Goal: Task Accomplishment & Management: Complete application form

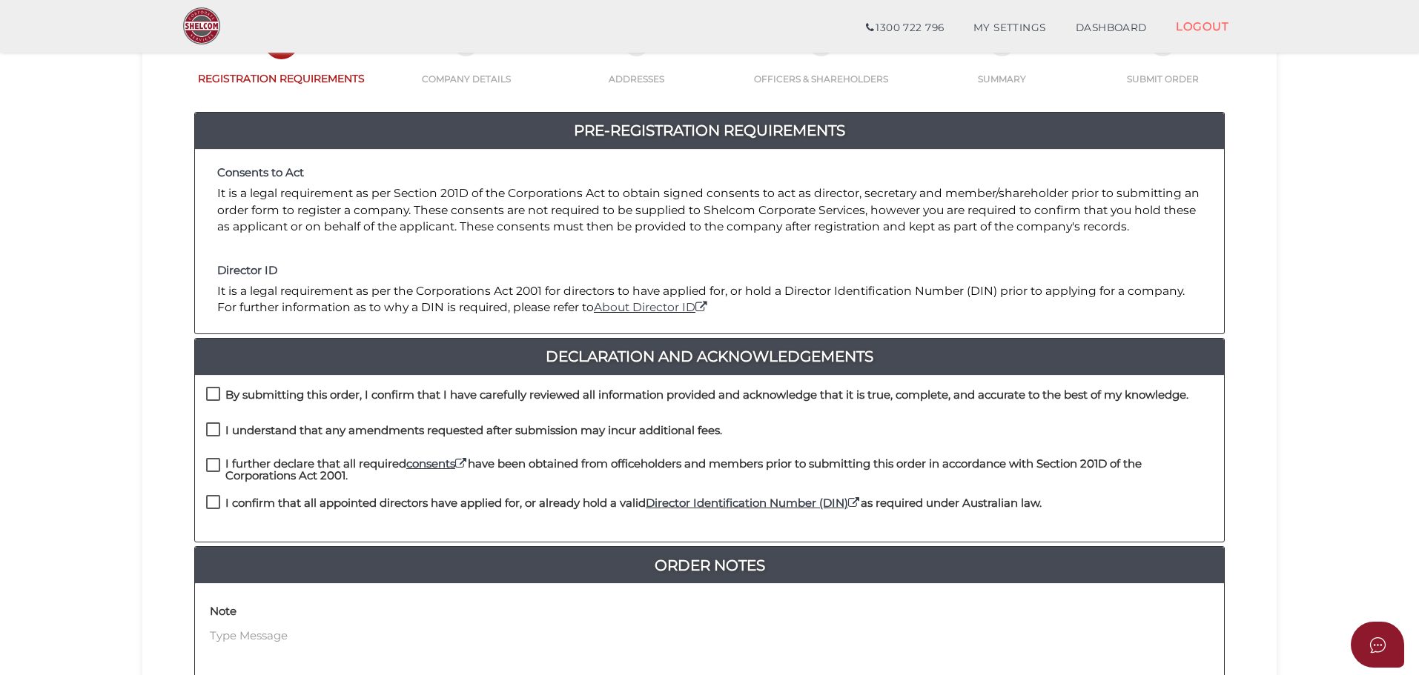
scroll to position [342, 0]
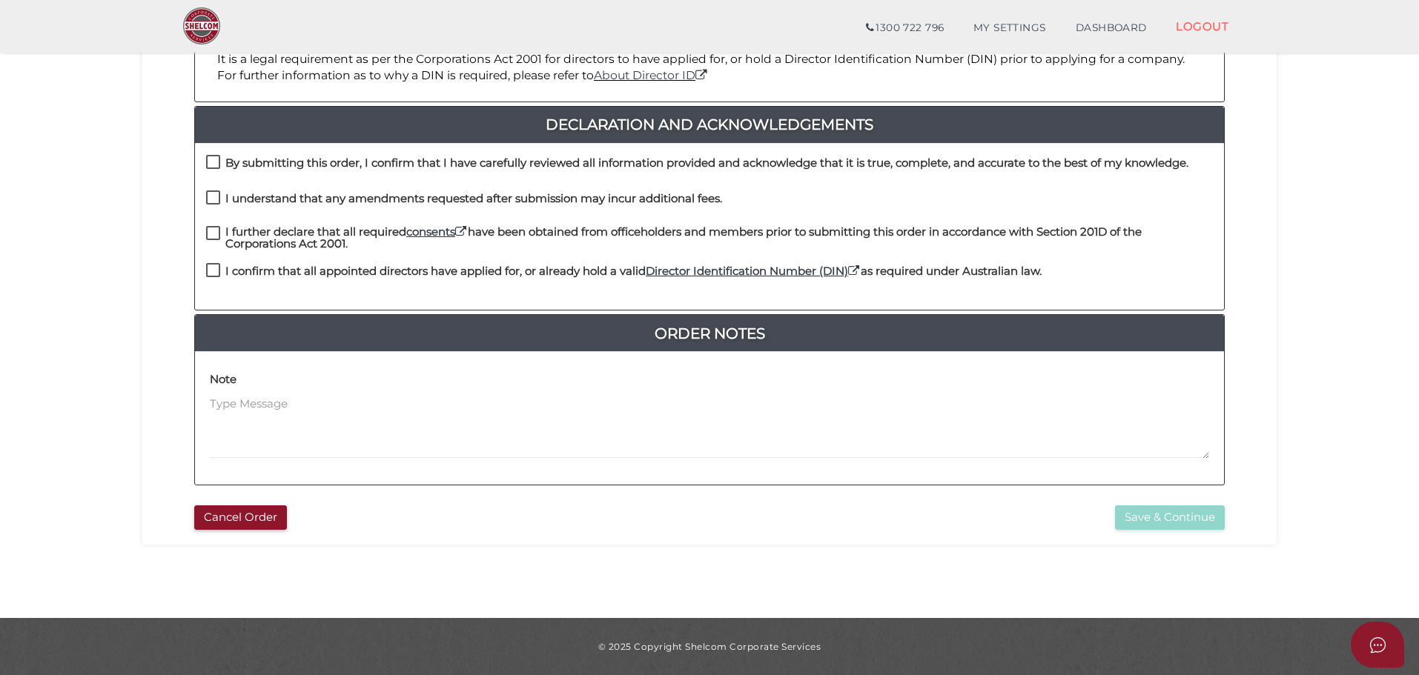
click at [214, 161] on label "By submitting this order, I confirm that I have carefully reviewed all informat…" at bounding box center [697, 166] width 982 height 19
checkbox input "true"
click at [212, 199] on label "I understand that any amendments requested after submission may incur additiona…" at bounding box center [464, 202] width 516 height 19
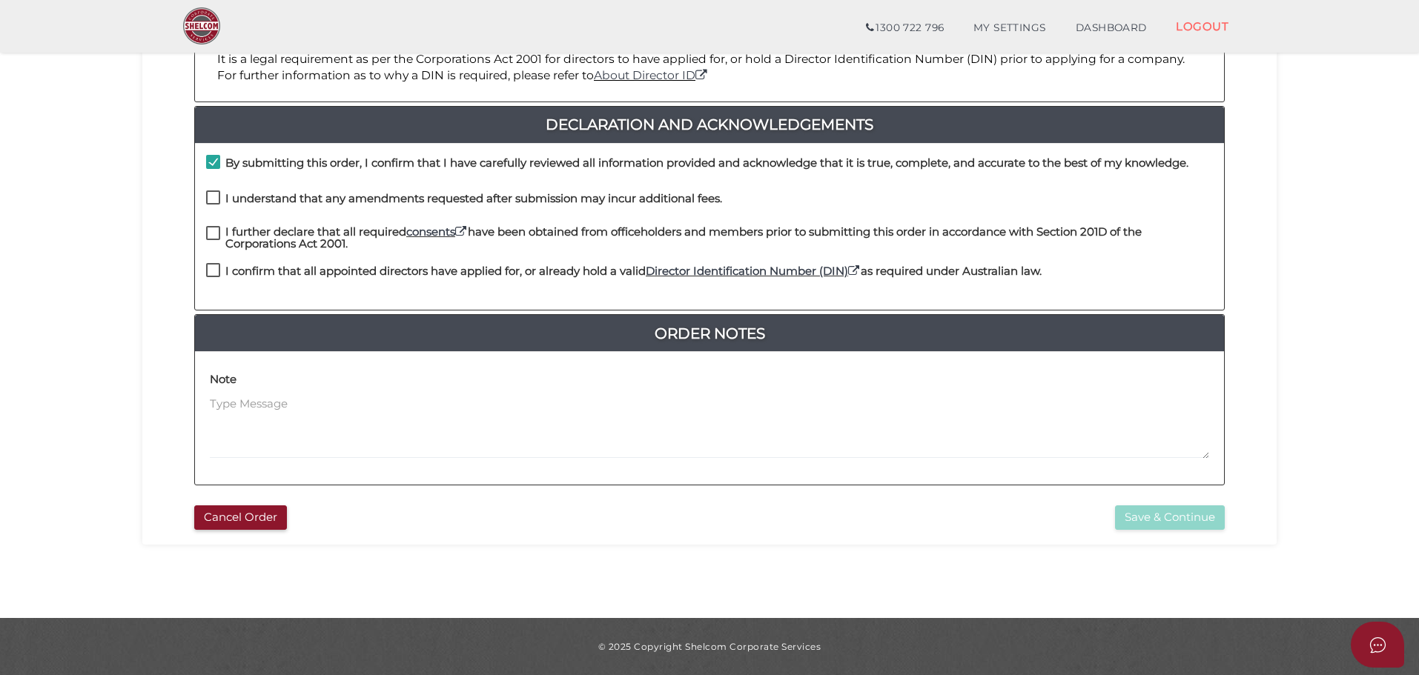
checkbox input "true"
click at [214, 234] on label "I further declare that all required consents have been obtained from officehold…" at bounding box center [709, 235] width 1007 height 19
checkbox input "true"
click at [214, 271] on label "I confirm that all appointed directors have applied for, or already hold a vali…" at bounding box center [623, 274] width 835 height 19
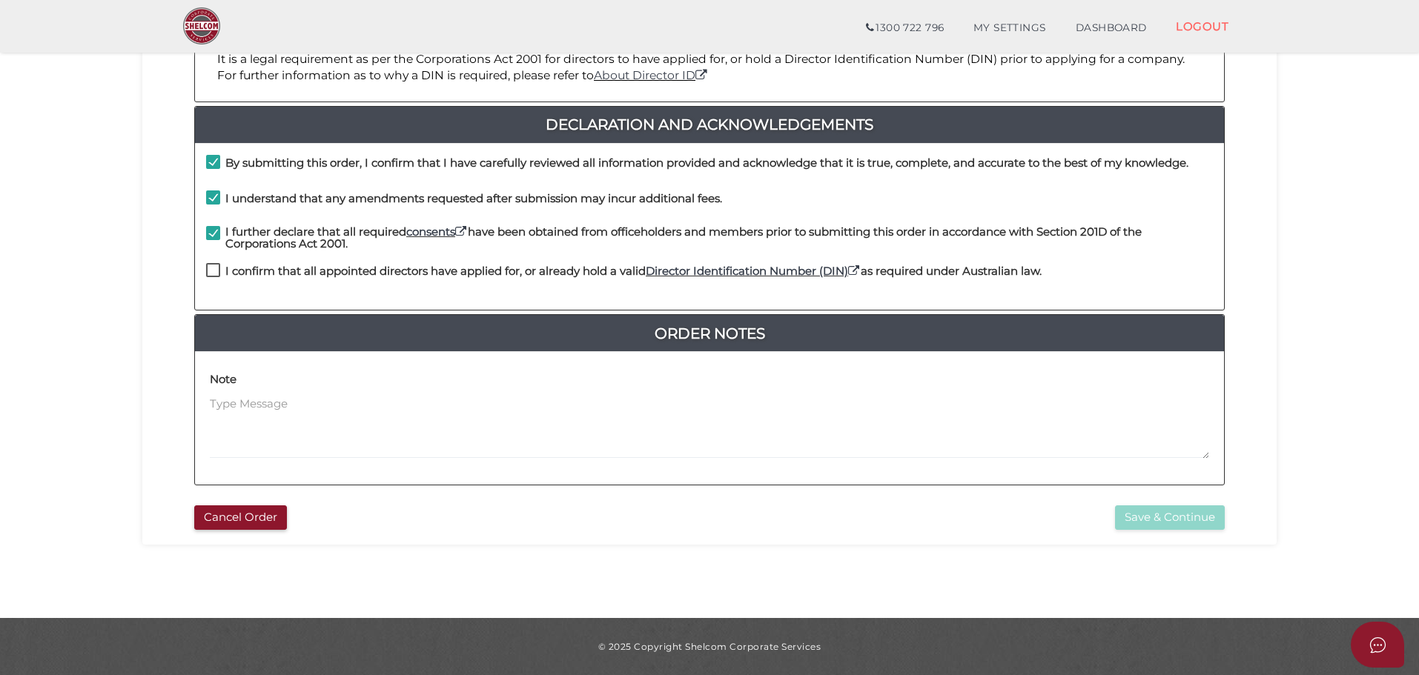
checkbox input "true"
click at [1168, 519] on button "Save & Continue" at bounding box center [1170, 518] width 110 height 24
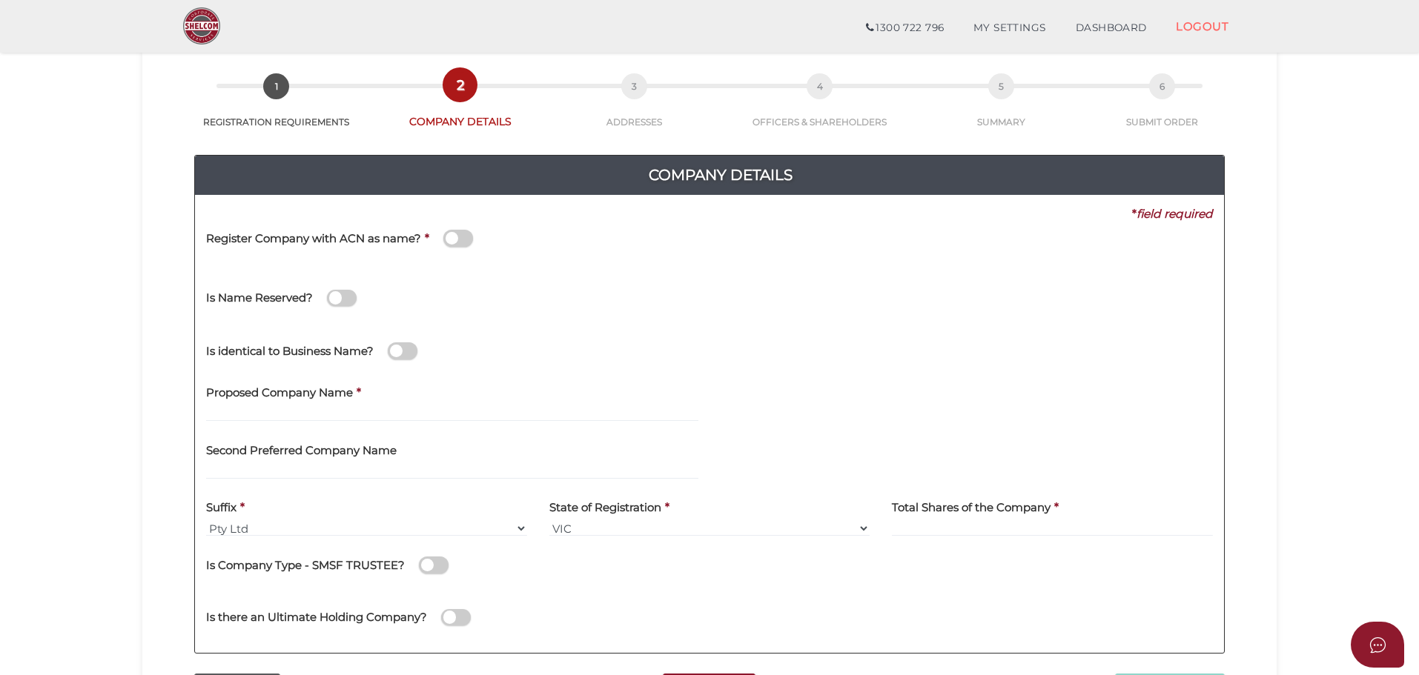
scroll to position [297, 0]
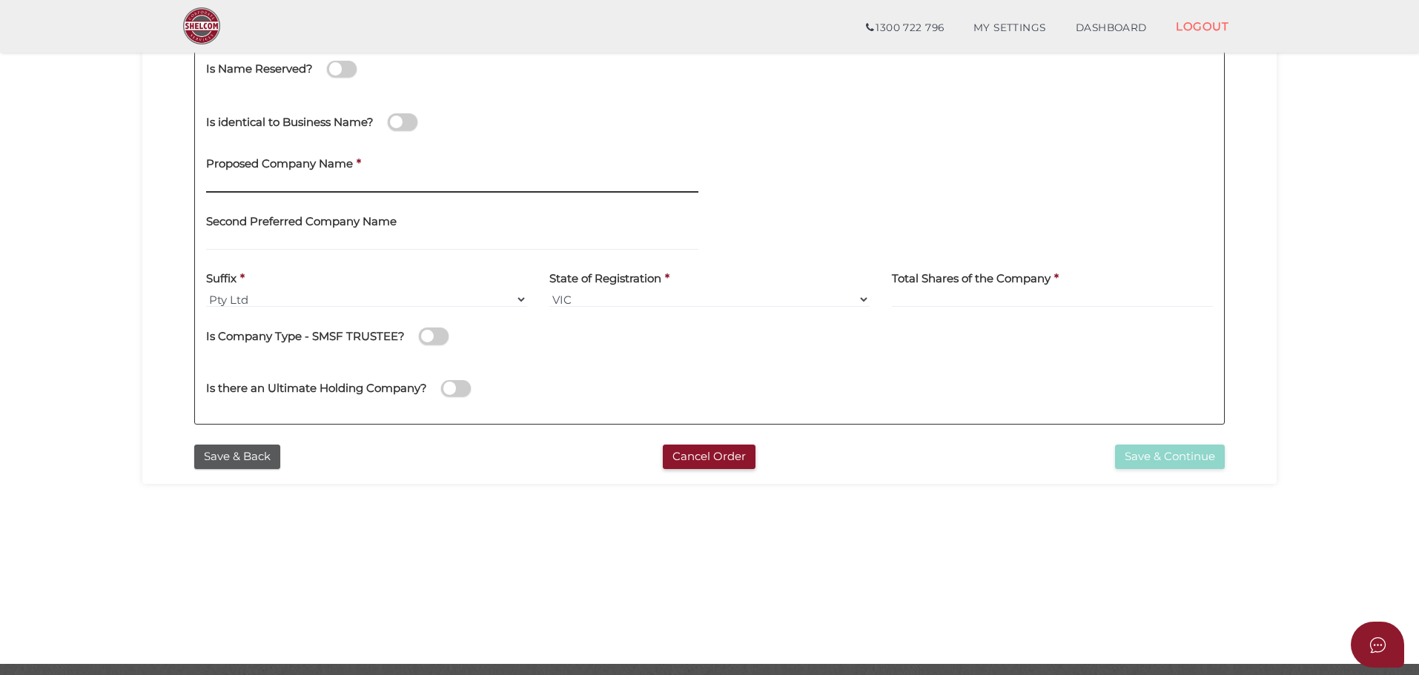
click at [301, 182] on input "text" at bounding box center [452, 184] width 492 height 16
type input "True North PI"
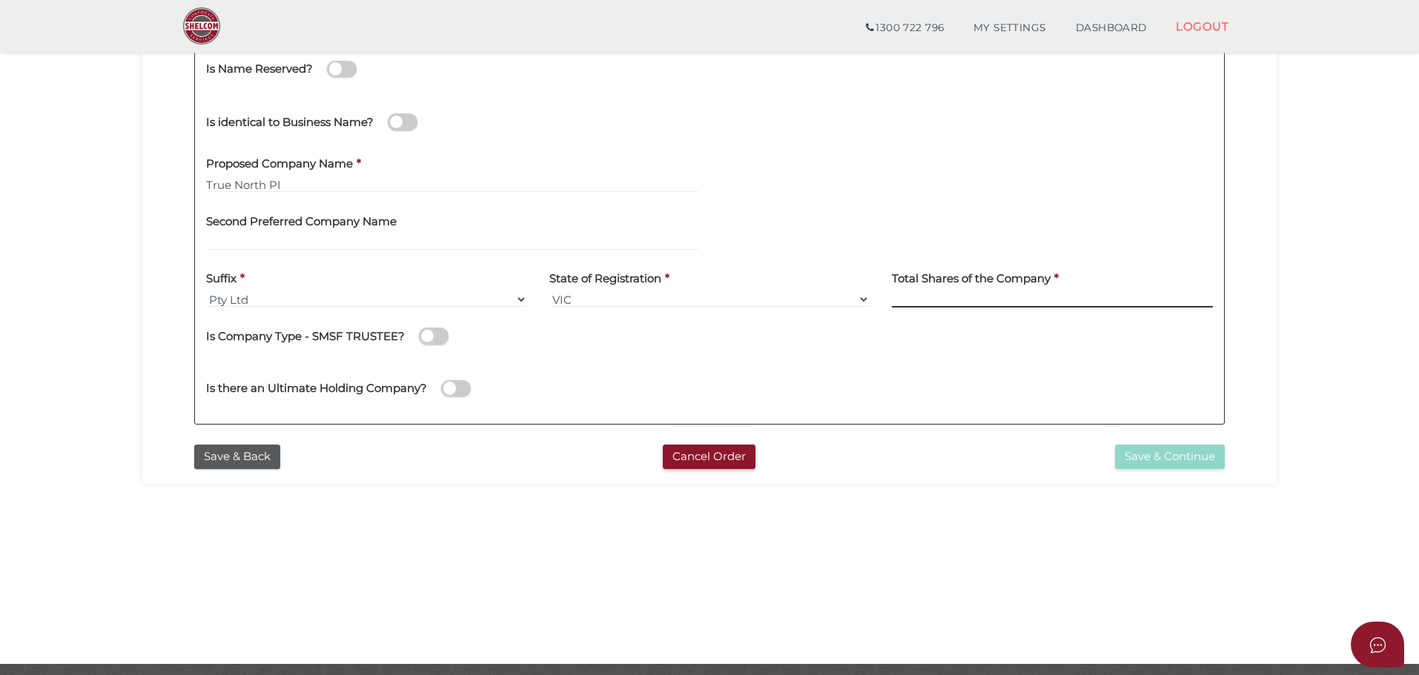
click at [979, 298] on input at bounding box center [1052, 299] width 321 height 16
type input "2"
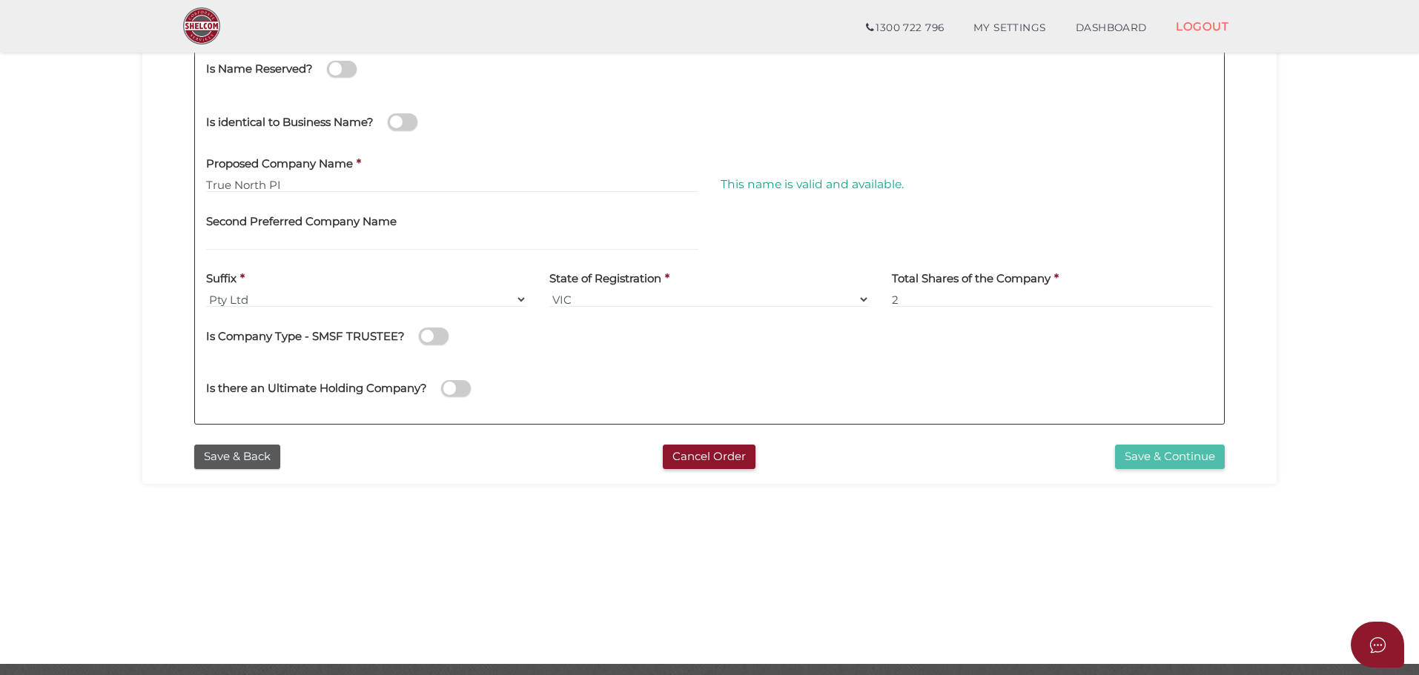
click at [1168, 450] on button "Save & Continue" at bounding box center [1170, 457] width 110 height 24
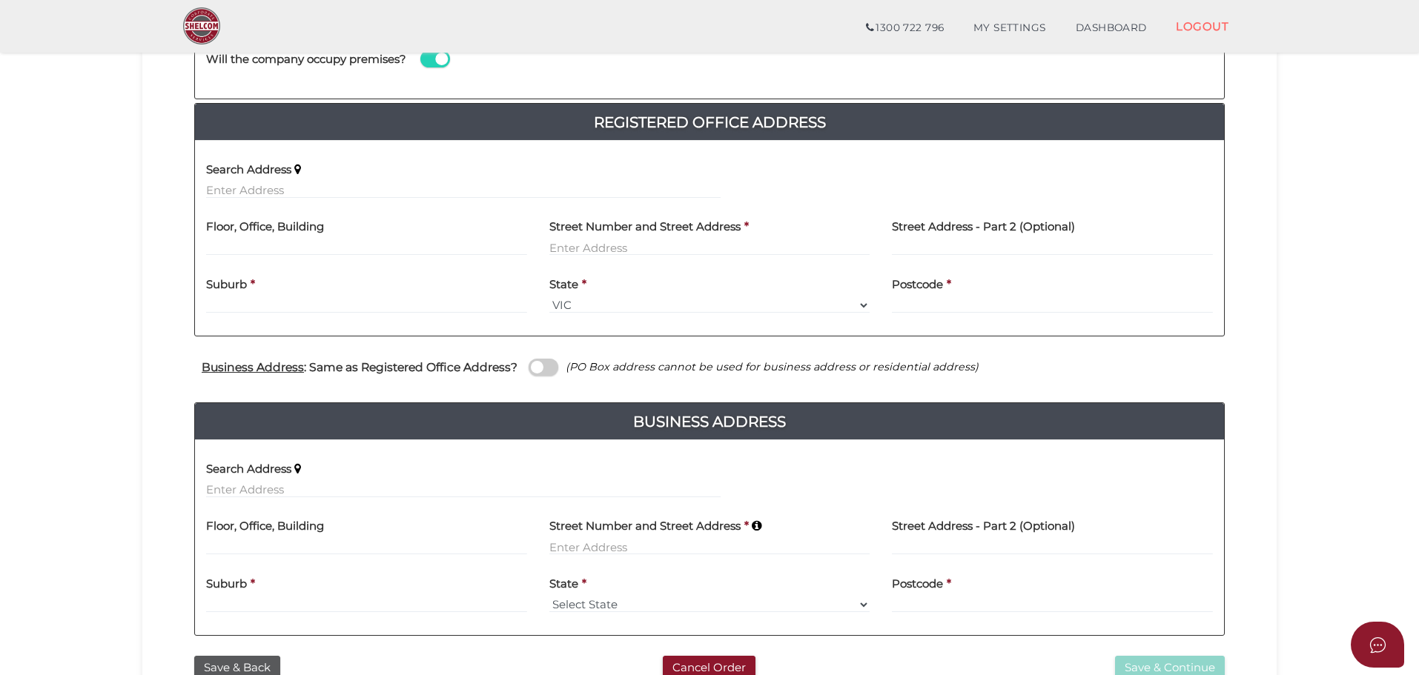
scroll to position [297, 0]
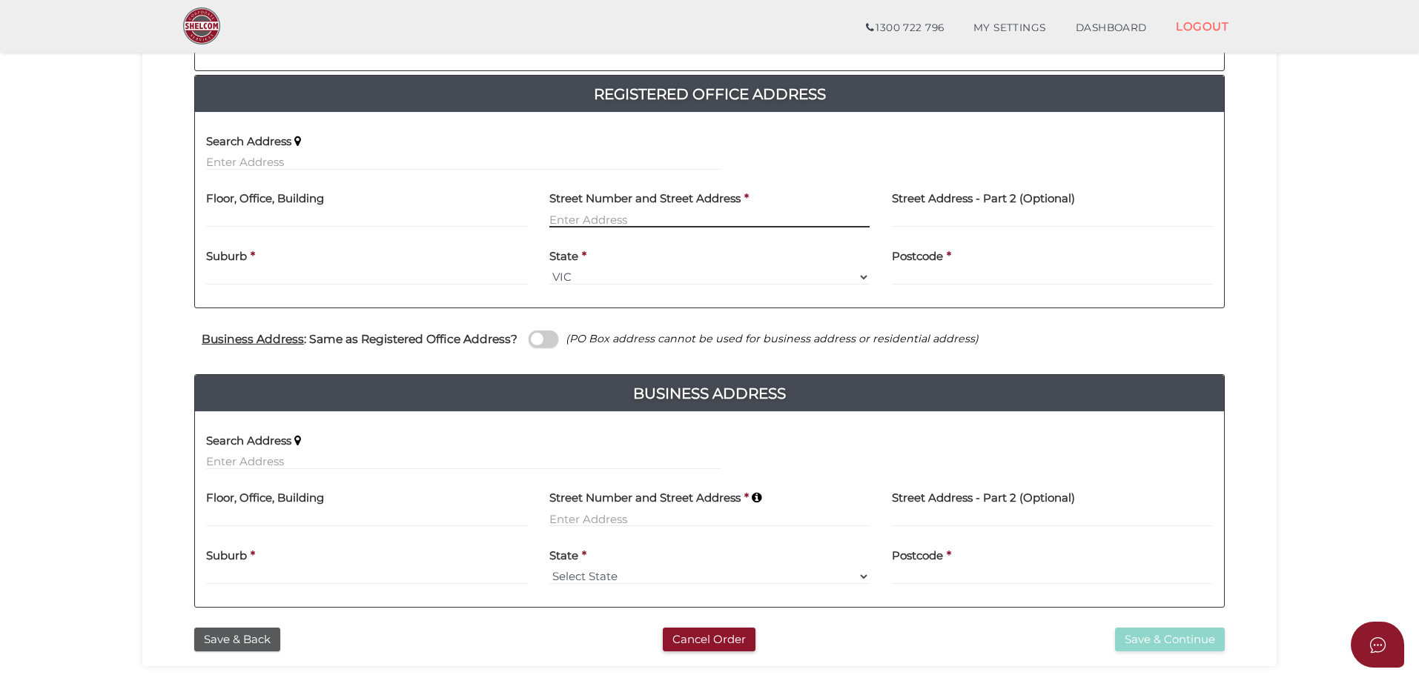
click at [631, 217] on input "text" at bounding box center [709, 219] width 321 height 16
type input "147-149 McAdam Street"
click at [302, 274] on div "Suburb *" at bounding box center [366, 262] width 321 height 47
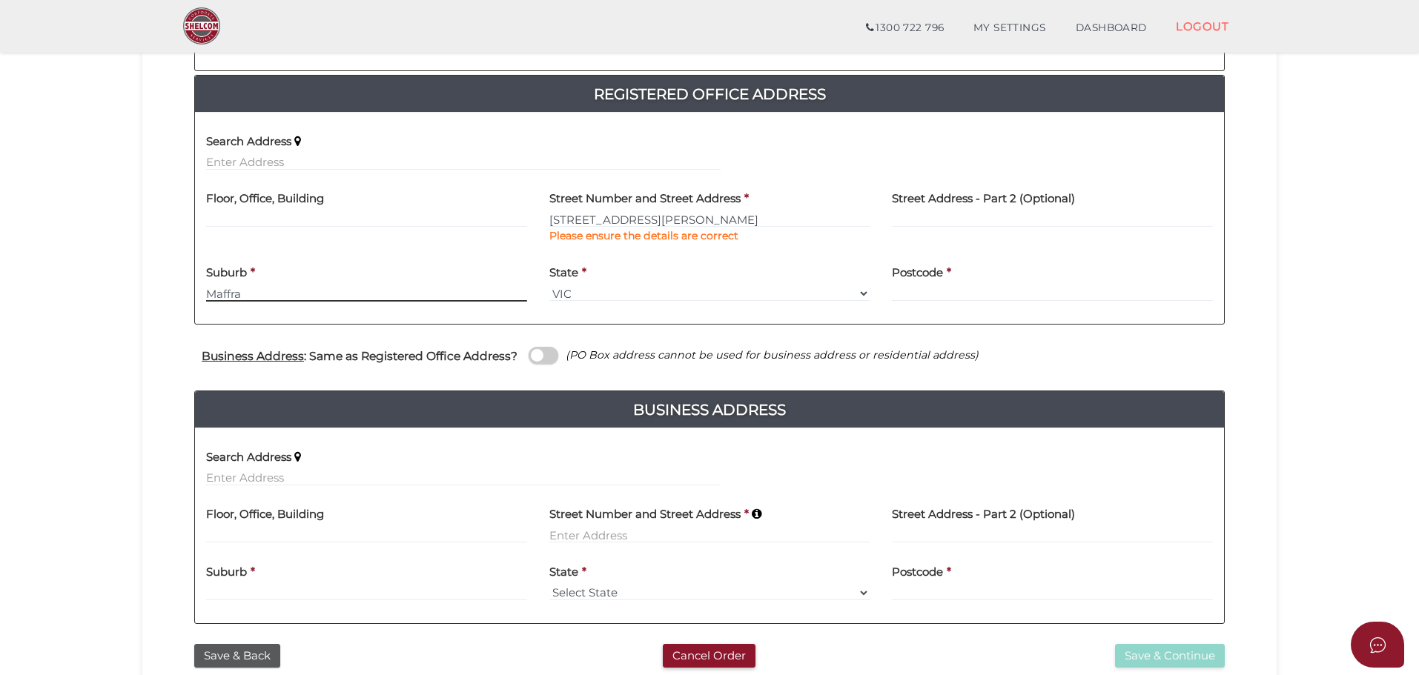
type input "Maffra"
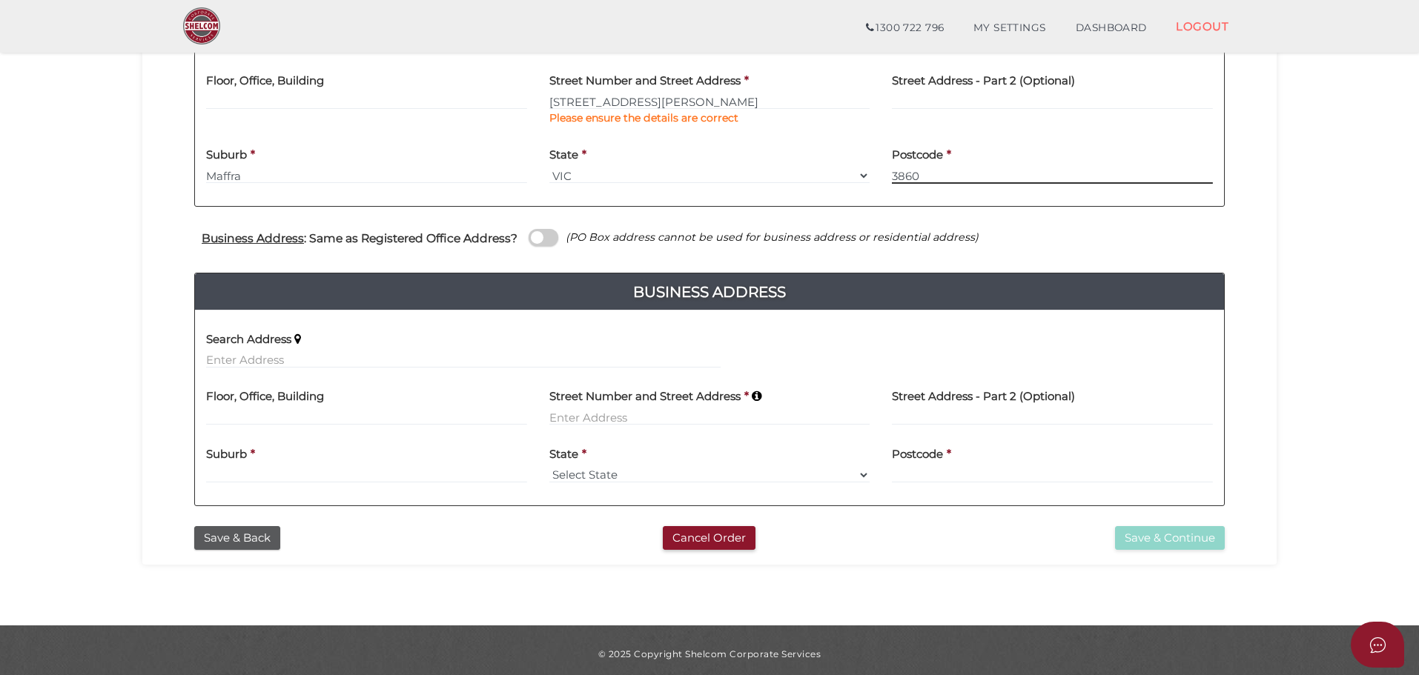
scroll to position [422, 0]
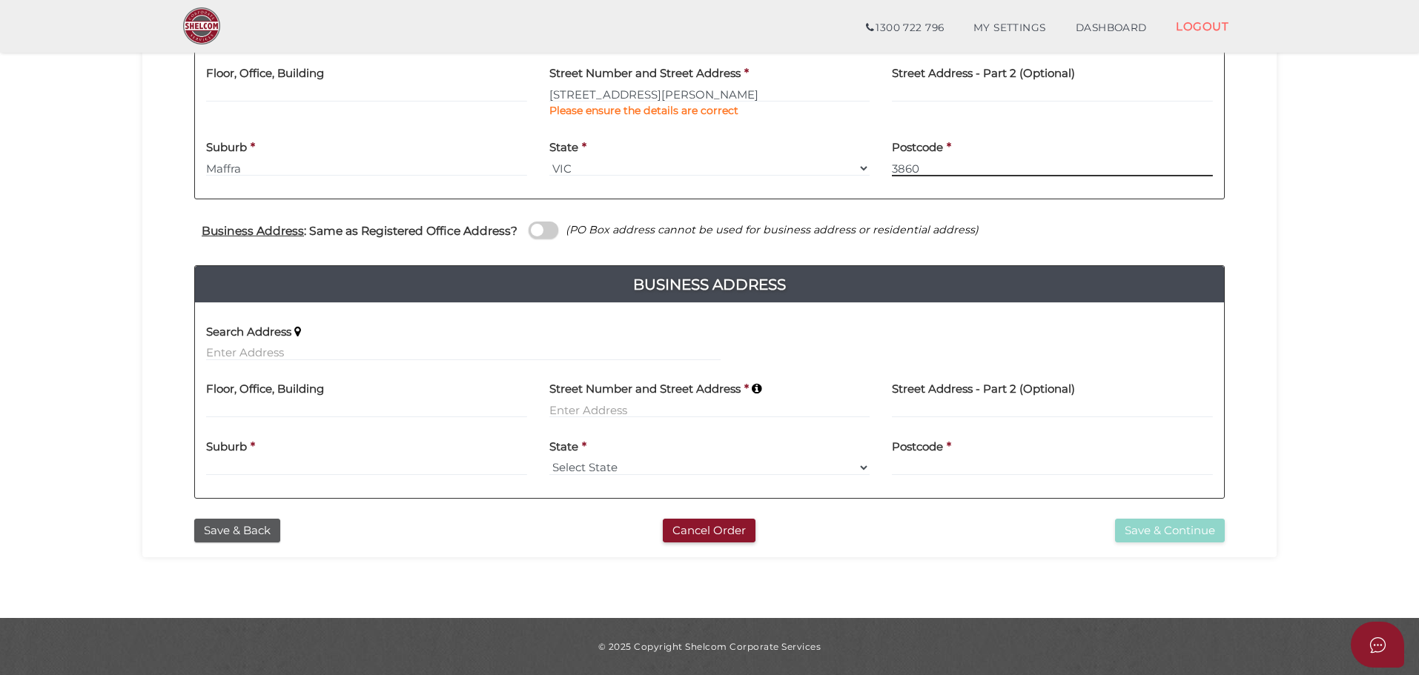
type input "3860"
click at [543, 230] on span at bounding box center [544, 230] width 30 height 17
click at [0, 0] on input "checkbox" at bounding box center [0, 0] width 0 height 0
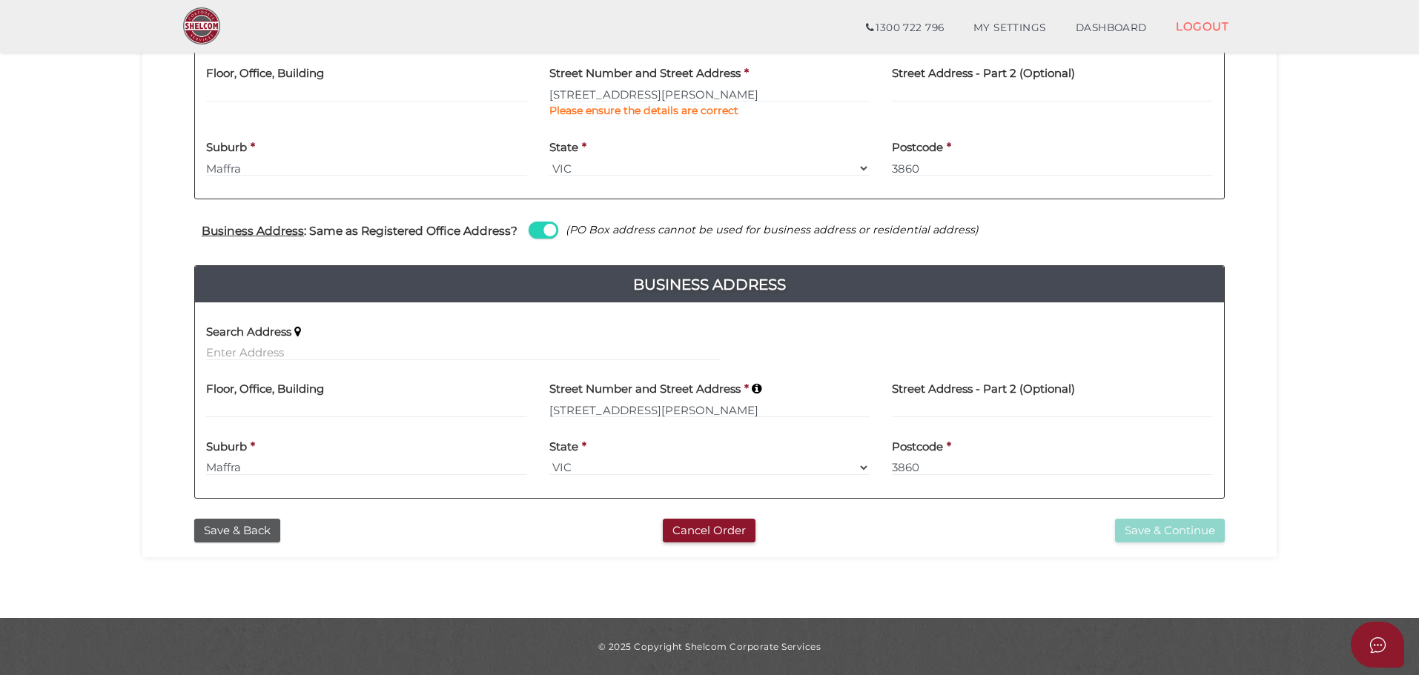
scroll to position [176, 0]
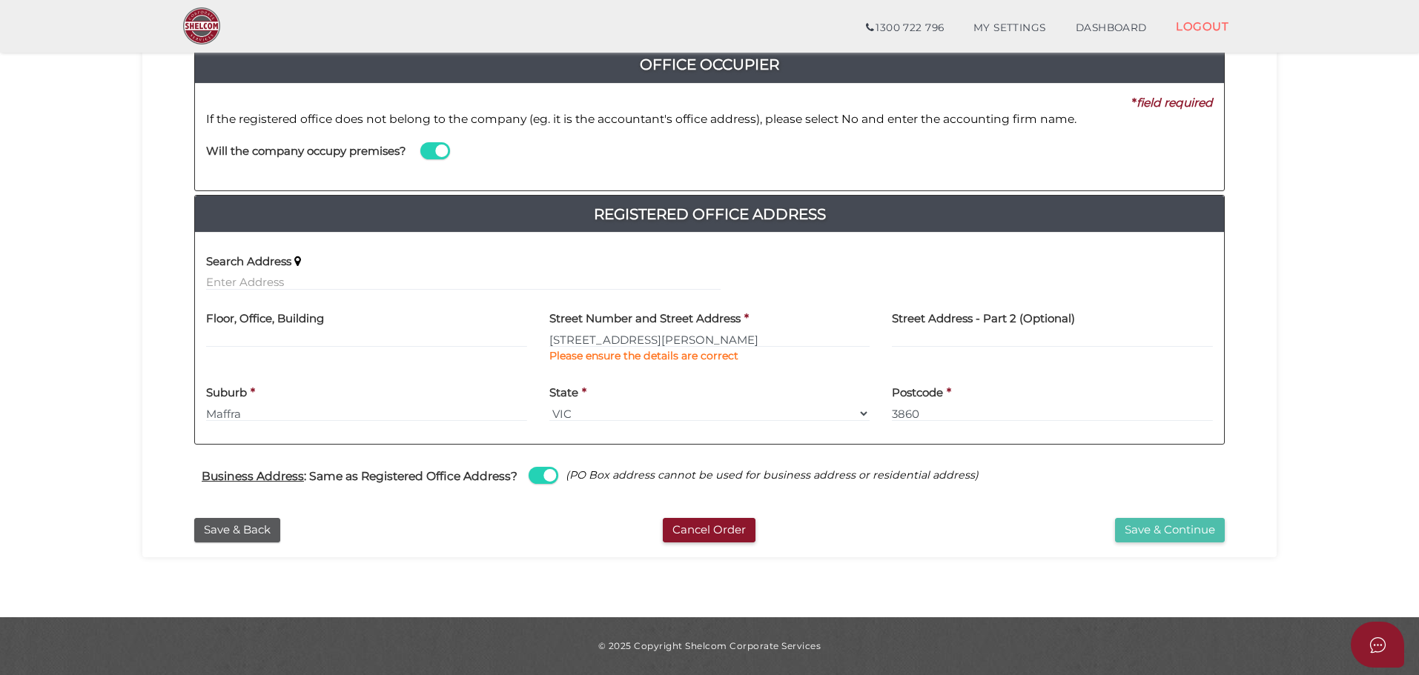
click at [1175, 530] on button "Save & Continue" at bounding box center [1170, 530] width 110 height 24
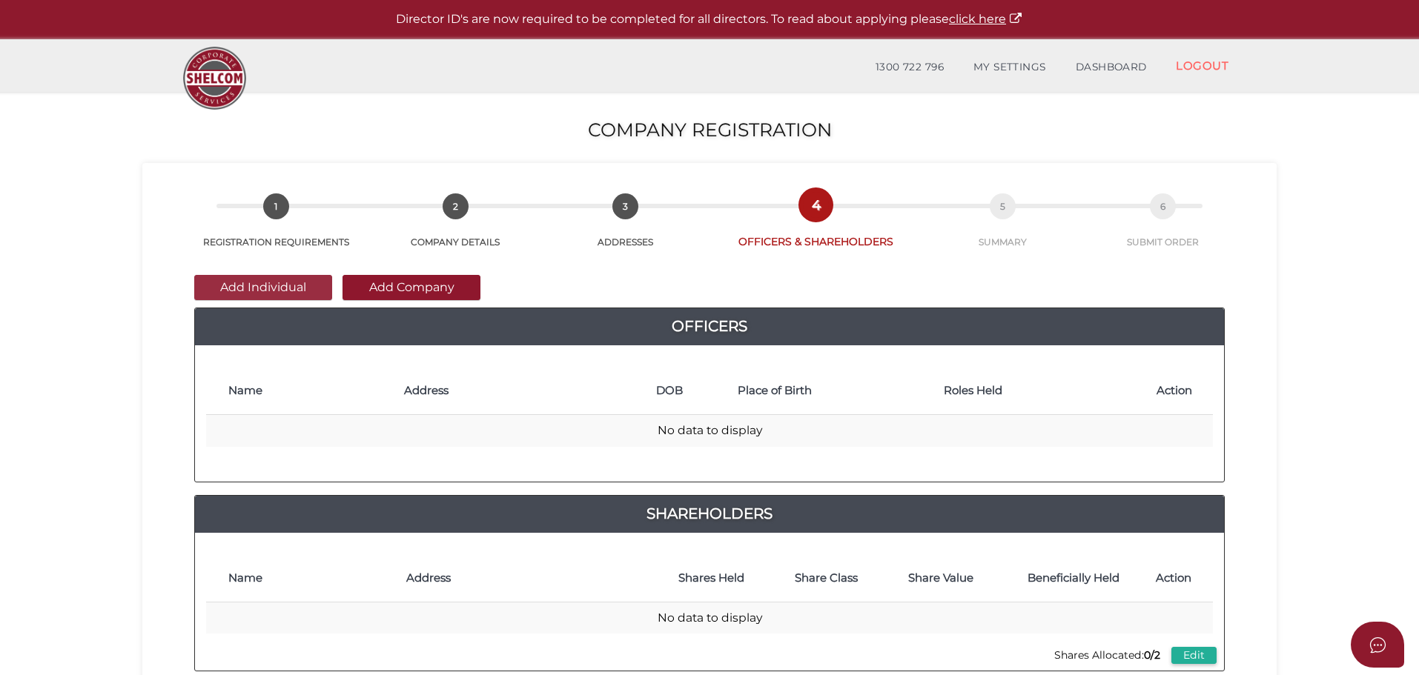
click at [284, 284] on button "Add Individual" at bounding box center [263, 287] width 138 height 25
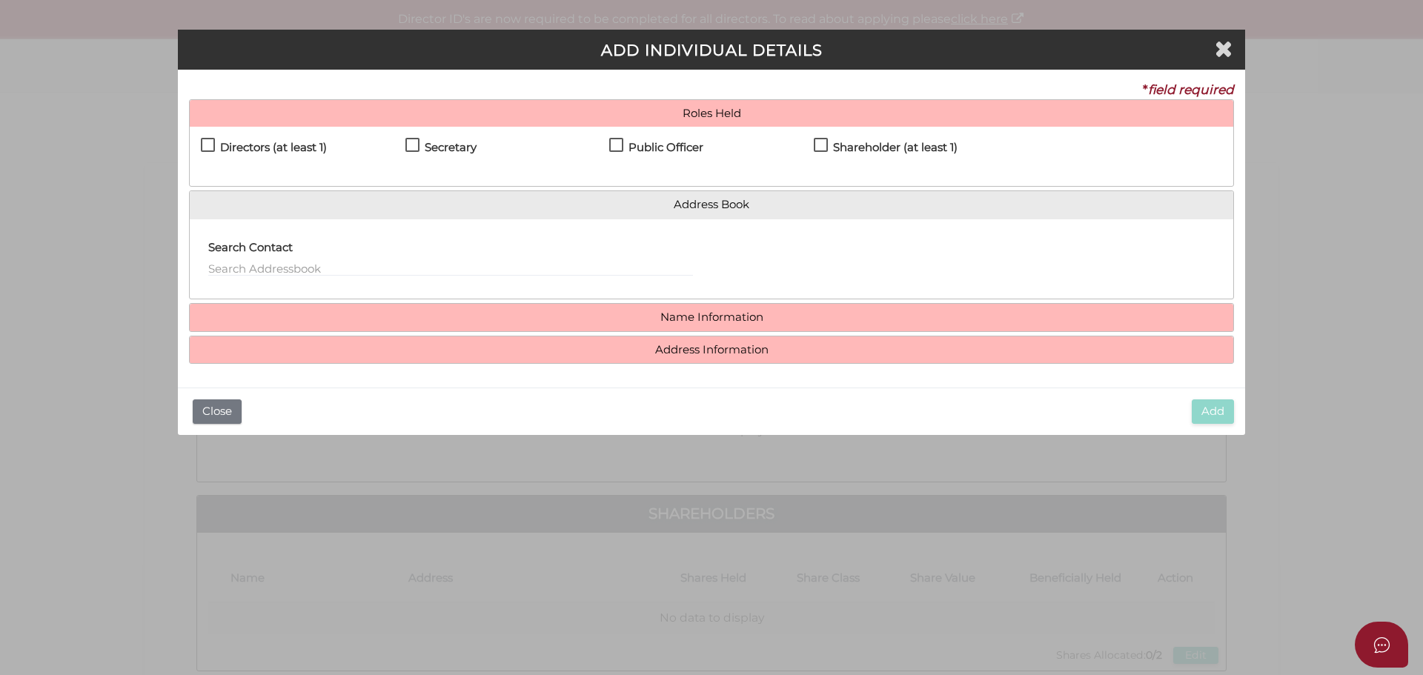
click at [202, 142] on label "Directors (at least 1)" at bounding box center [264, 151] width 126 height 19
checkbox input "true"
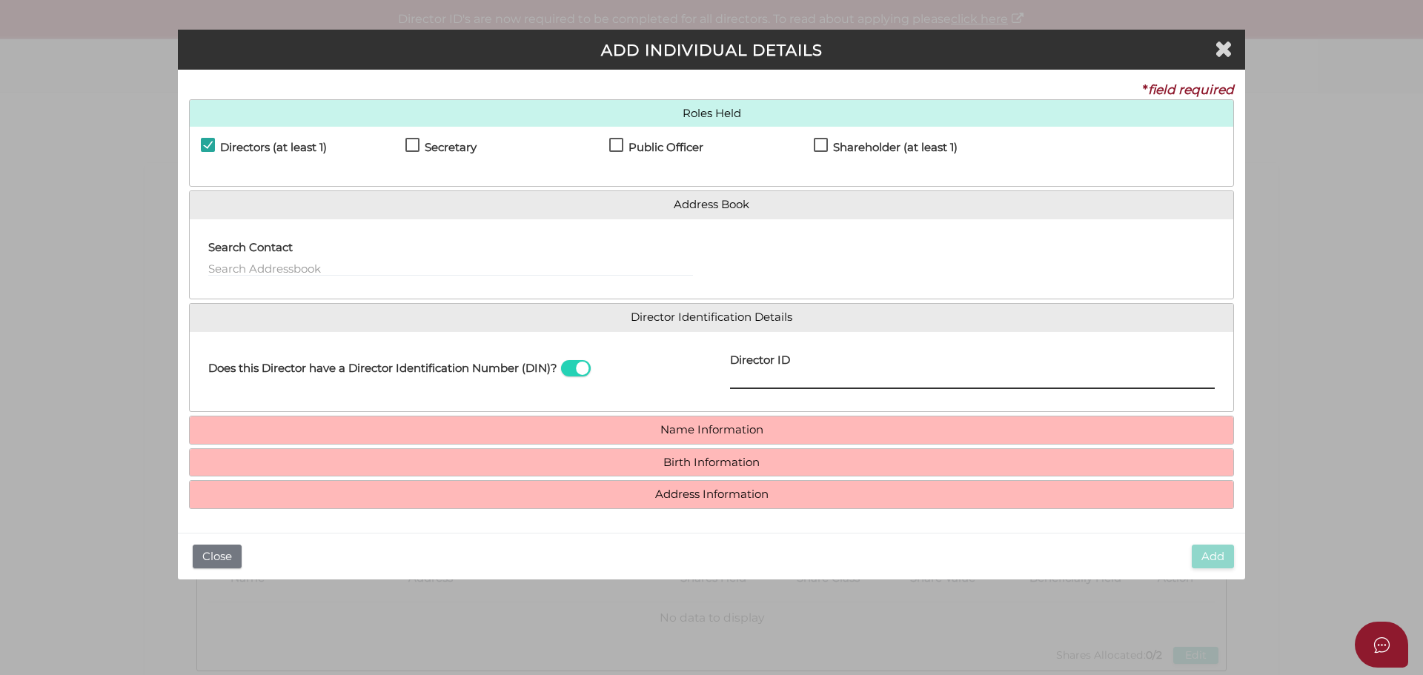
click at [796, 377] on input "Director ID" at bounding box center [972, 381] width 485 height 16
click at [748, 374] on input "Director ID" at bounding box center [972, 381] width 485 height 16
paste input "036534439984153"
type input "036534439984153"
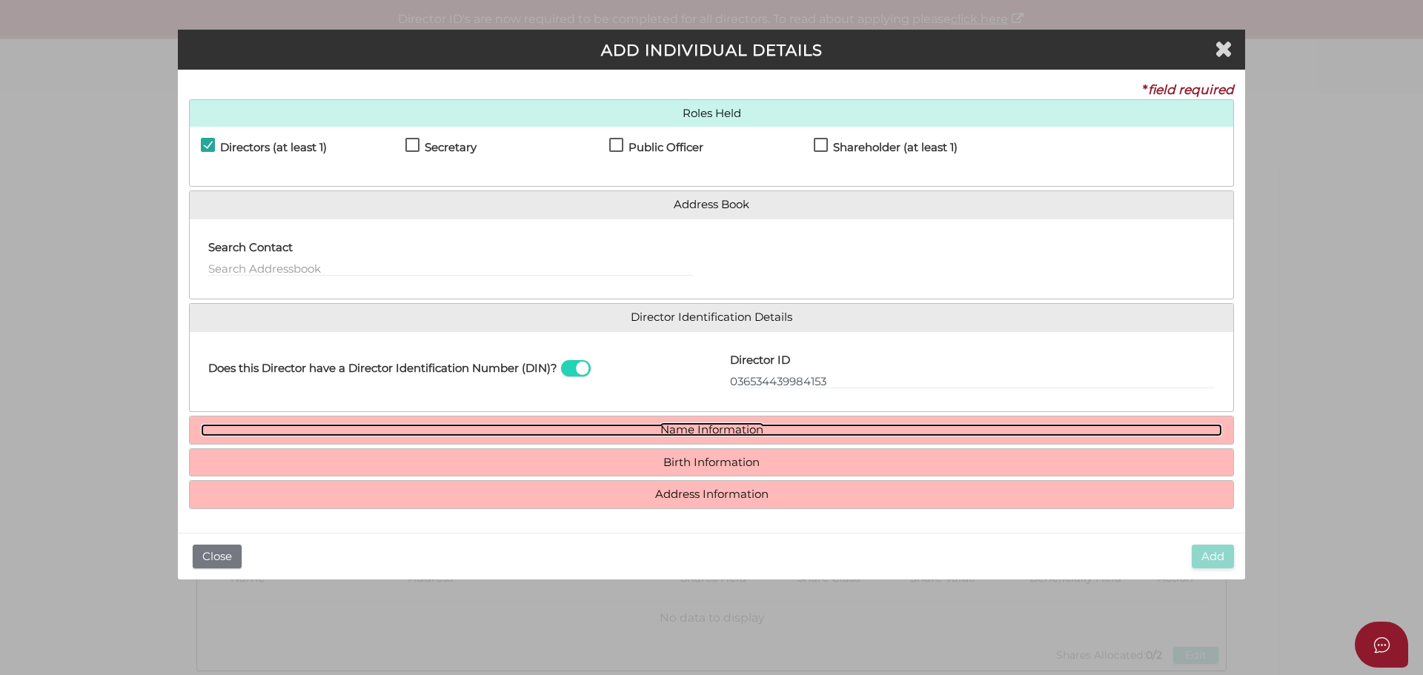
click at [721, 431] on link "Name Information" at bounding box center [711, 430] width 1021 height 13
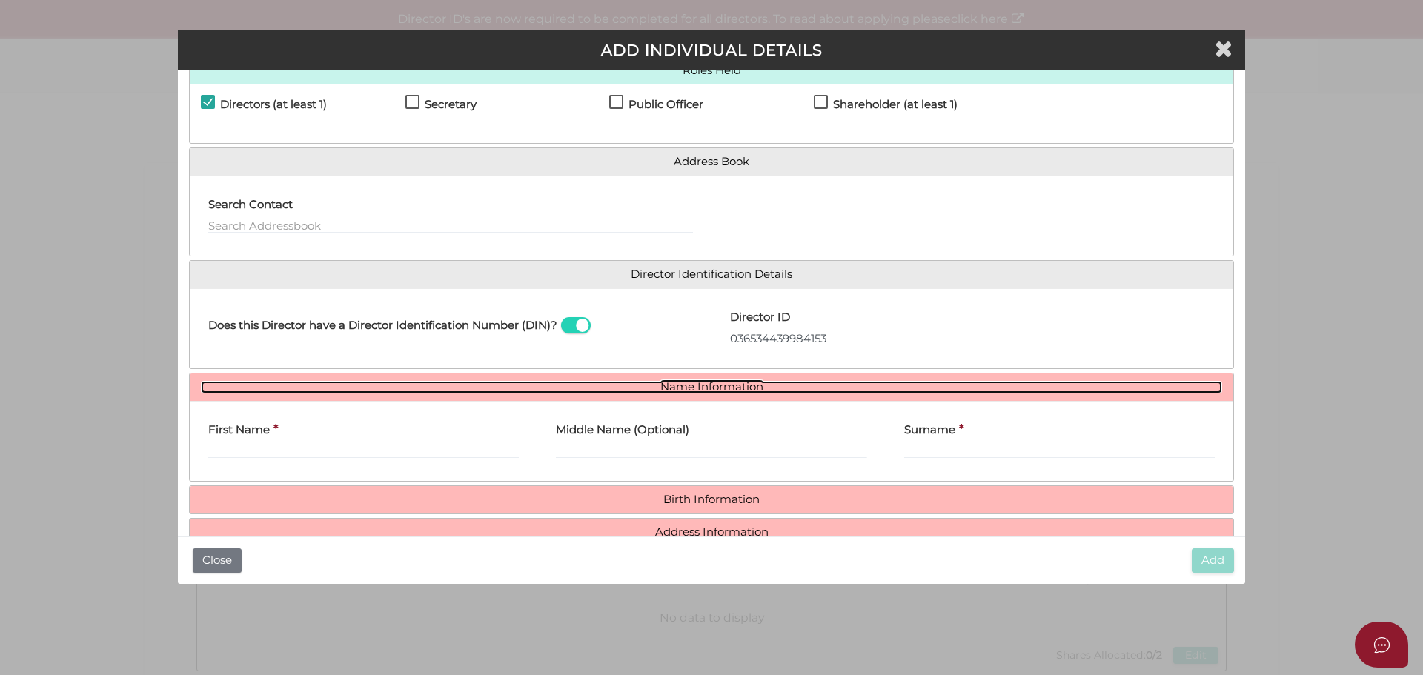
scroll to position [76, 0]
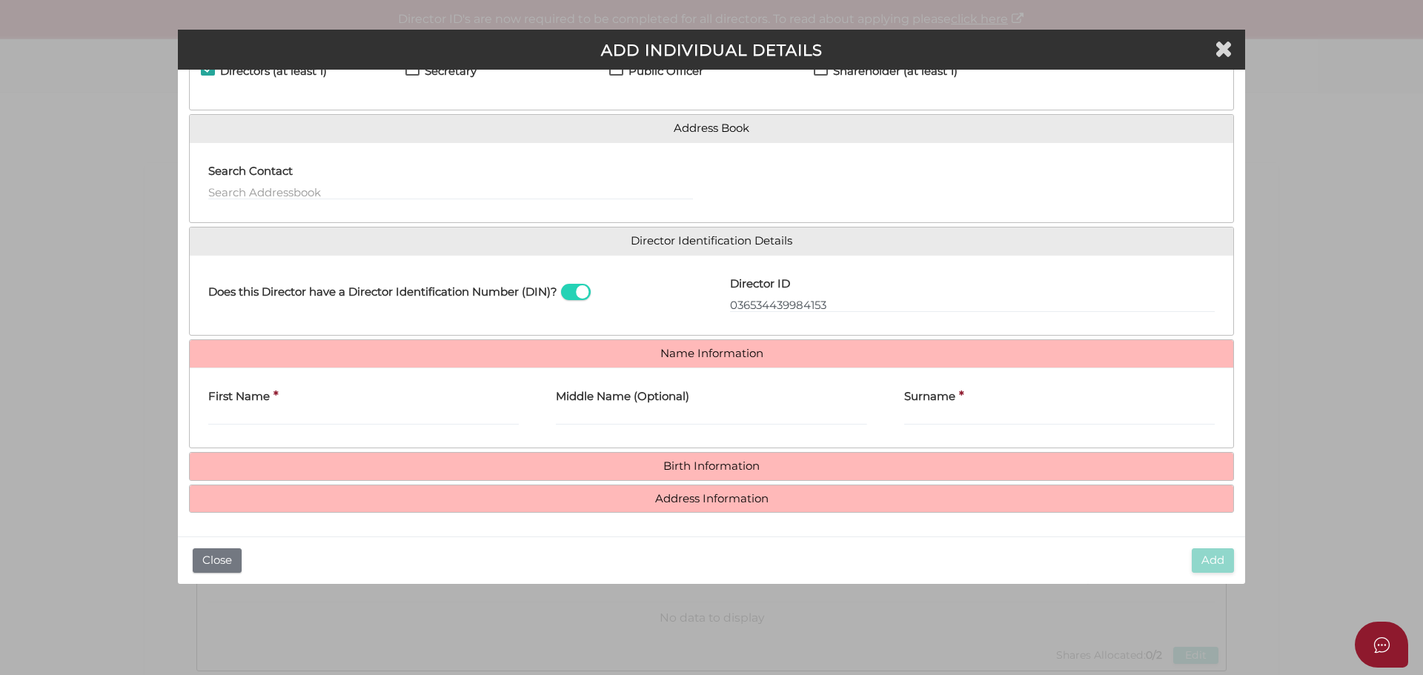
click at [311, 408] on div "First Name *" at bounding box center [363, 403] width 311 height 47
click at [276, 417] on input "First Name" at bounding box center [363, 417] width 311 height 16
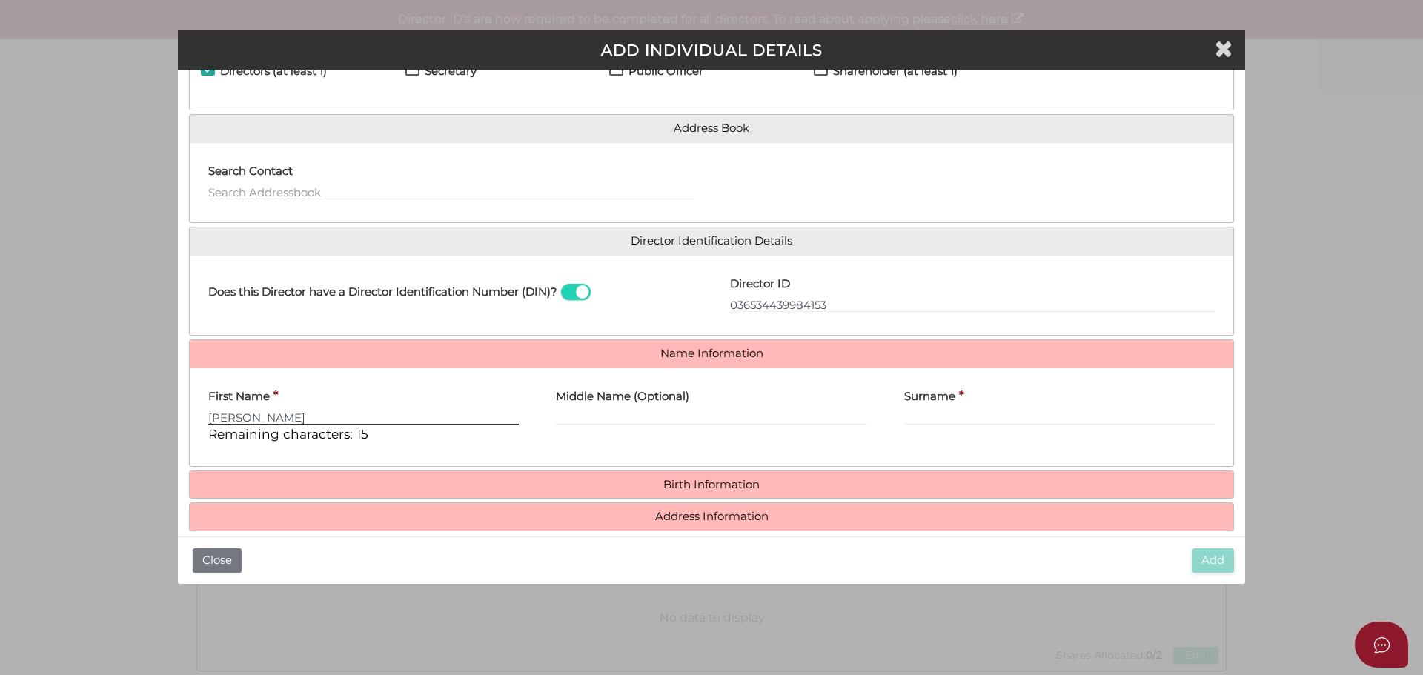
type input "James"
click at [610, 411] on input "Middle Name (Optional)" at bounding box center [711, 417] width 311 height 16
type input "Anthony"
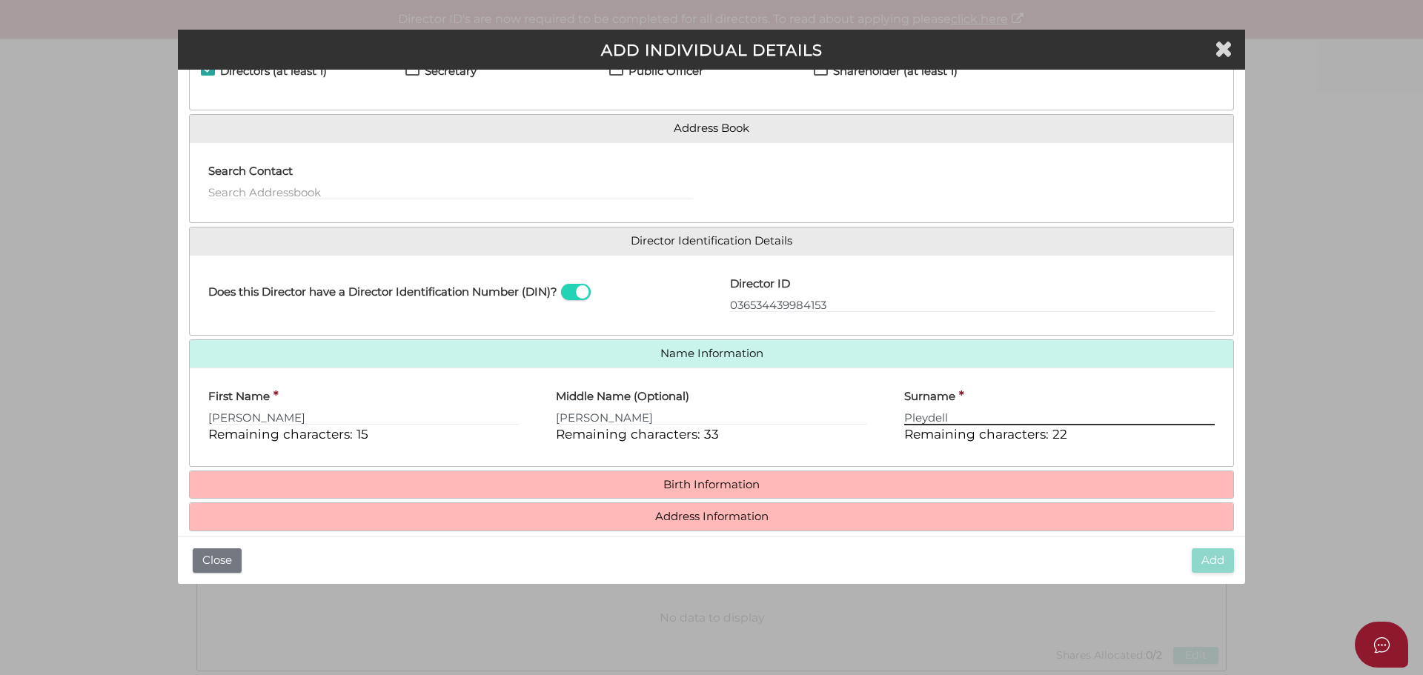
type input "Pleydell"
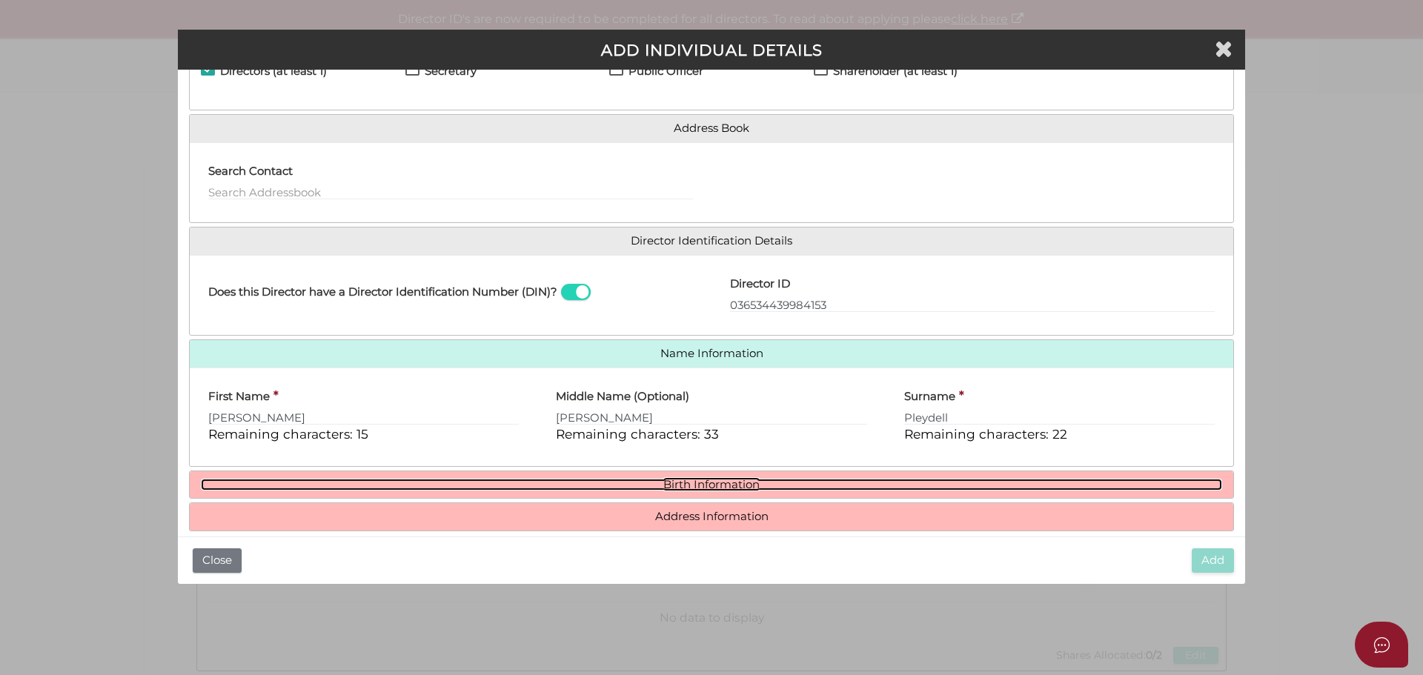
click at [729, 483] on link "Birth Information" at bounding box center [711, 485] width 1021 height 13
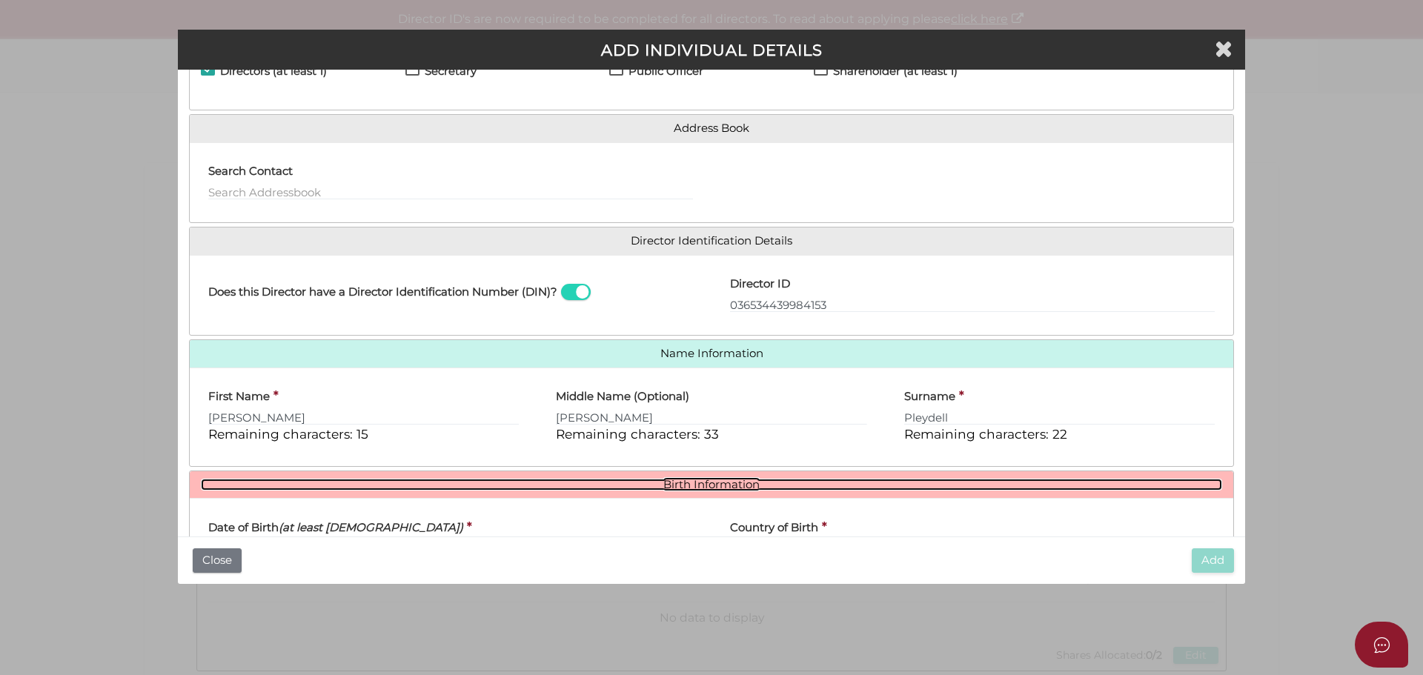
click at [698, 486] on link "Birth Information" at bounding box center [711, 485] width 1021 height 13
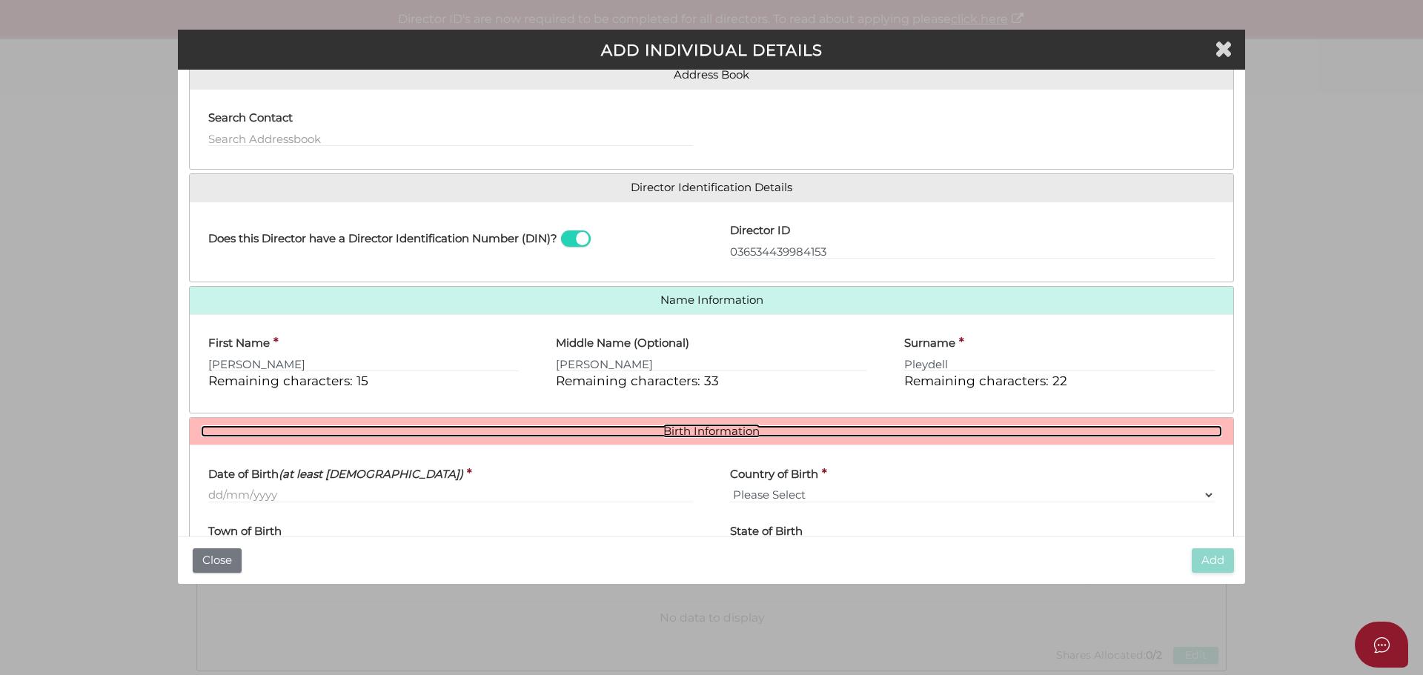
scroll to position [233, 0]
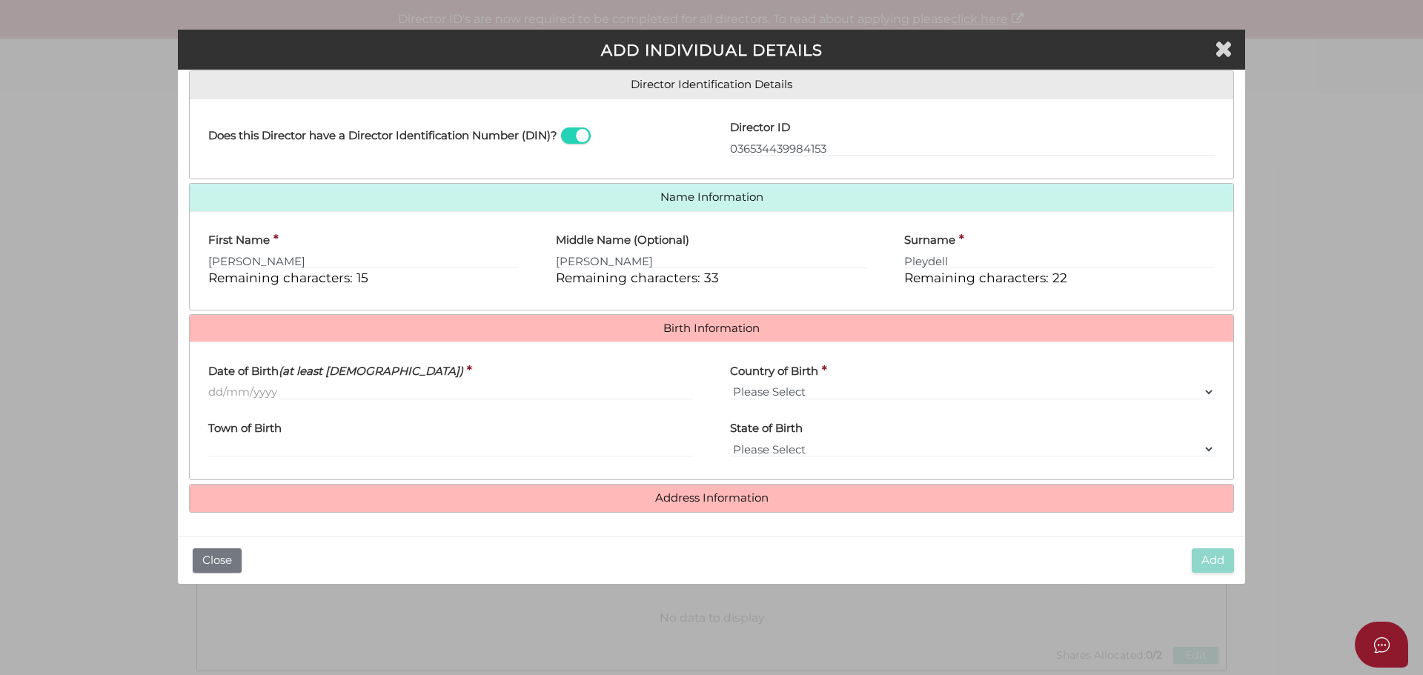
click at [211, 369] on h4 "Date of Birth (at least 18 years old)" at bounding box center [335, 371] width 255 height 13
click at [211, 384] on input "Date of Birth (at least 18 years old)" at bounding box center [450, 392] width 485 height 16
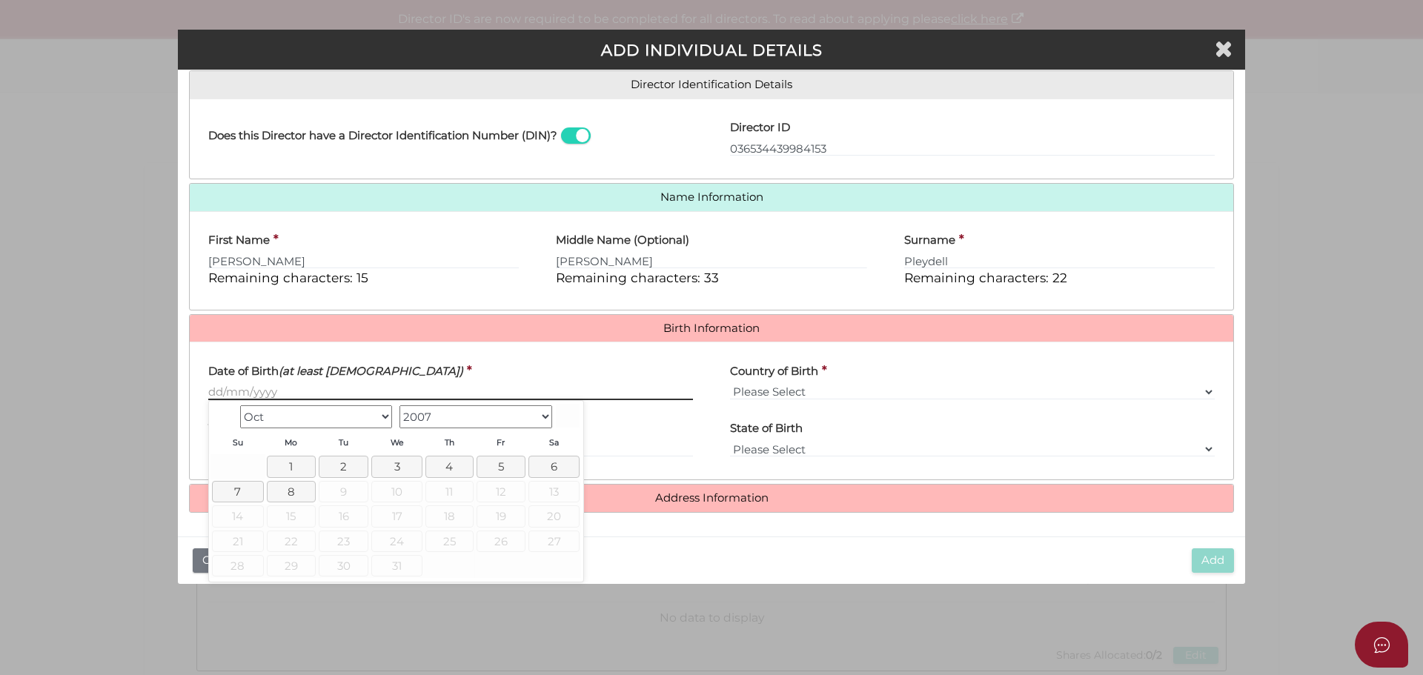
click at [216, 388] on input "Date of Birth (at least 18 years old)" at bounding box center [450, 392] width 485 height 16
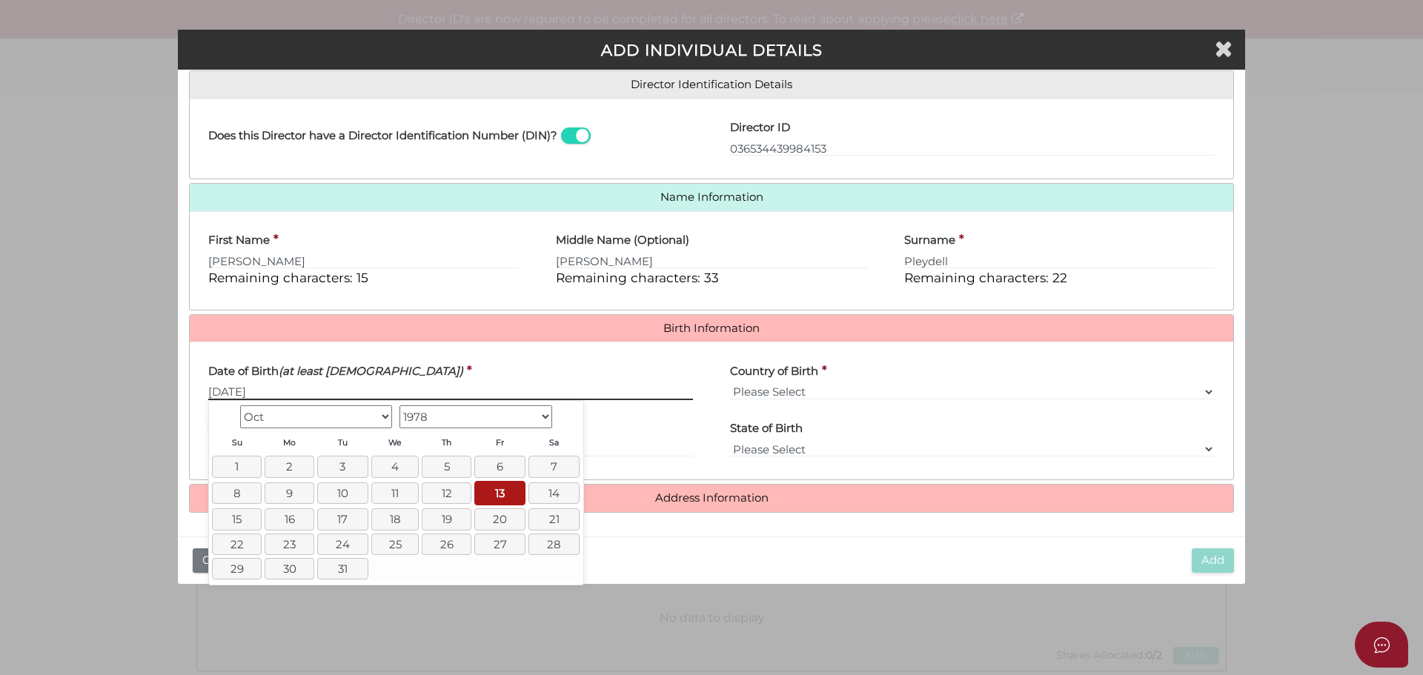
type input "[DATE]"
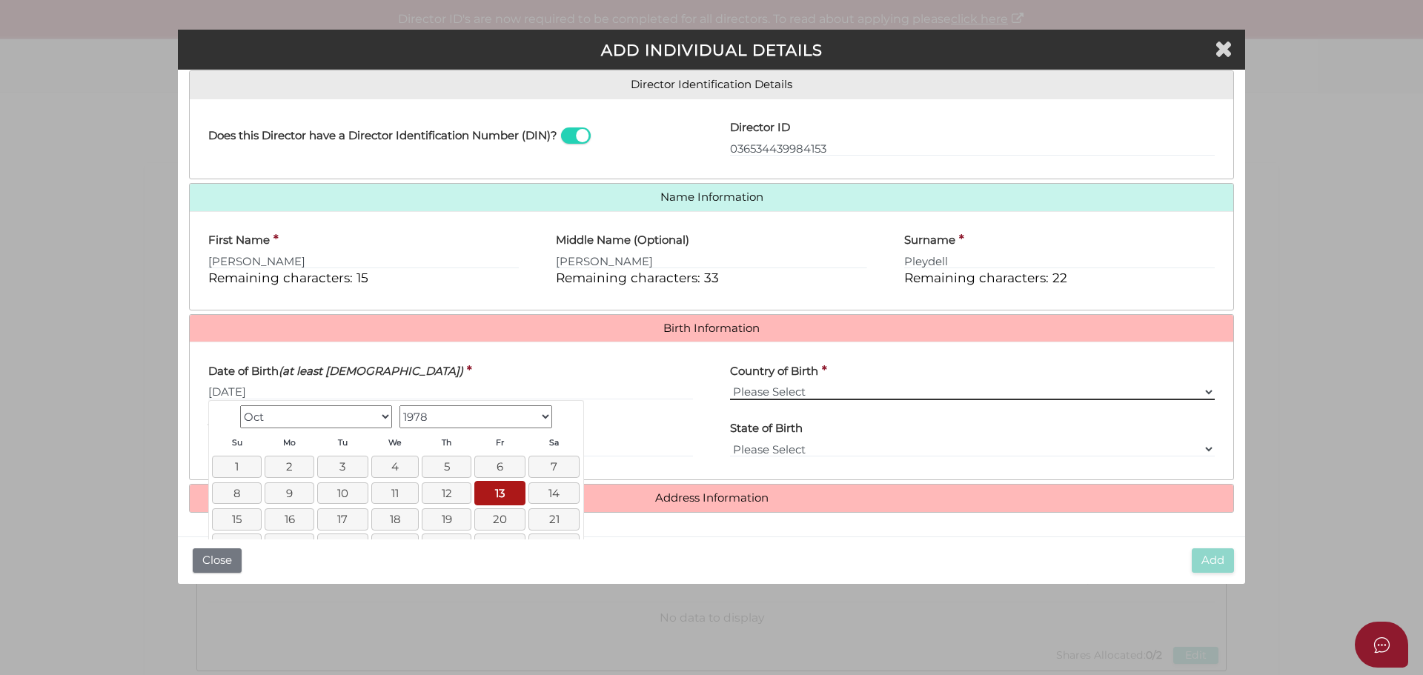
click at [795, 393] on select "Please Select v Australia Afghanistan Albania Algeria American Samoa Andorra An…" at bounding box center [972, 392] width 485 height 16
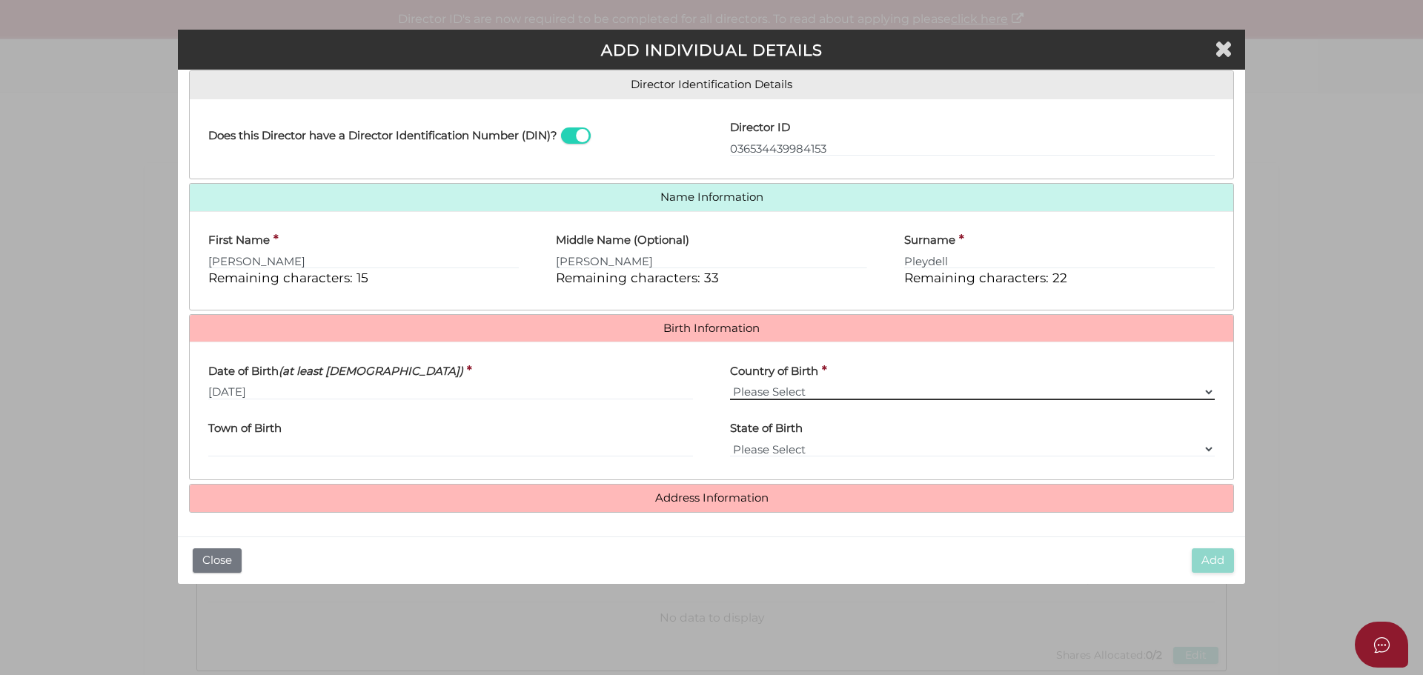
select select "[GEOGRAPHIC_DATA]"
click at [730, 384] on select "Please Select v Australia Afghanistan Albania Algeria American Samoa Andorra An…" at bounding box center [972, 392] width 485 height 16
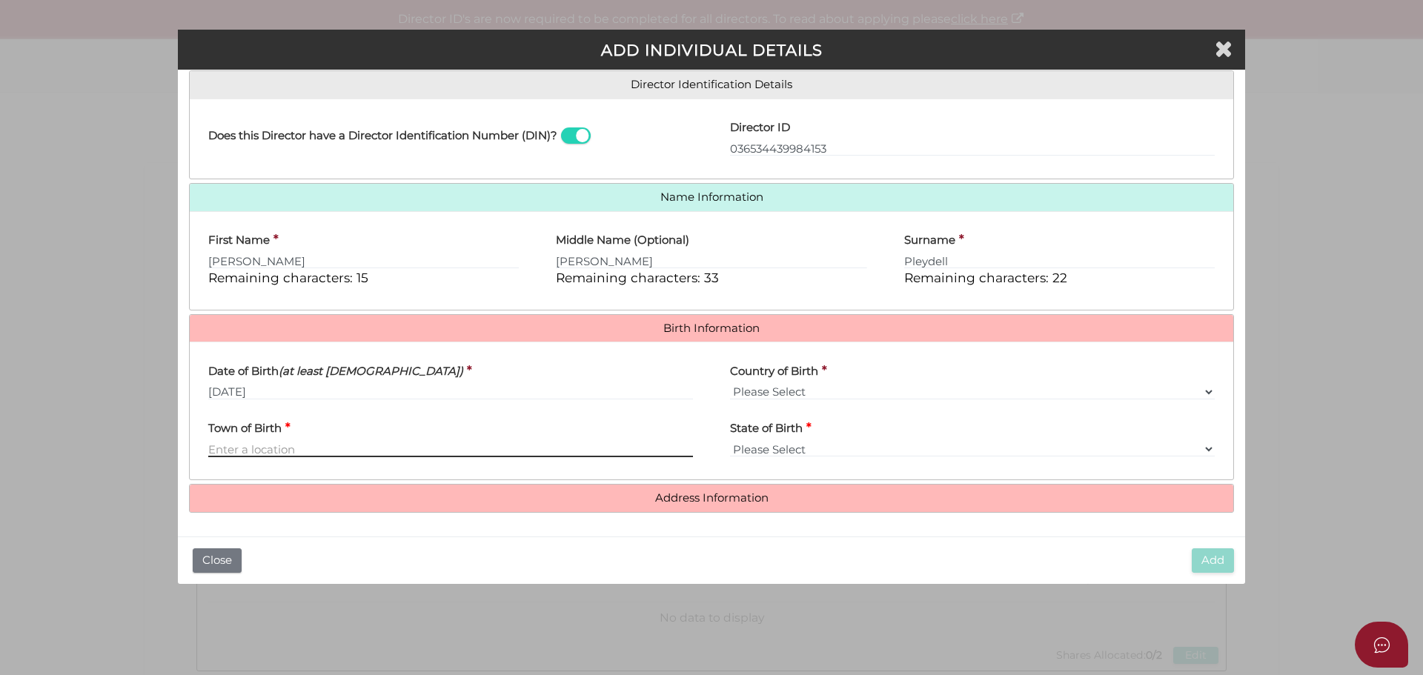
click at [308, 451] on input "Town of Birth" at bounding box center [450, 449] width 485 height 16
type input "Maffra"
select select "VIC"
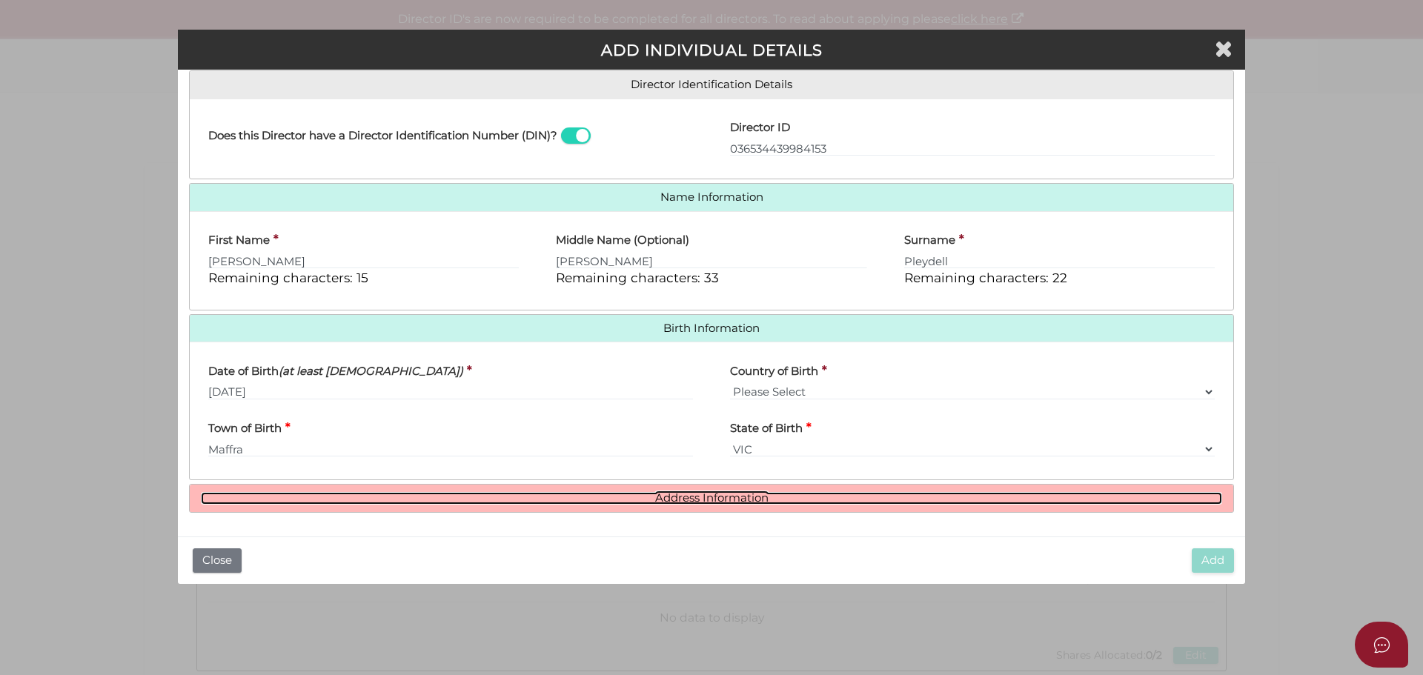
click at [734, 497] on link "Address Information" at bounding box center [711, 498] width 1021 height 13
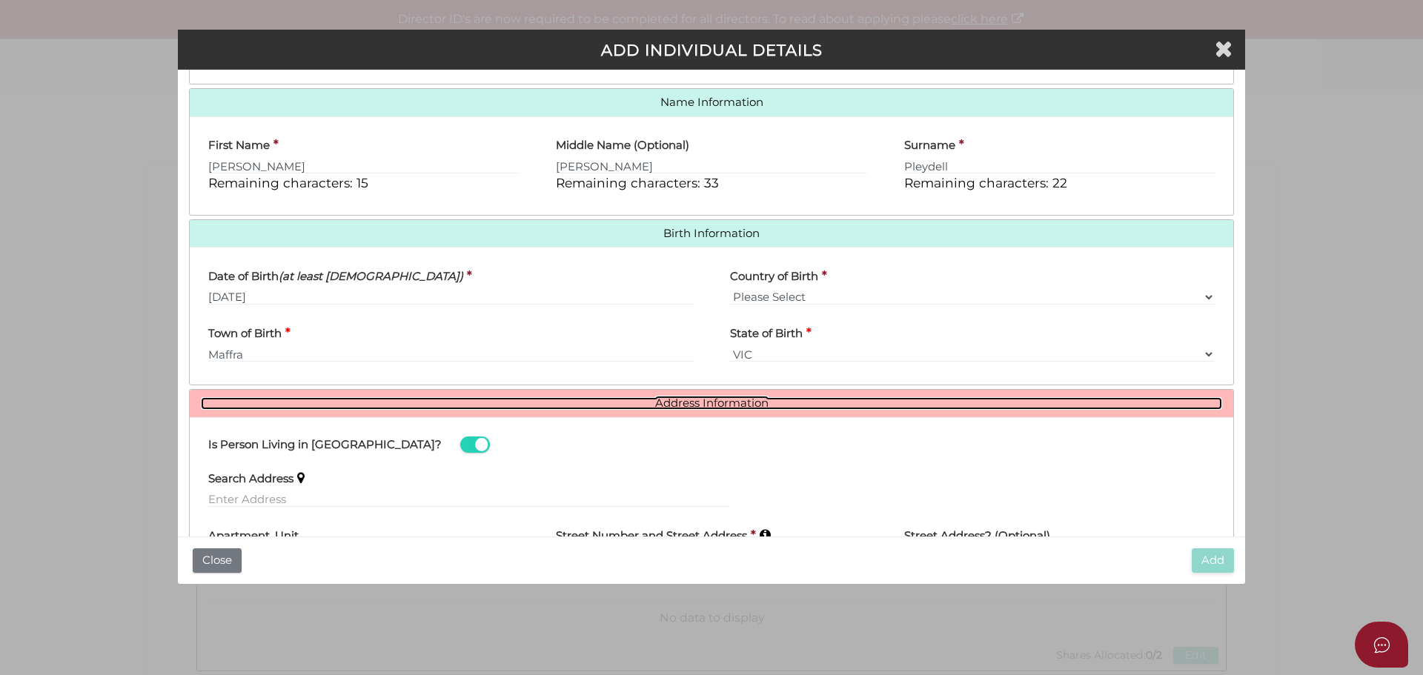
scroll to position [460, 0]
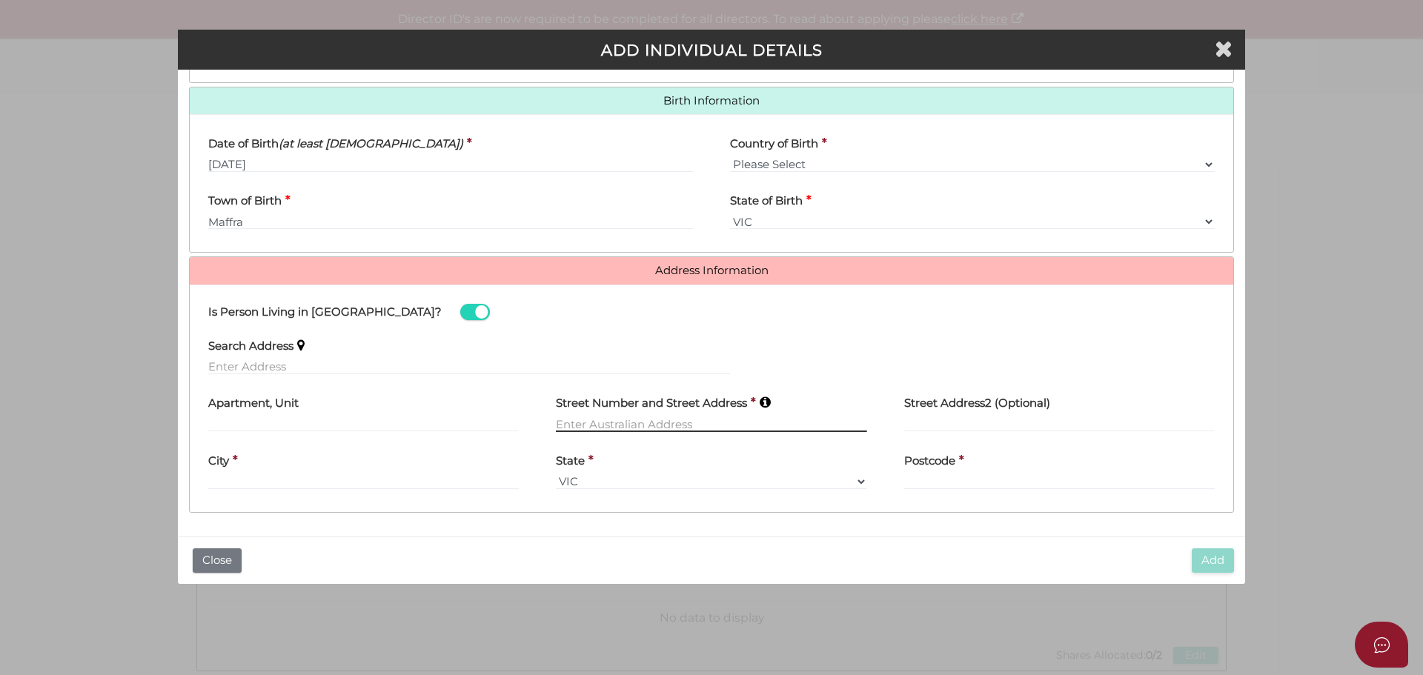
click at [638, 423] on input "text" at bounding box center [711, 424] width 311 height 16
type input "147-149 mcAdam Street"
click at [697, 453] on div "Street Number and Street Address * 147-149 mcAdam Street Please ensure the deta…" at bounding box center [711, 424] width 348 height 76
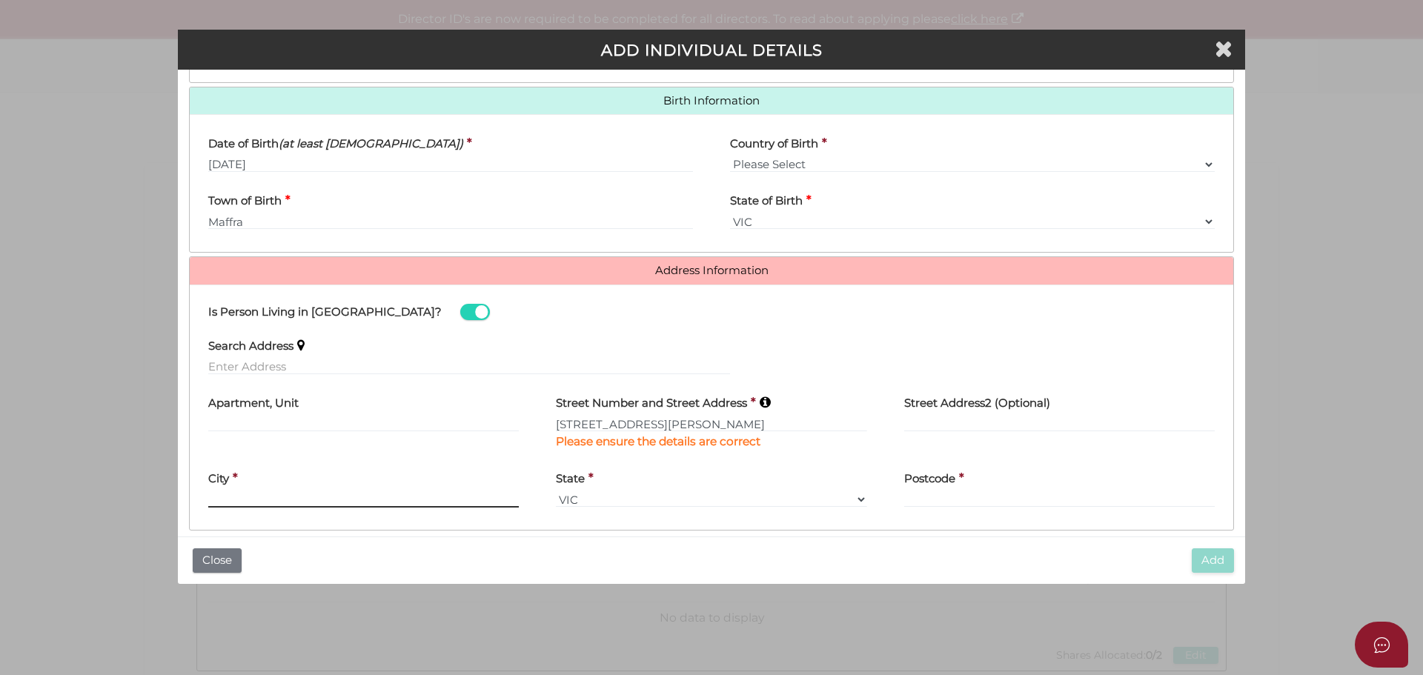
click at [288, 495] on input "text" at bounding box center [363, 499] width 311 height 16
type input "Maffra"
click at [952, 492] on input "Postcode" at bounding box center [1059, 499] width 311 height 16
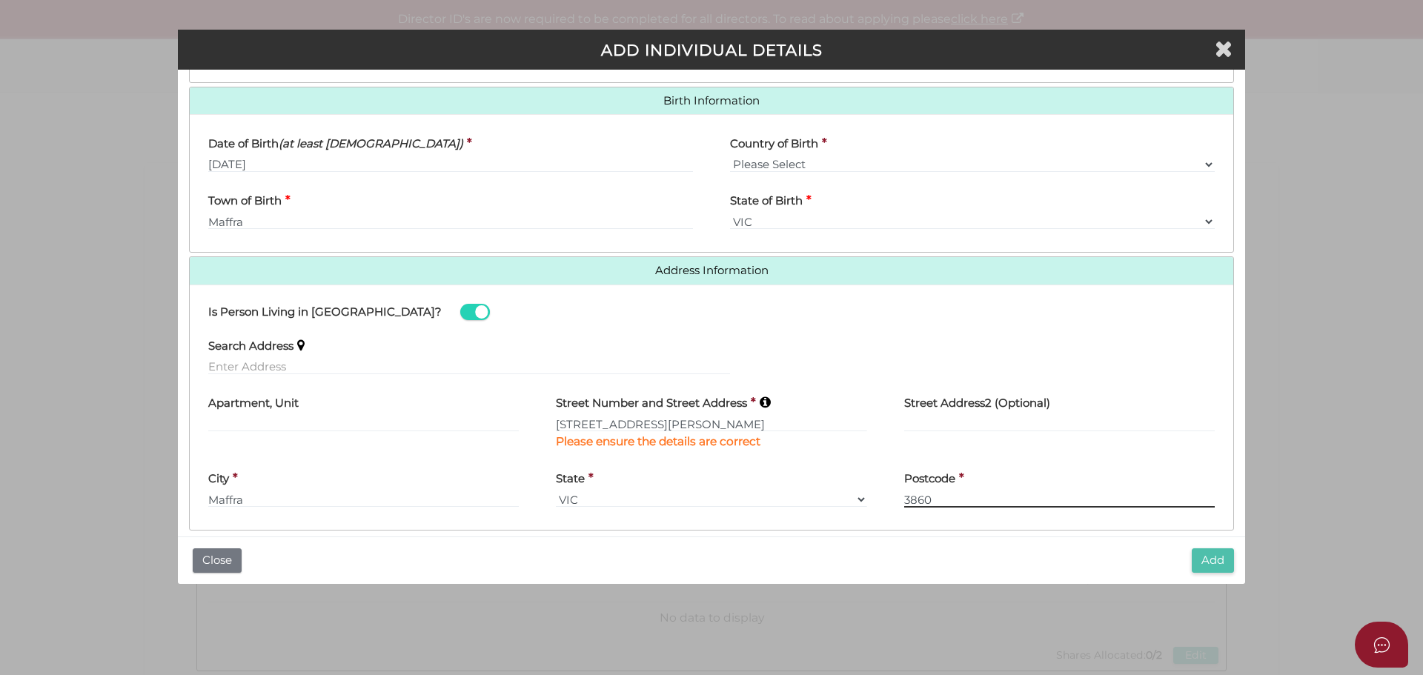
type input "3860"
click at [1215, 566] on button "Add" at bounding box center [1213, 561] width 42 height 24
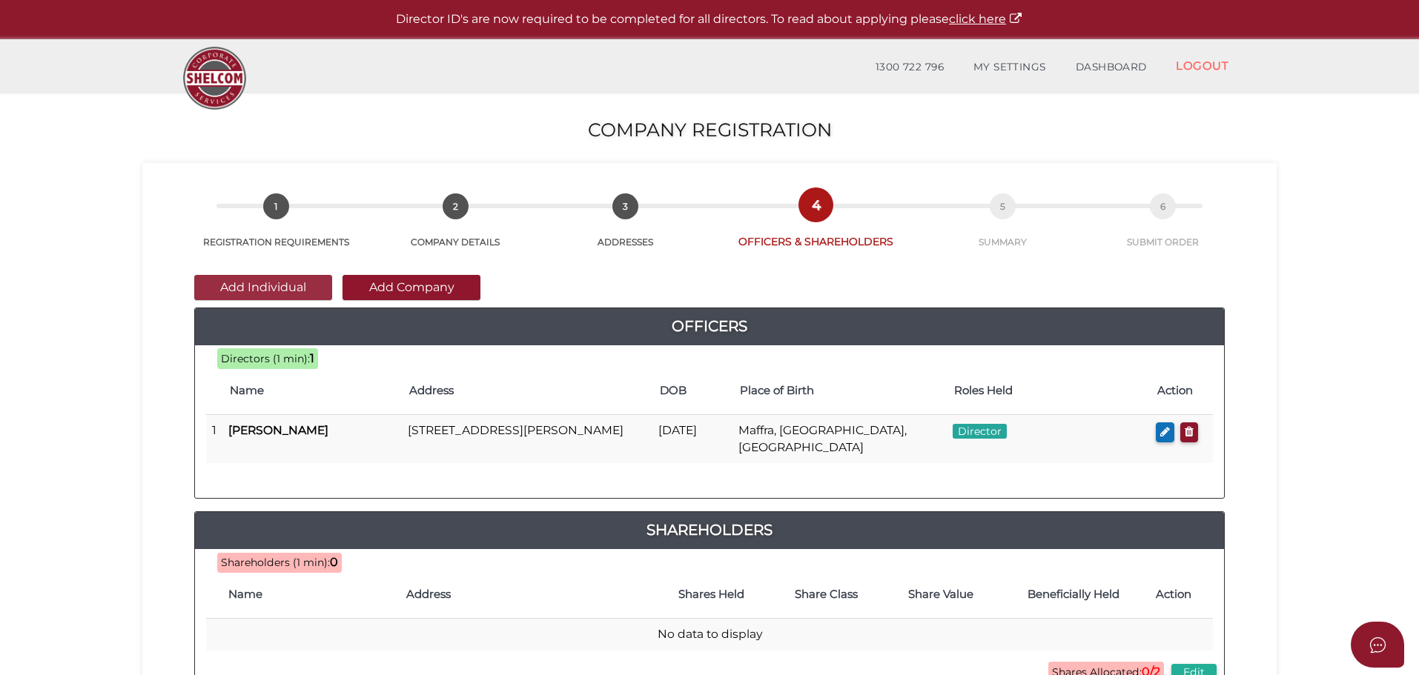
click at [275, 285] on button "Add Individual" at bounding box center [263, 287] width 138 height 25
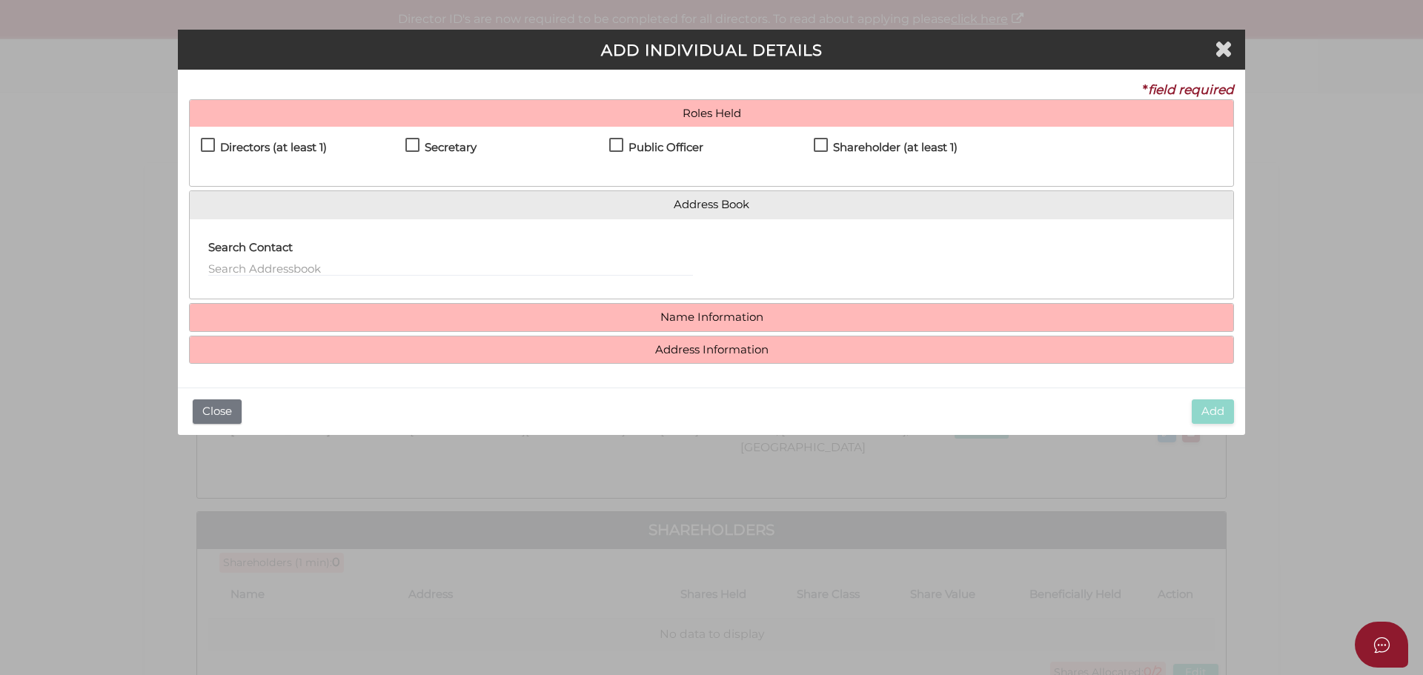
click at [209, 147] on label "Directors (at least 1)" at bounding box center [264, 151] width 126 height 19
checkbox input "true"
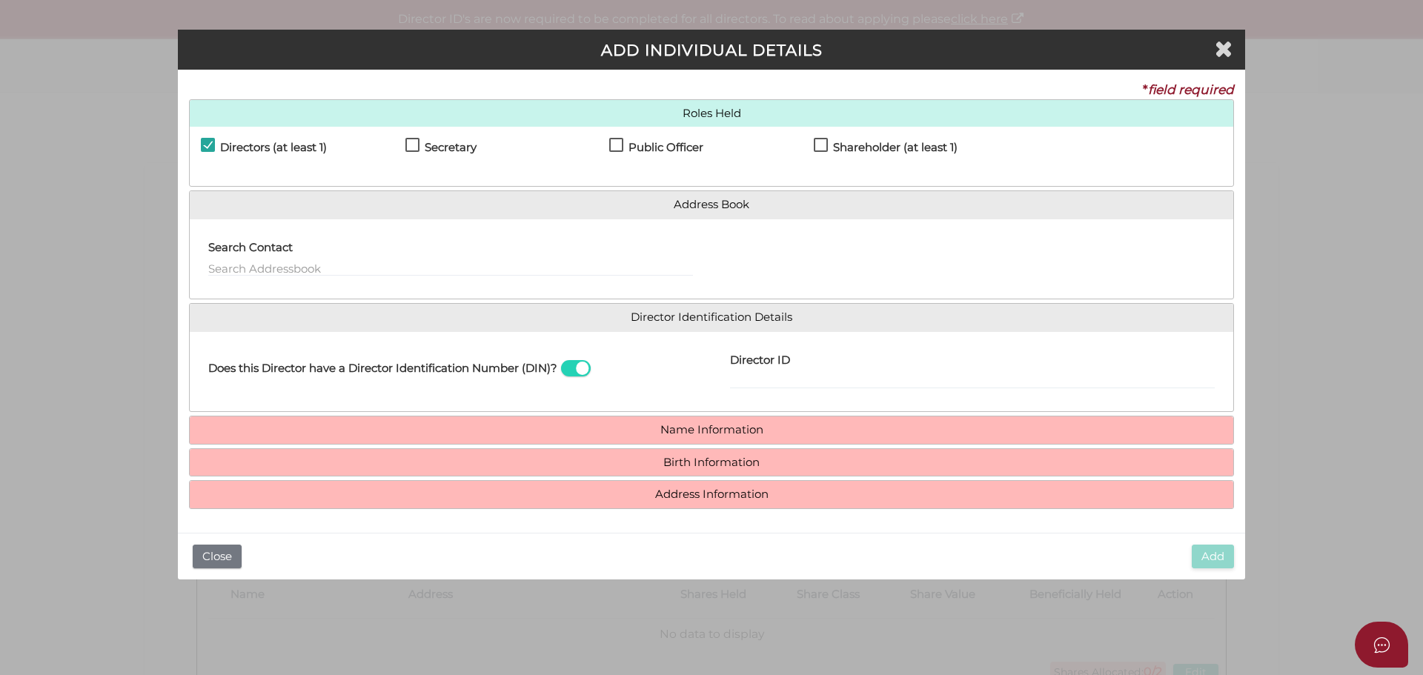
click at [416, 145] on label "Secretary" at bounding box center [440, 151] width 71 height 19
checkbox input "true"
click at [620, 145] on label "Public Officer" at bounding box center [656, 151] width 94 height 19
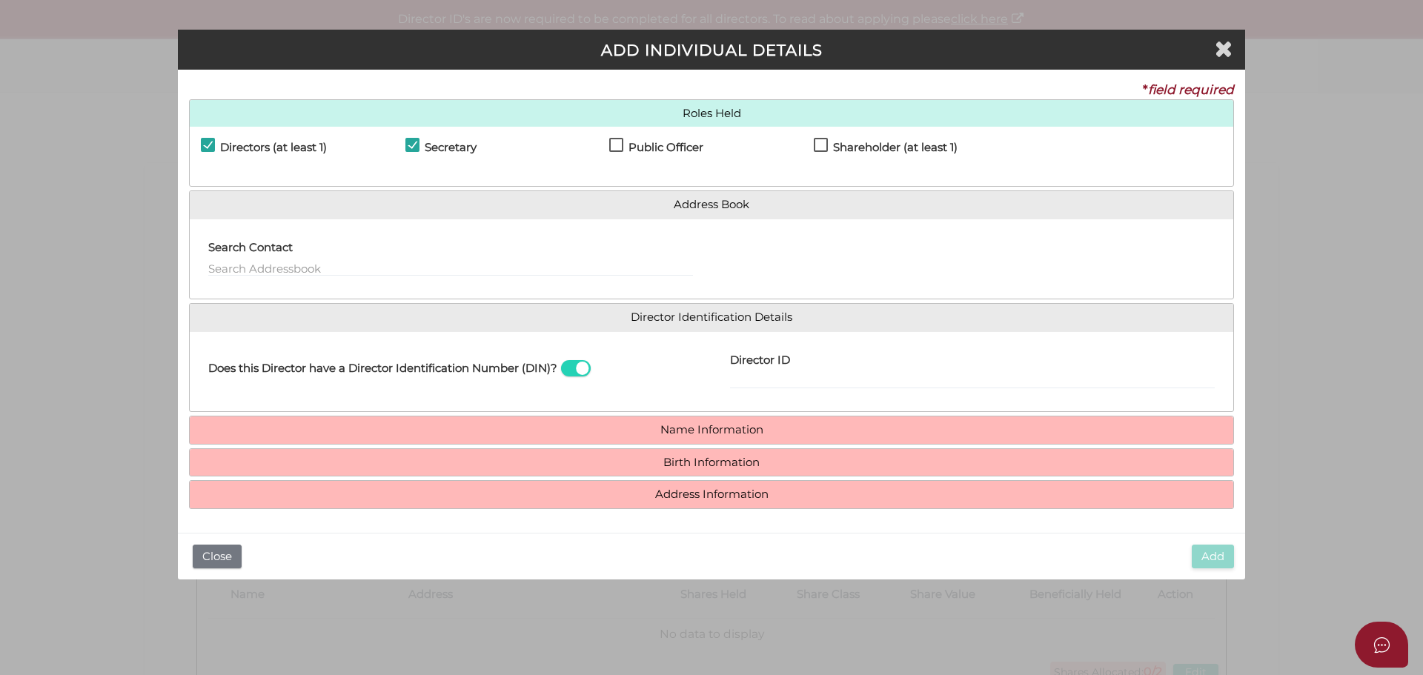
checkbox input "true"
click at [822, 142] on label "Shareholder (at least 1)" at bounding box center [886, 151] width 144 height 19
checkbox input "true"
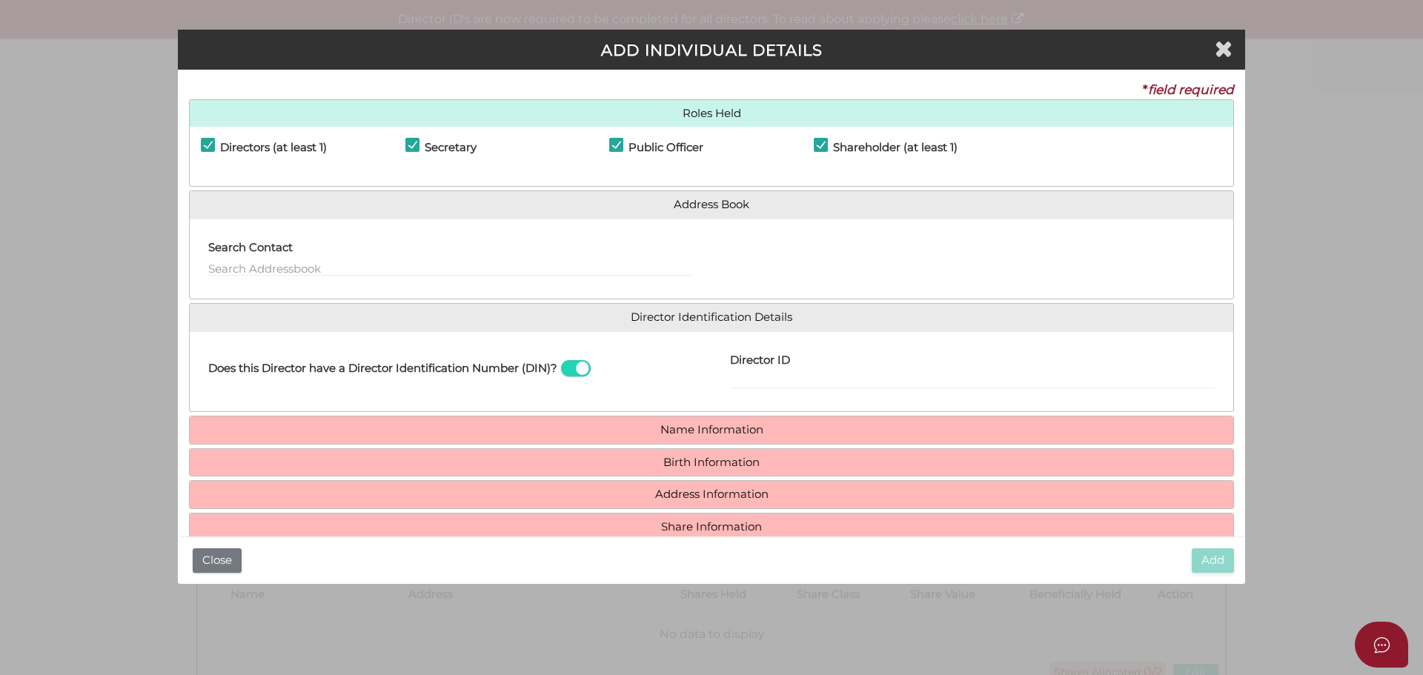
click at [777, 373] on label "Director ID" at bounding box center [760, 358] width 60 height 30
click at [777, 373] on input "Director ID" at bounding box center [972, 381] width 485 height 16
click at [743, 375] on input "Director ID" at bounding box center [972, 381] width 485 height 16
paste input "036 19192 67095"
drag, startPoint x: 834, startPoint y: 379, endPoint x: 643, endPoint y: 397, distance: 191.3
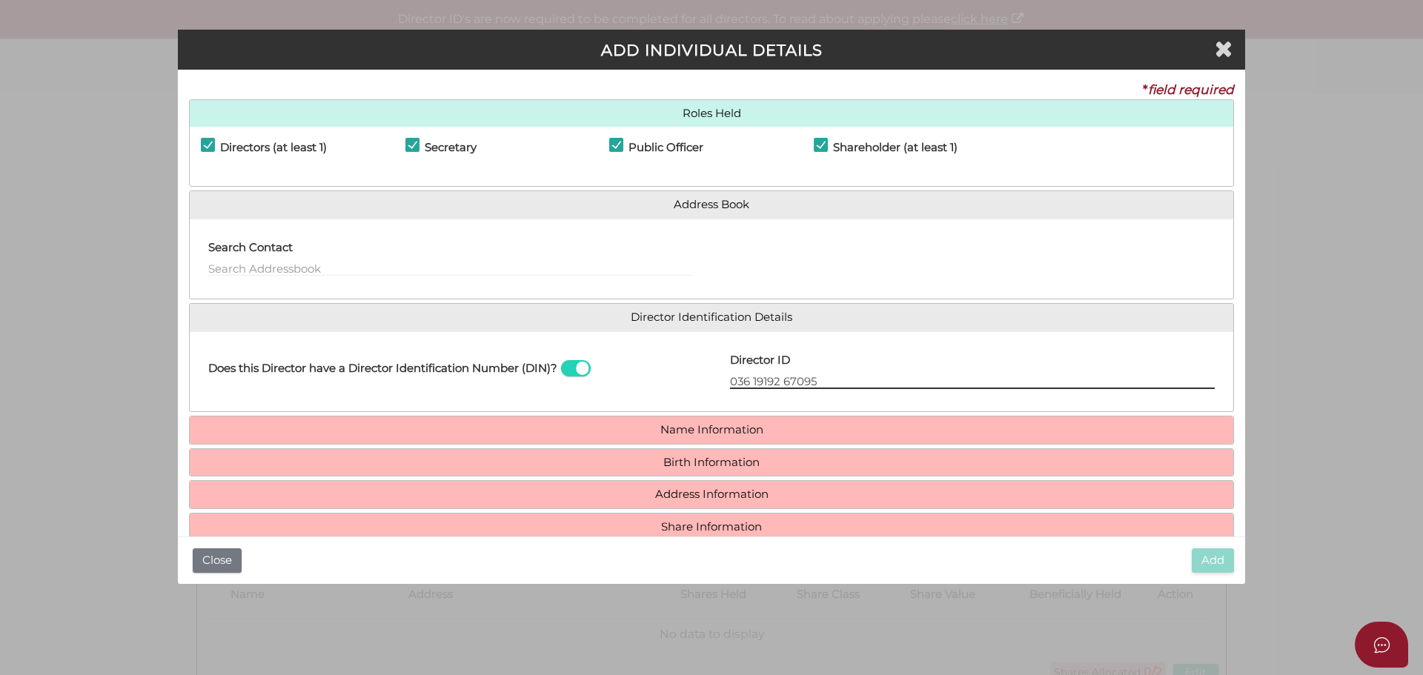
click at [643, 397] on div "Does this Director have a Director Identification Number (DIN)? Director ID 036…" at bounding box center [712, 372] width 1044 height 58
type input "036191926709532"
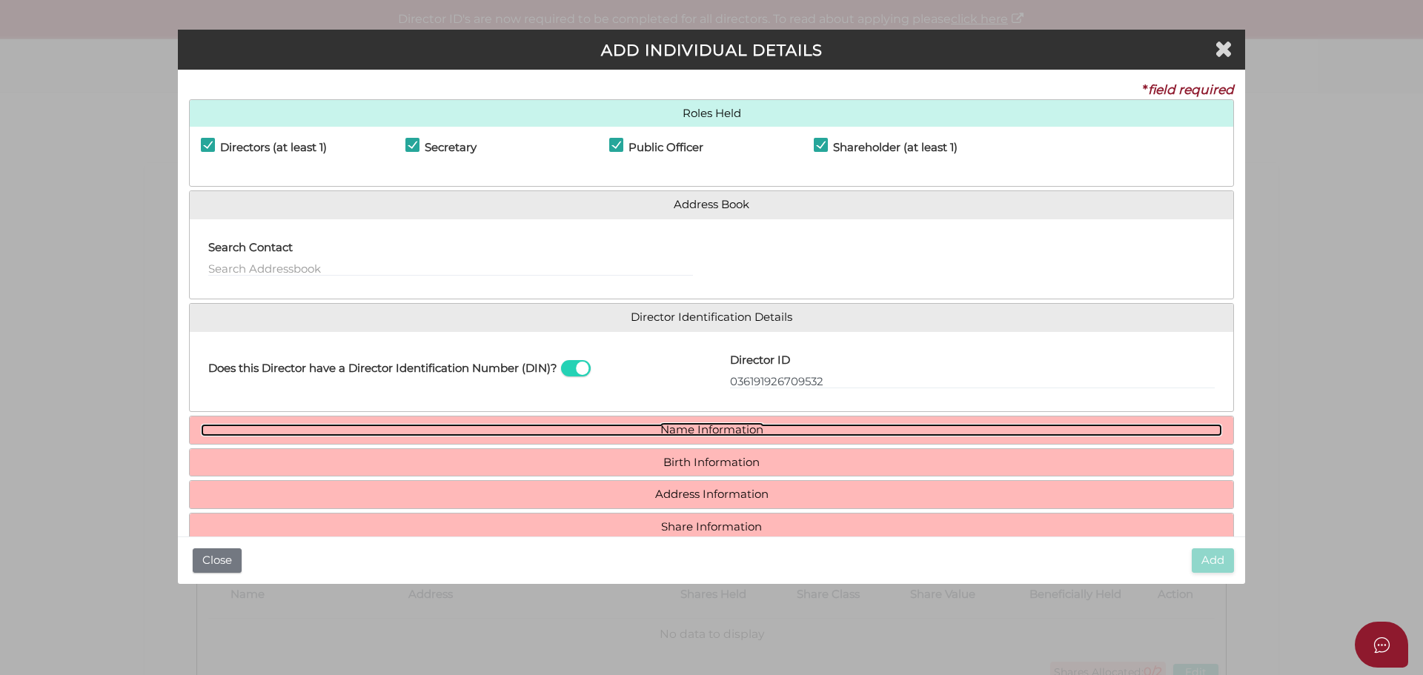
click at [708, 431] on link "Name Information" at bounding box center [711, 430] width 1021 height 13
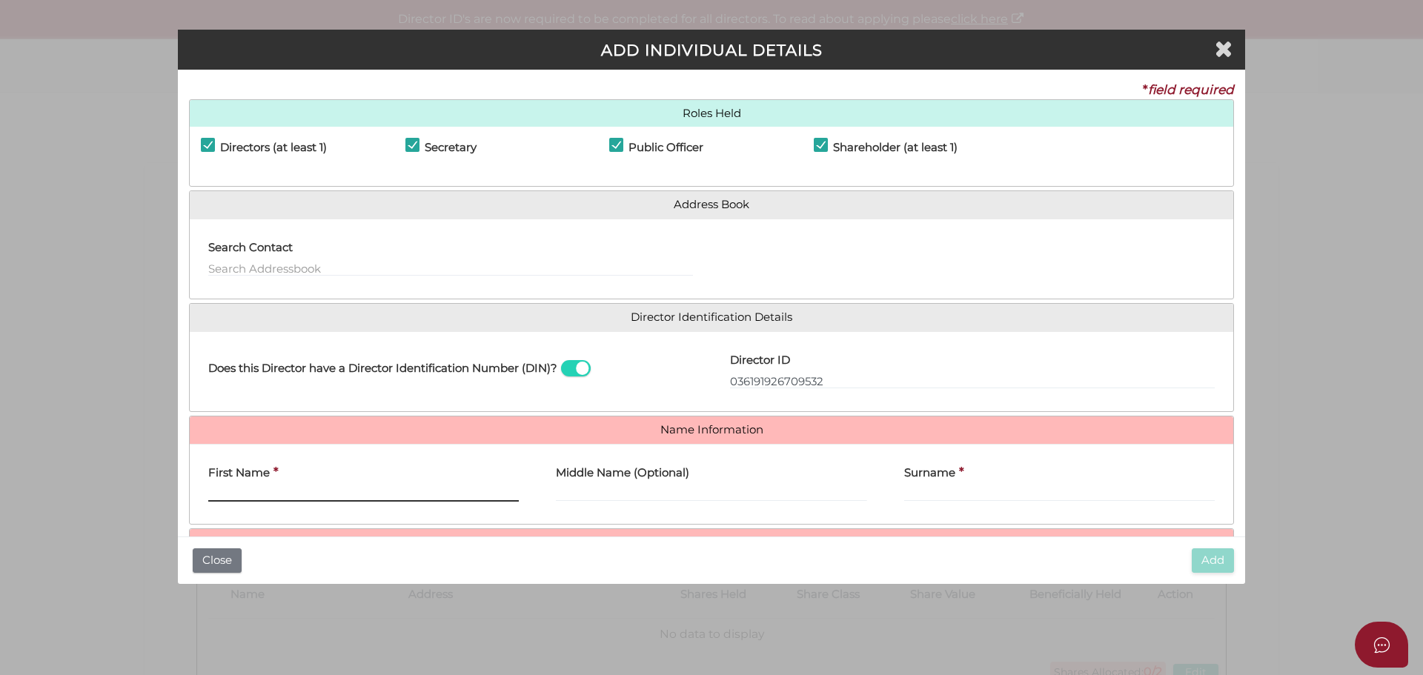
click at [246, 494] on input "First Name" at bounding box center [363, 494] width 311 height 16
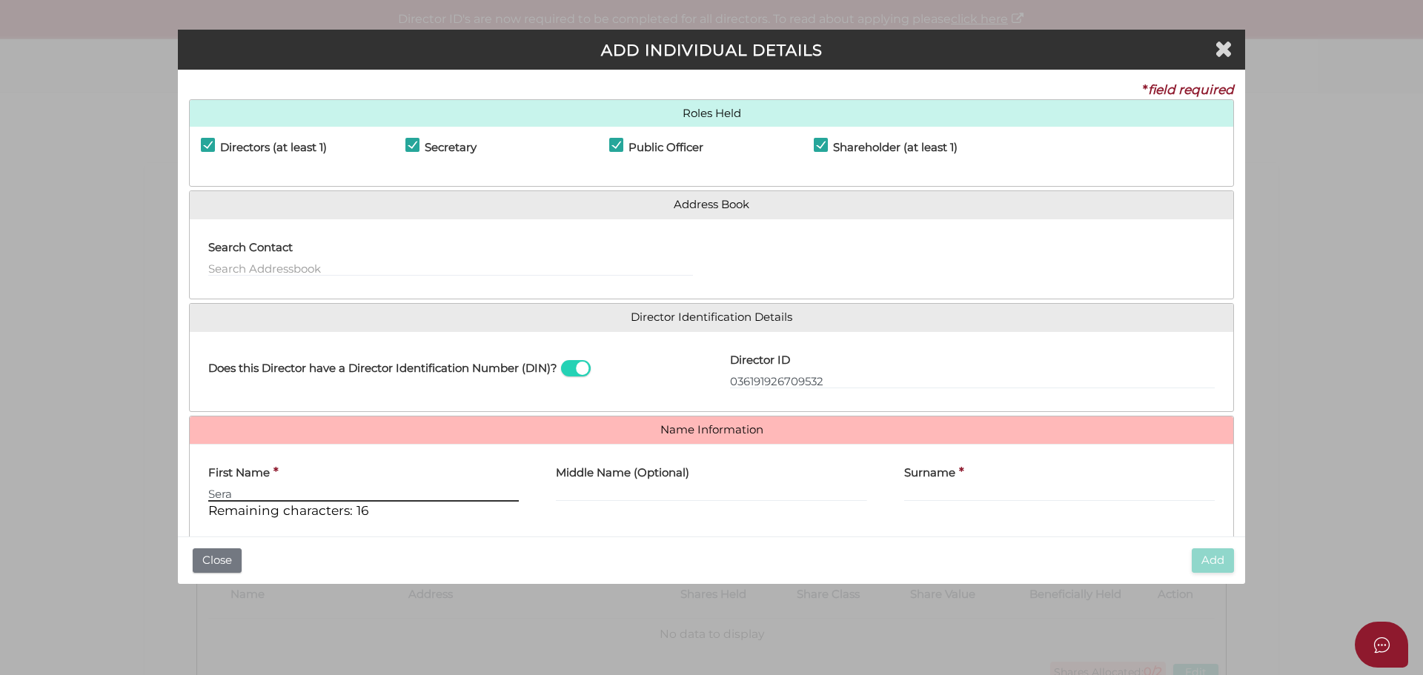
type input "Sera"
type input "Elizabeth"
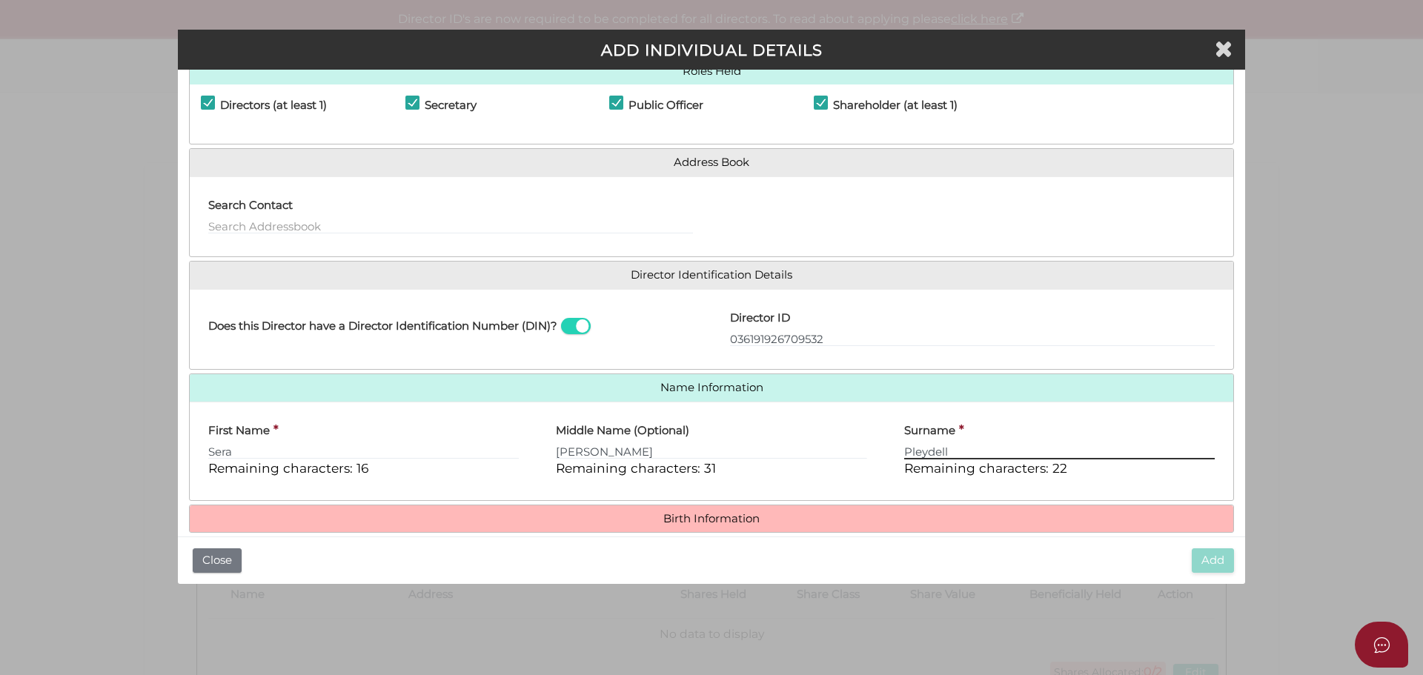
scroll to position [127, 0]
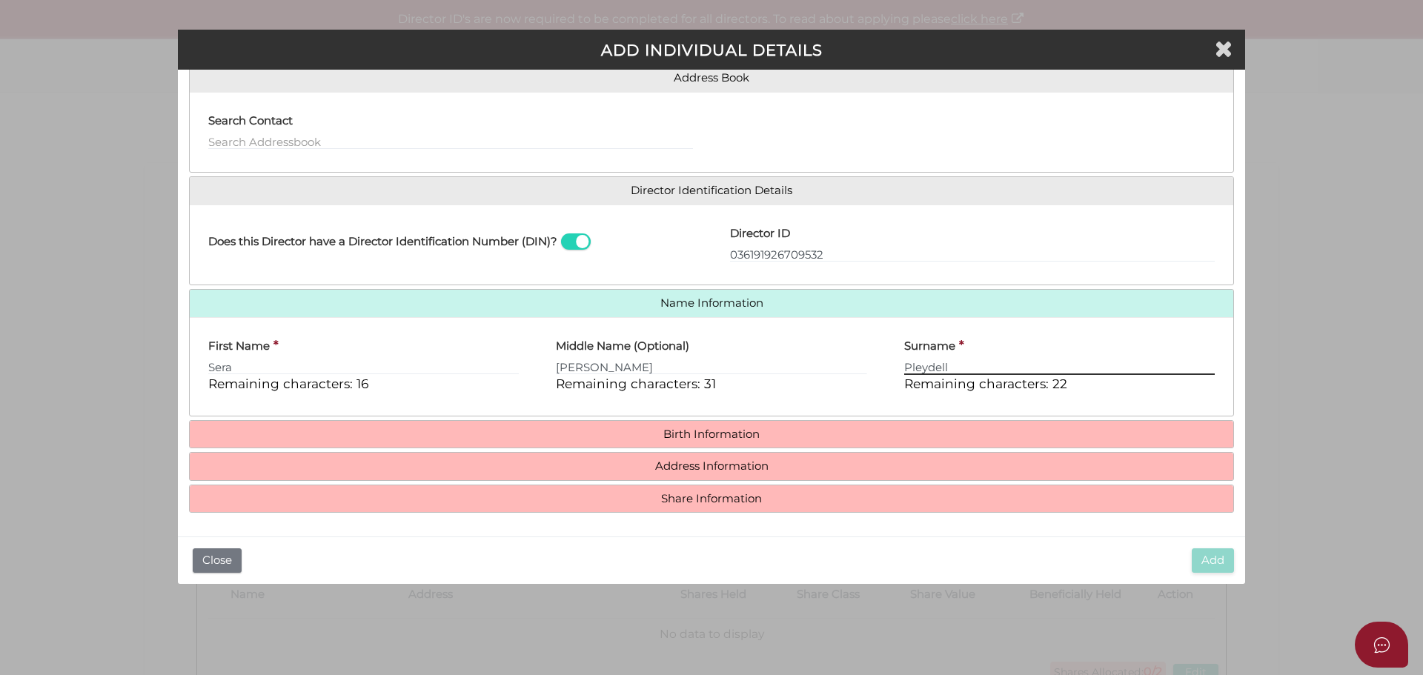
type input "Pleydell"
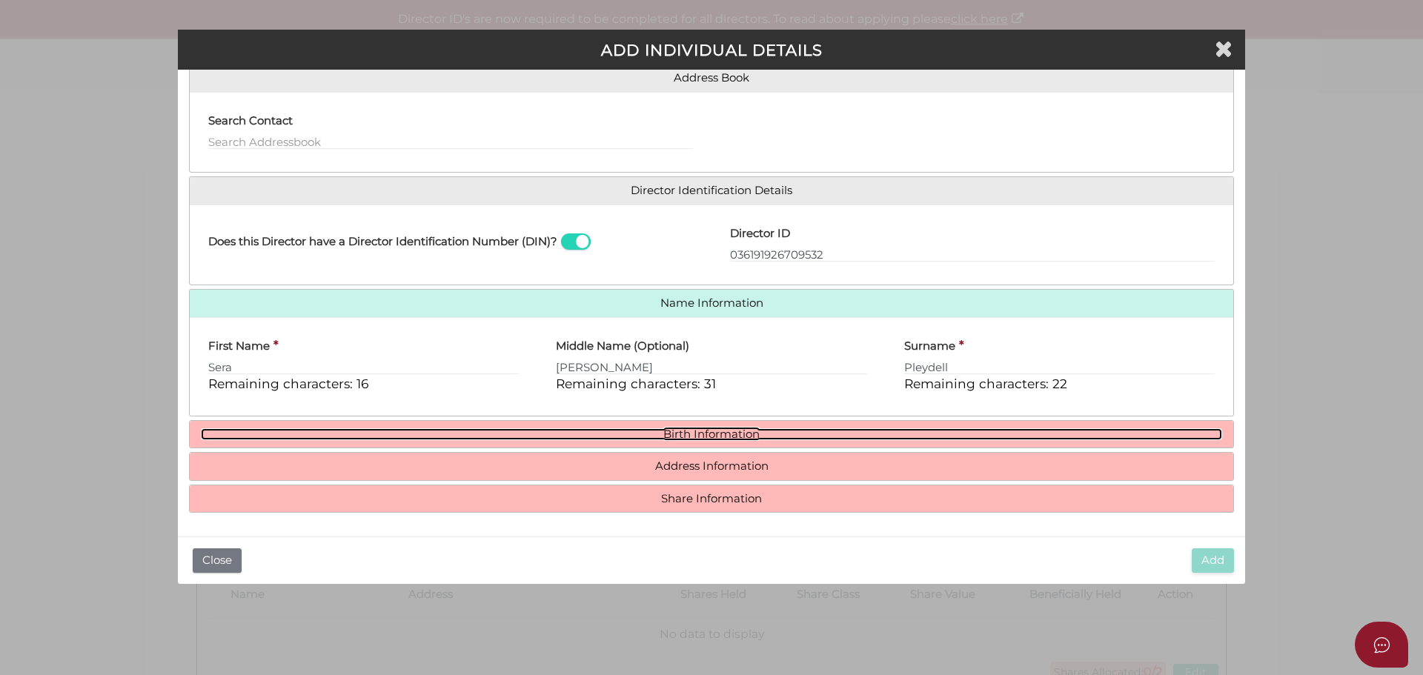
click at [730, 433] on link "Birth Information" at bounding box center [711, 434] width 1021 height 13
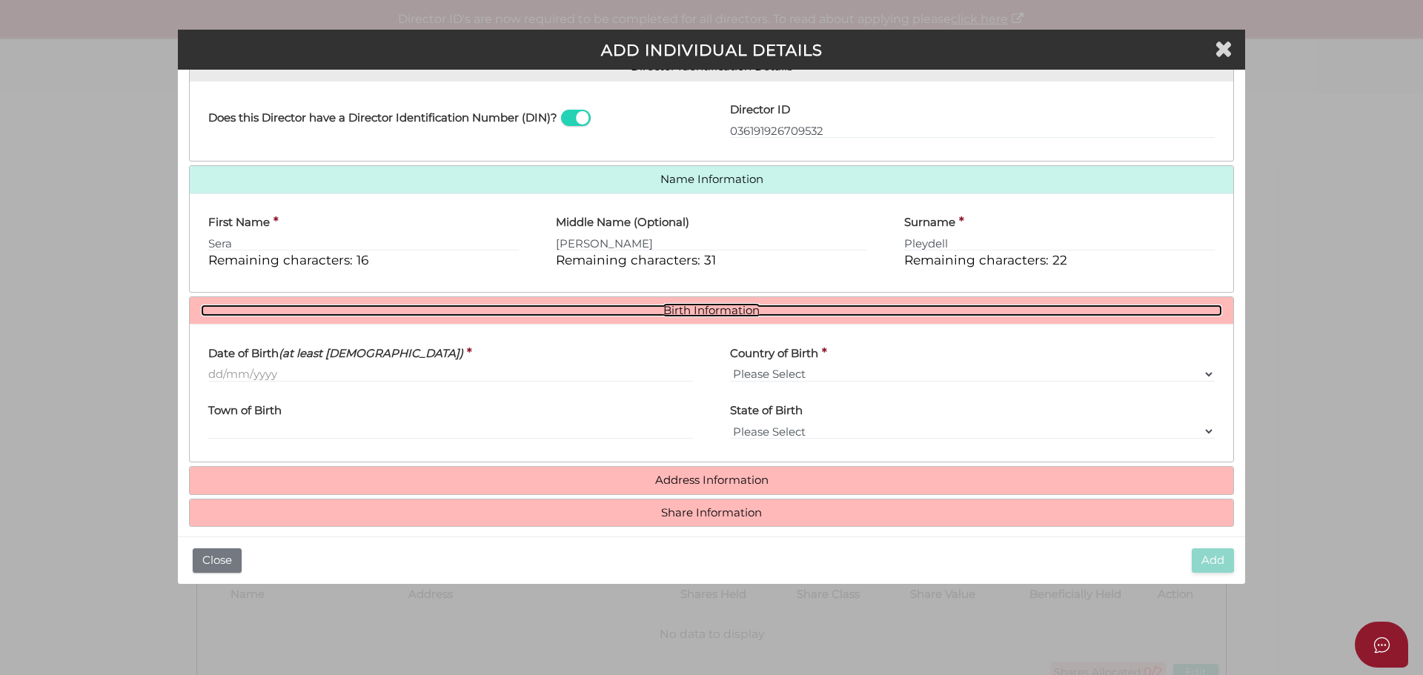
scroll to position [265, 0]
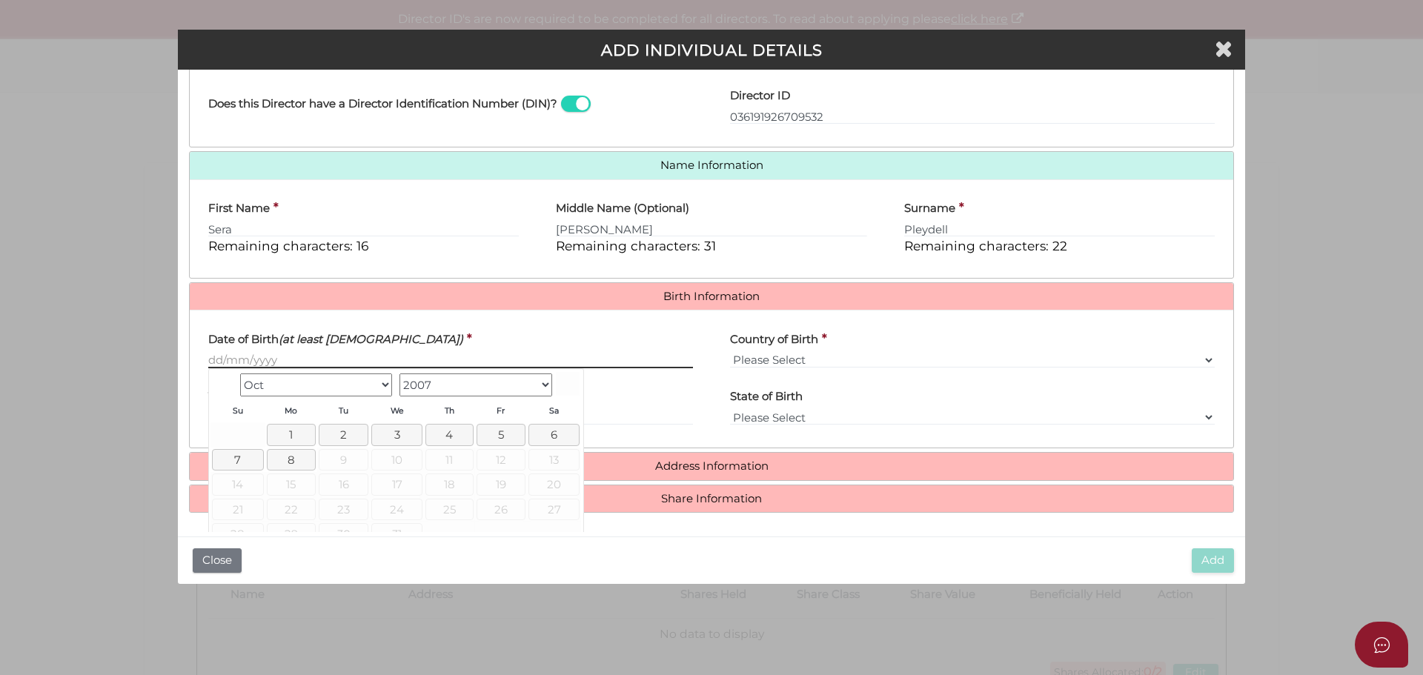
click at [212, 360] on input "Date of Birth (at least 18 years old)" at bounding box center [450, 360] width 485 height 16
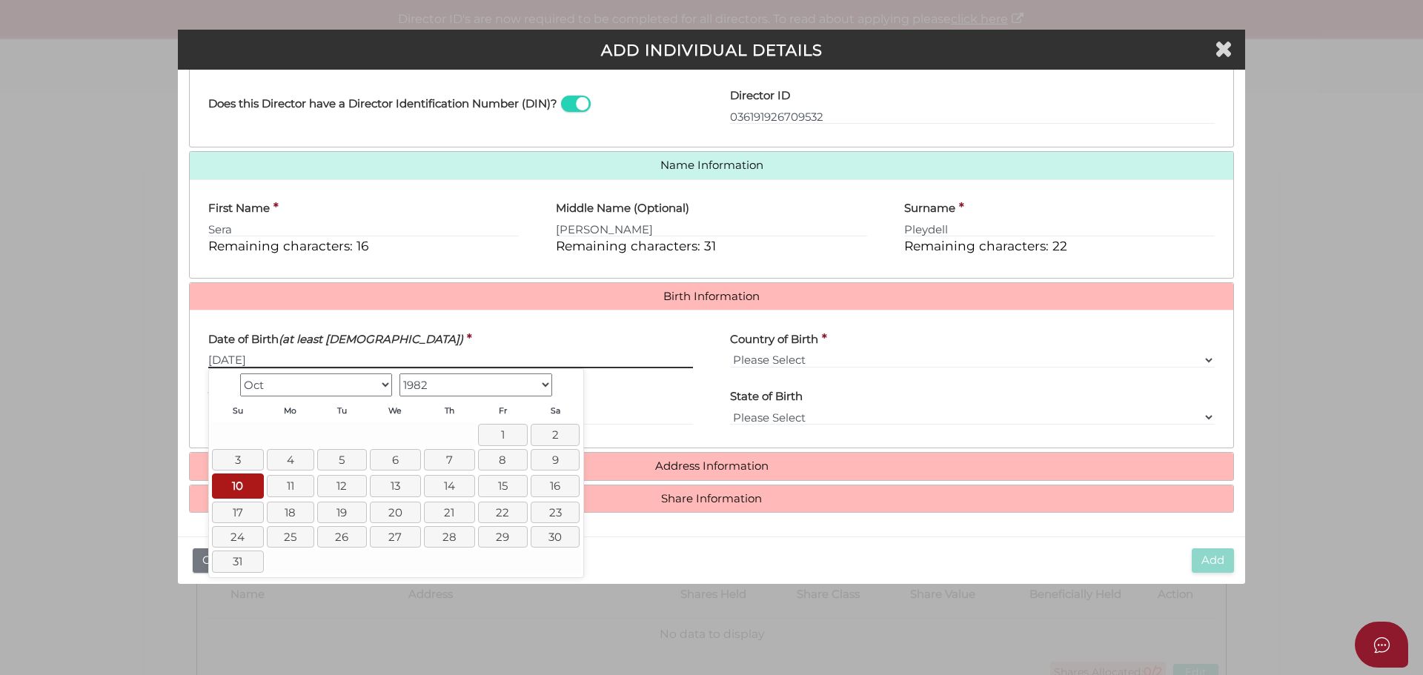
type input "10/10/1982"
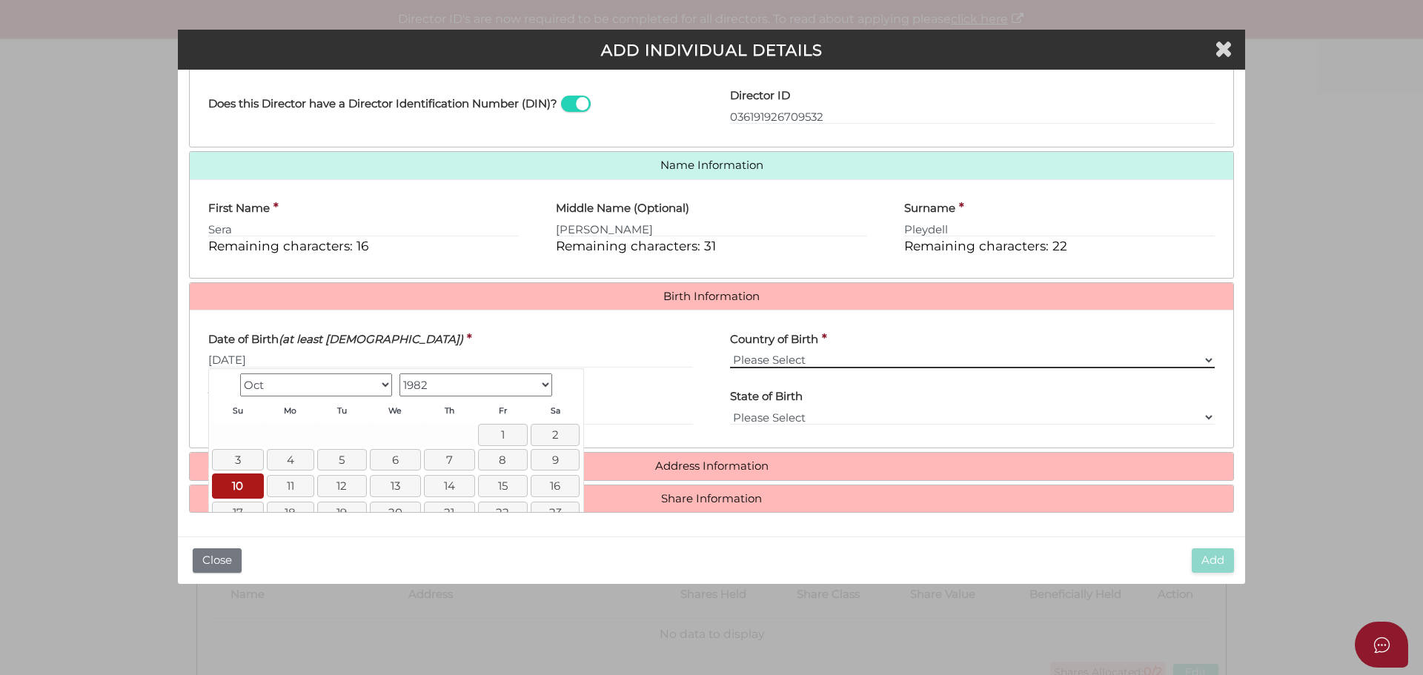
click at [792, 358] on select "Please Select v Australia Afghanistan Albania Algeria American Samoa Andorra An…" at bounding box center [972, 360] width 485 height 16
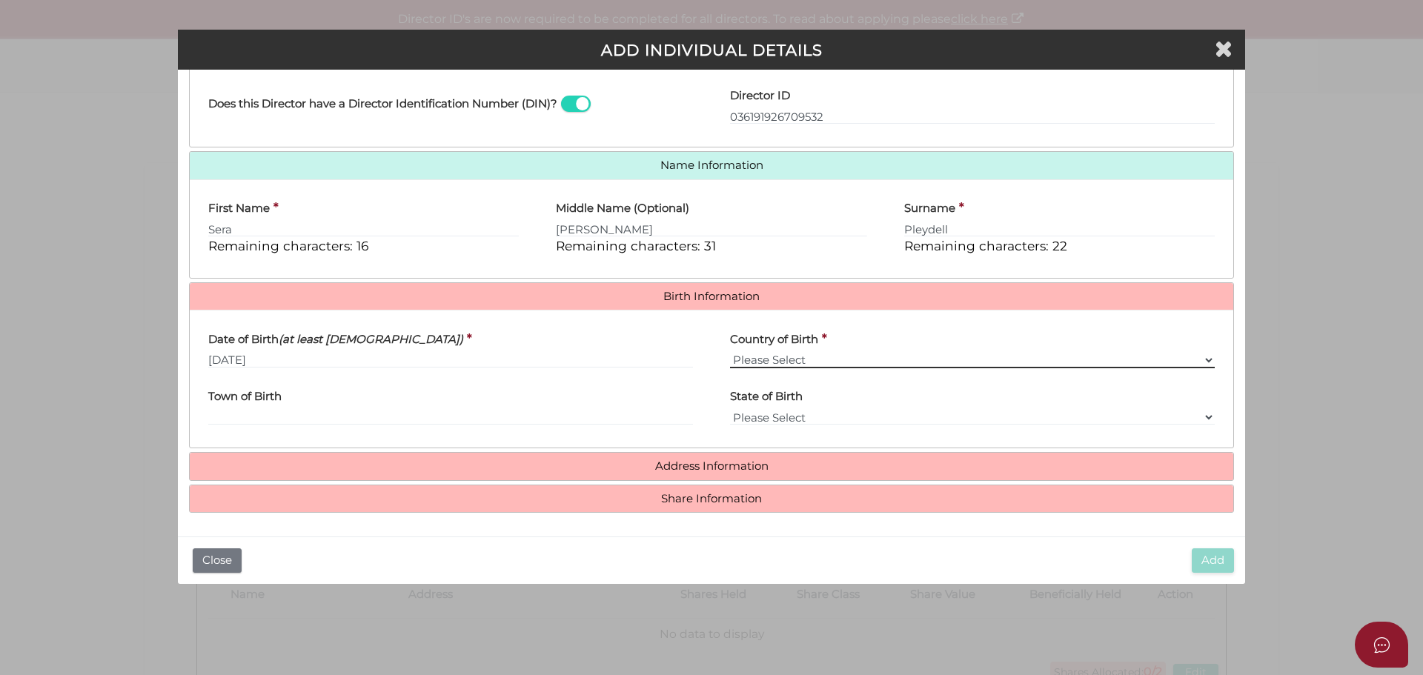
select select "[GEOGRAPHIC_DATA]"
click at [730, 352] on select "Please Select v Australia Afghanistan Albania Algeria American Samoa Andorra An…" at bounding box center [972, 360] width 485 height 16
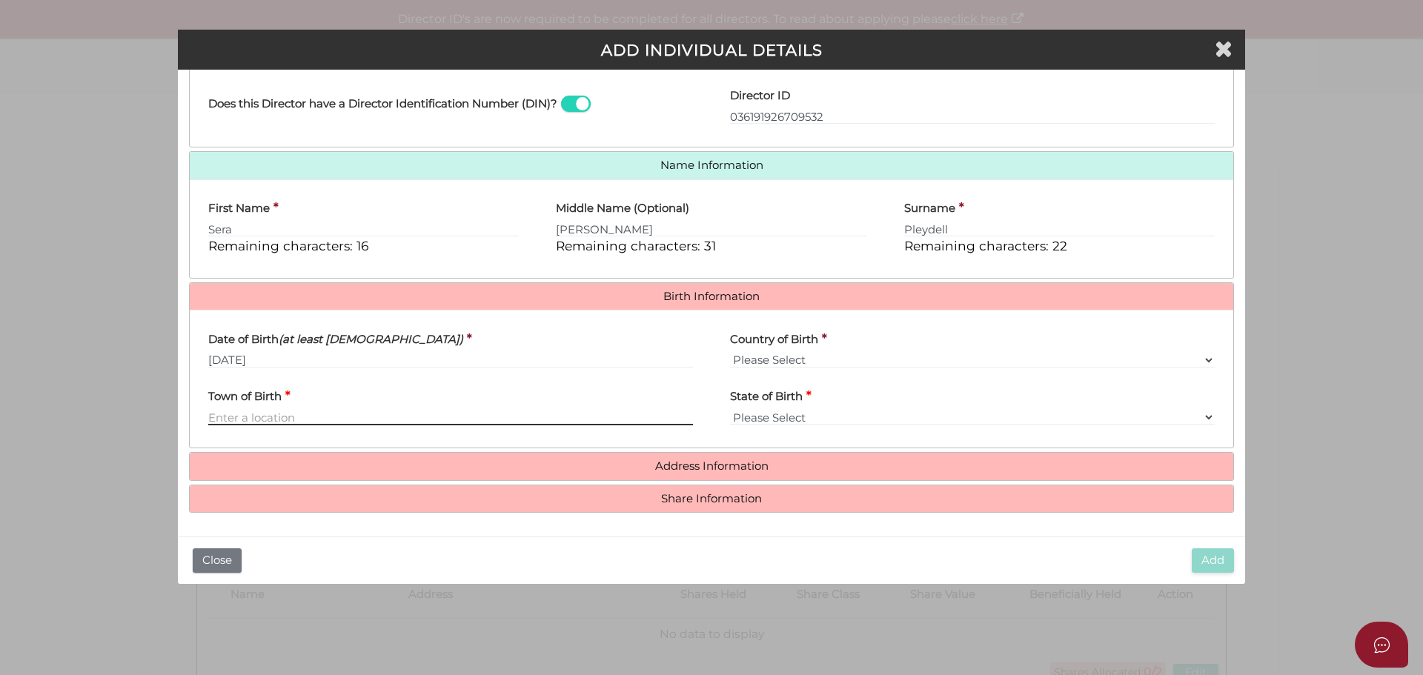
click at [295, 414] on input "Town of Birth" at bounding box center [450, 417] width 485 height 16
type input "Maffra"
select select "VIC"
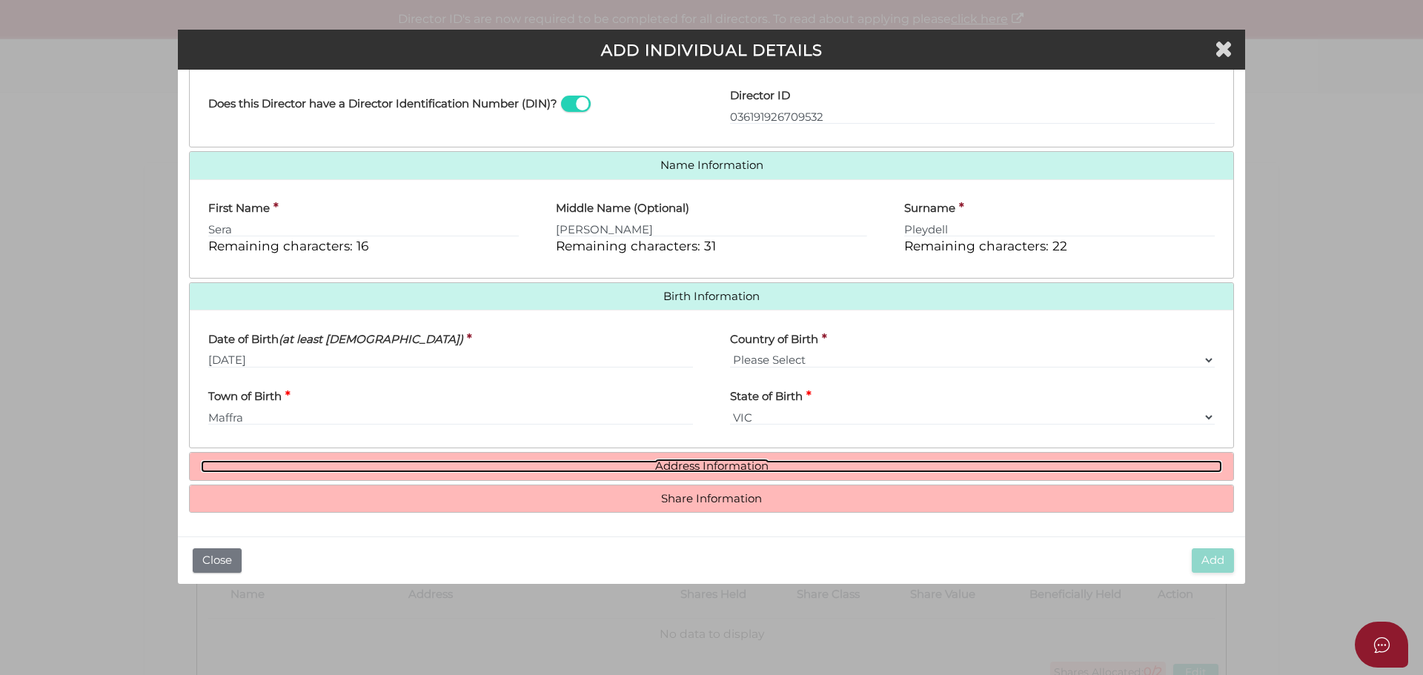
click at [718, 467] on link "Address Information" at bounding box center [711, 466] width 1021 height 13
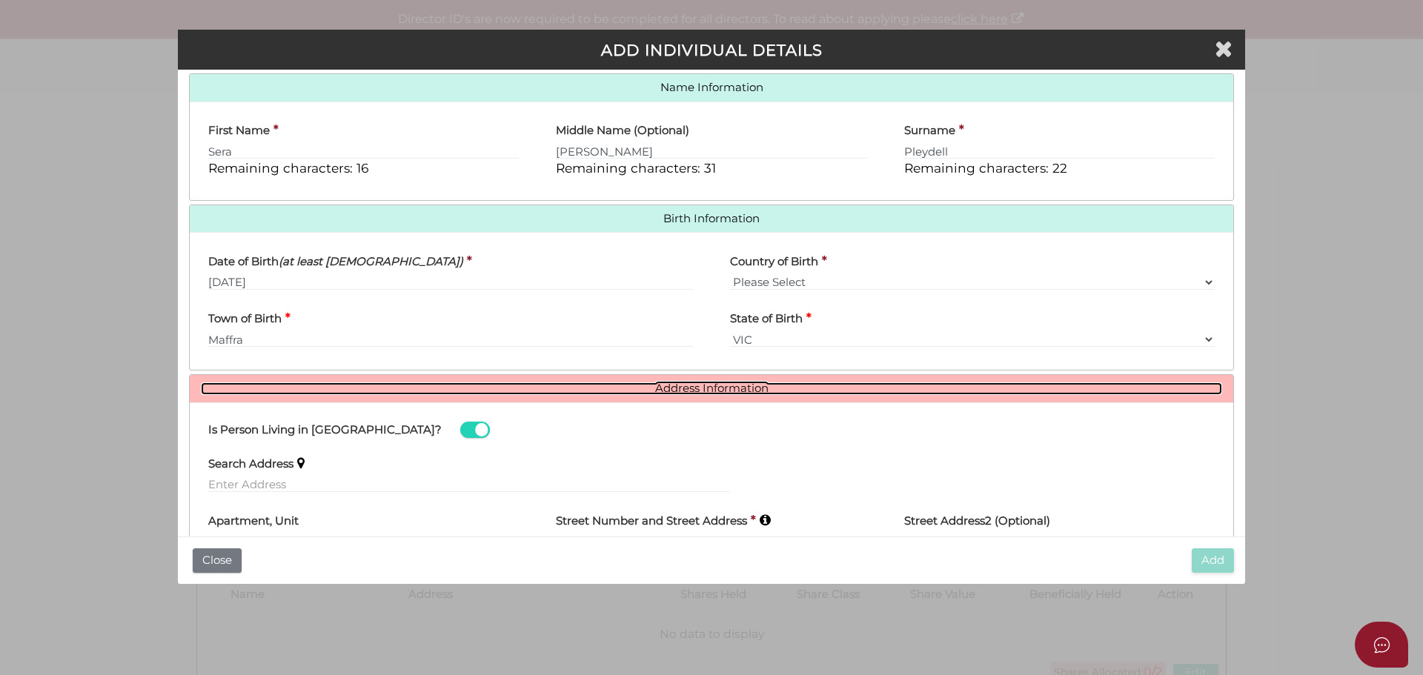
scroll to position [492, 0]
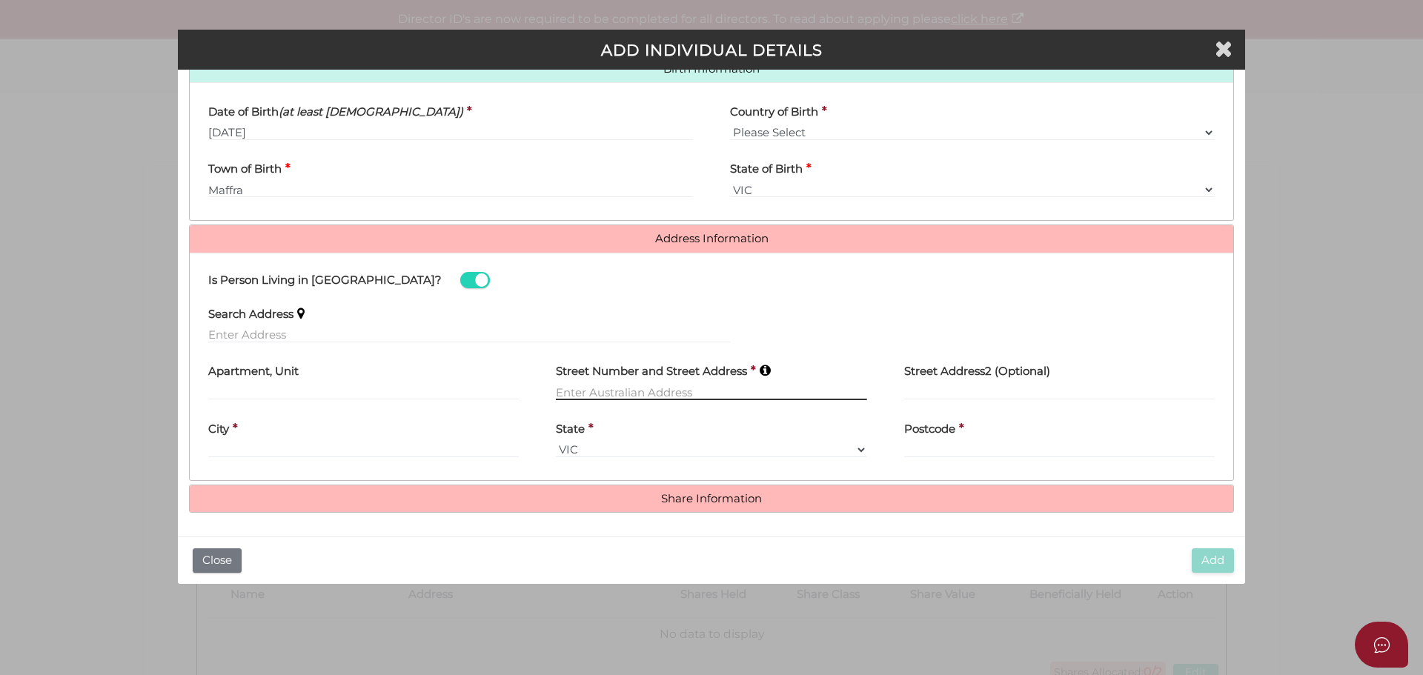
click at [645, 393] on input "text" at bounding box center [711, 392] width 311 height 16
type input "147-149 McADam street"
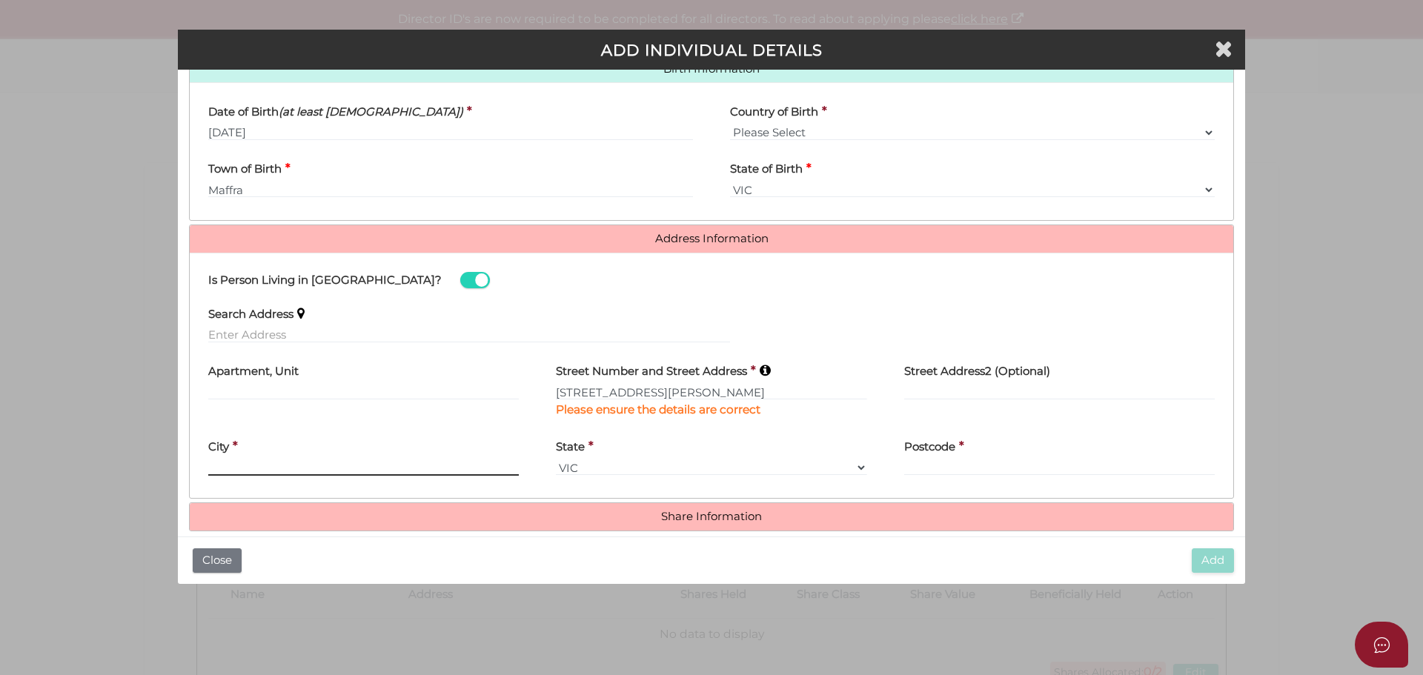
click at [360, 467] on input "text" at bounding box center [363, 468] width 311 height 16
type input "Maffra"
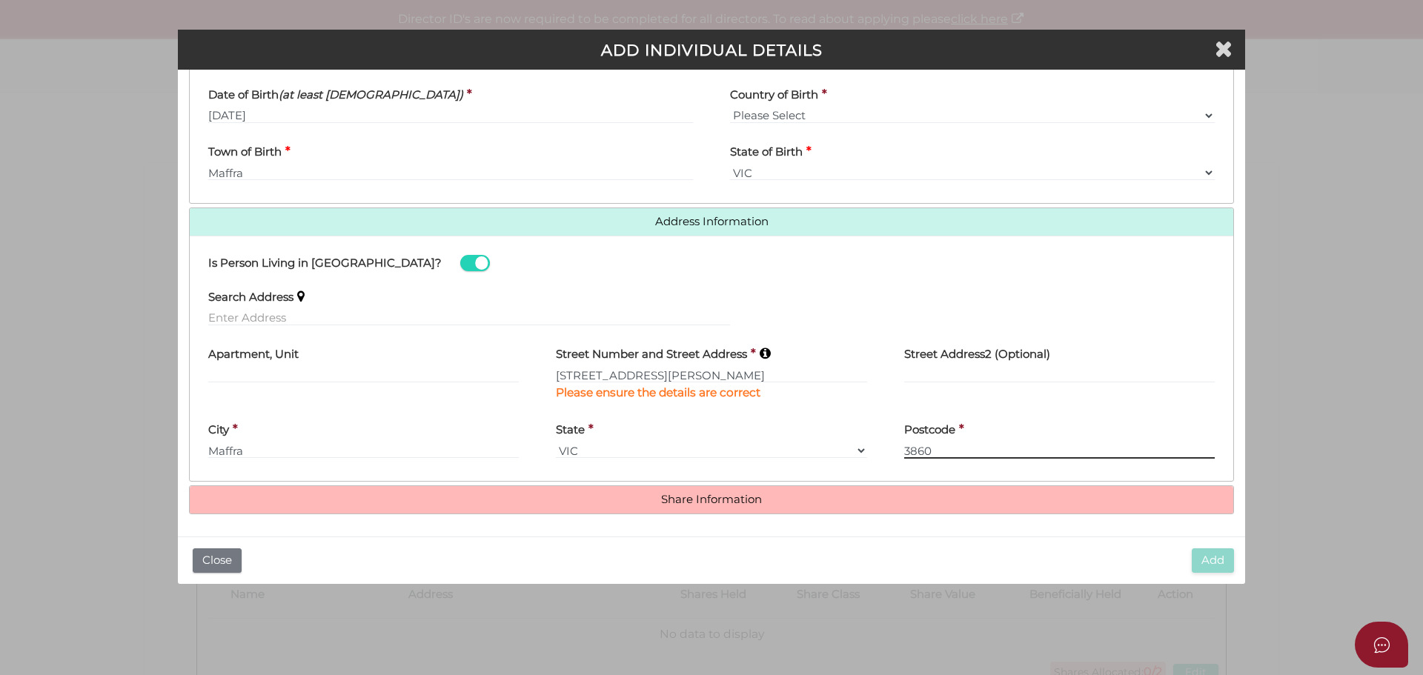
scroll to position [511, 0]
type input "3860"
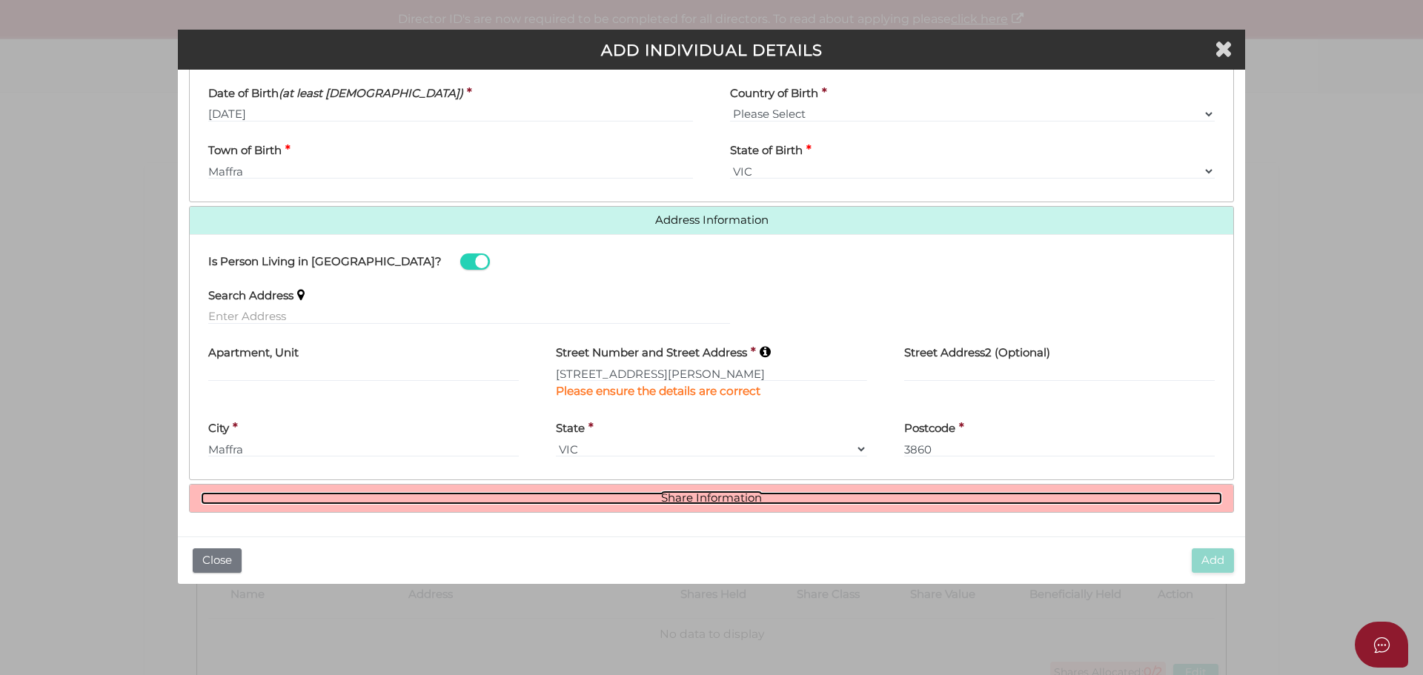
click at [713, 498] on link "Share Information" at bounding box center [711, 498] width 1021 height 13
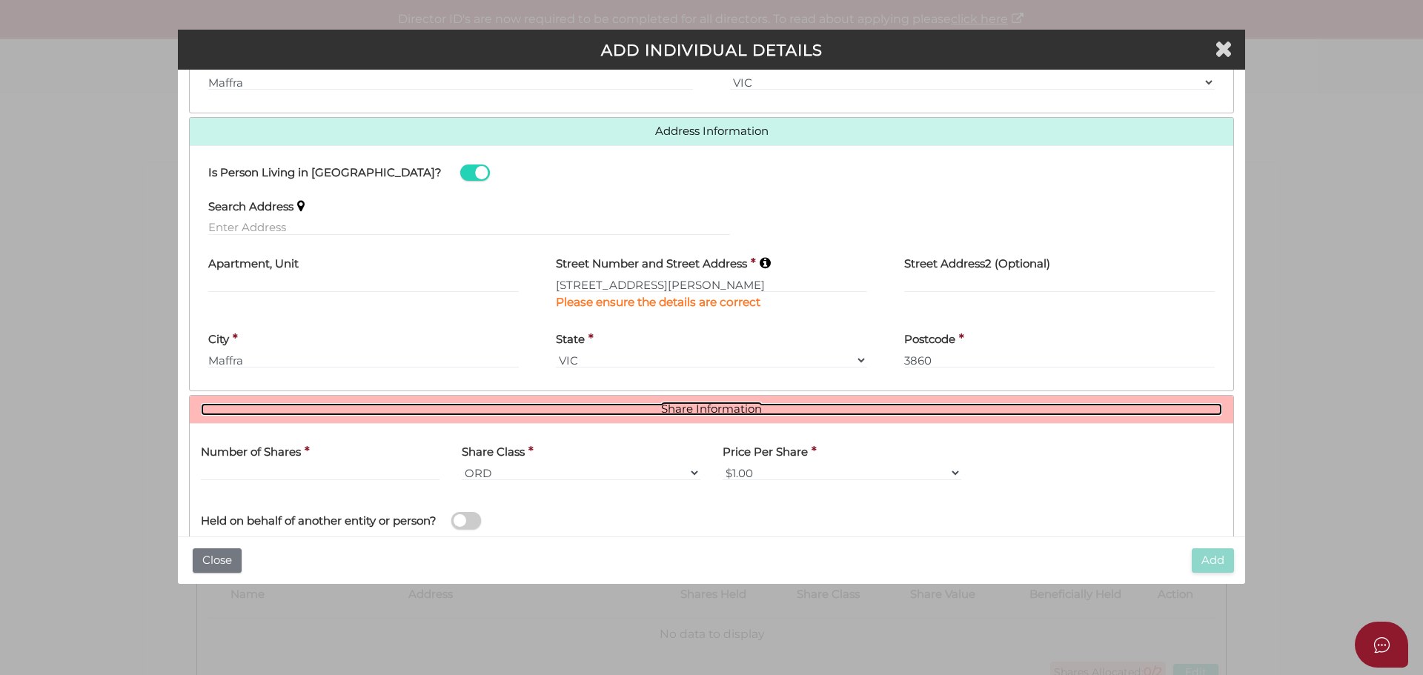
scroll to position [692, 0]
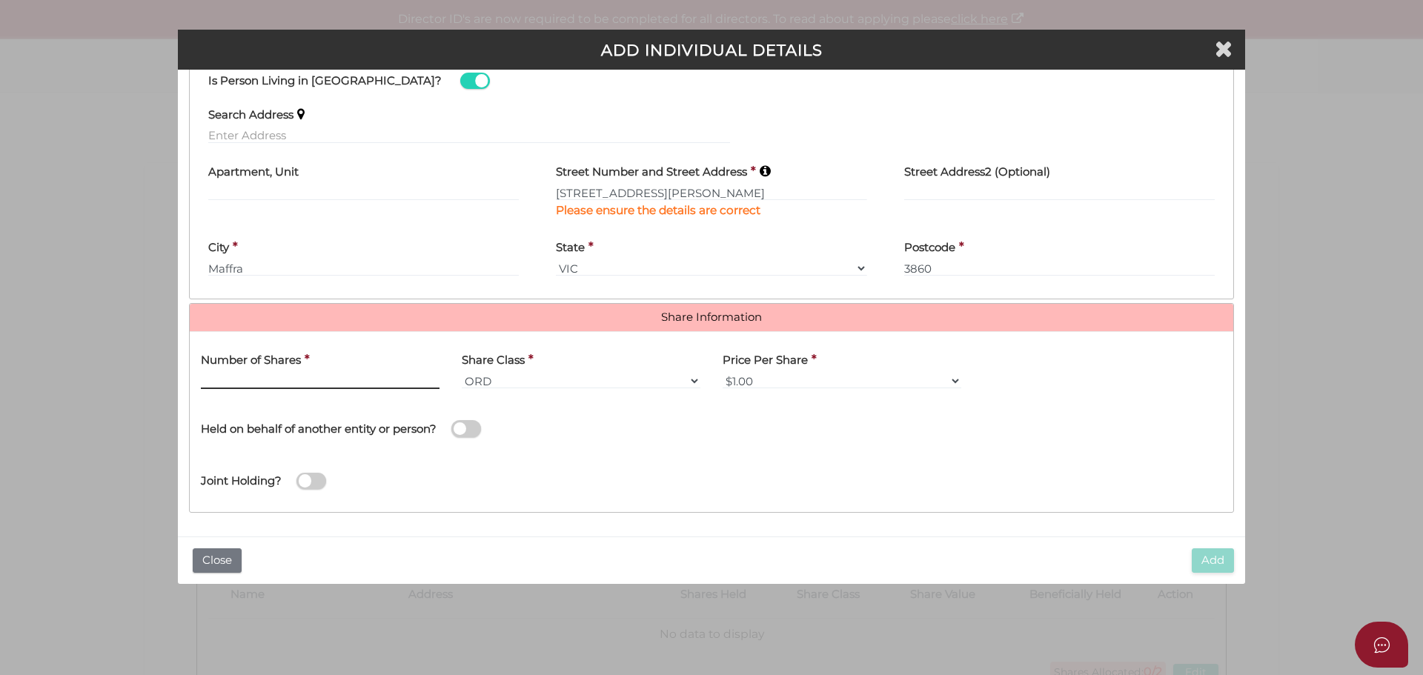
click at [326, 380] on input "text" at bounding box center [320, 381] width 239 height 16
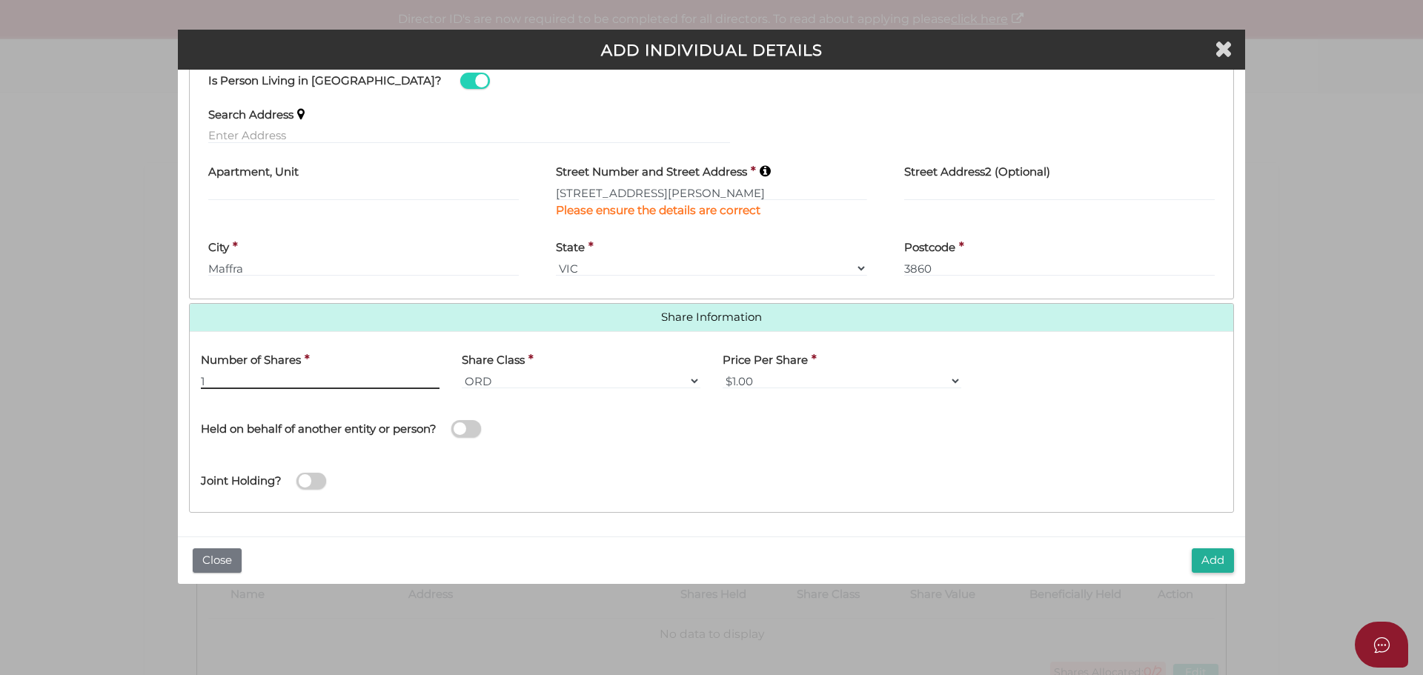
type input "1"
click at [480, 426] on span at bounding box center [466, 428] width 30 height 17
click at [0, 0] on input "checkbox" at bounding box center [0, 0] width 0 height 0
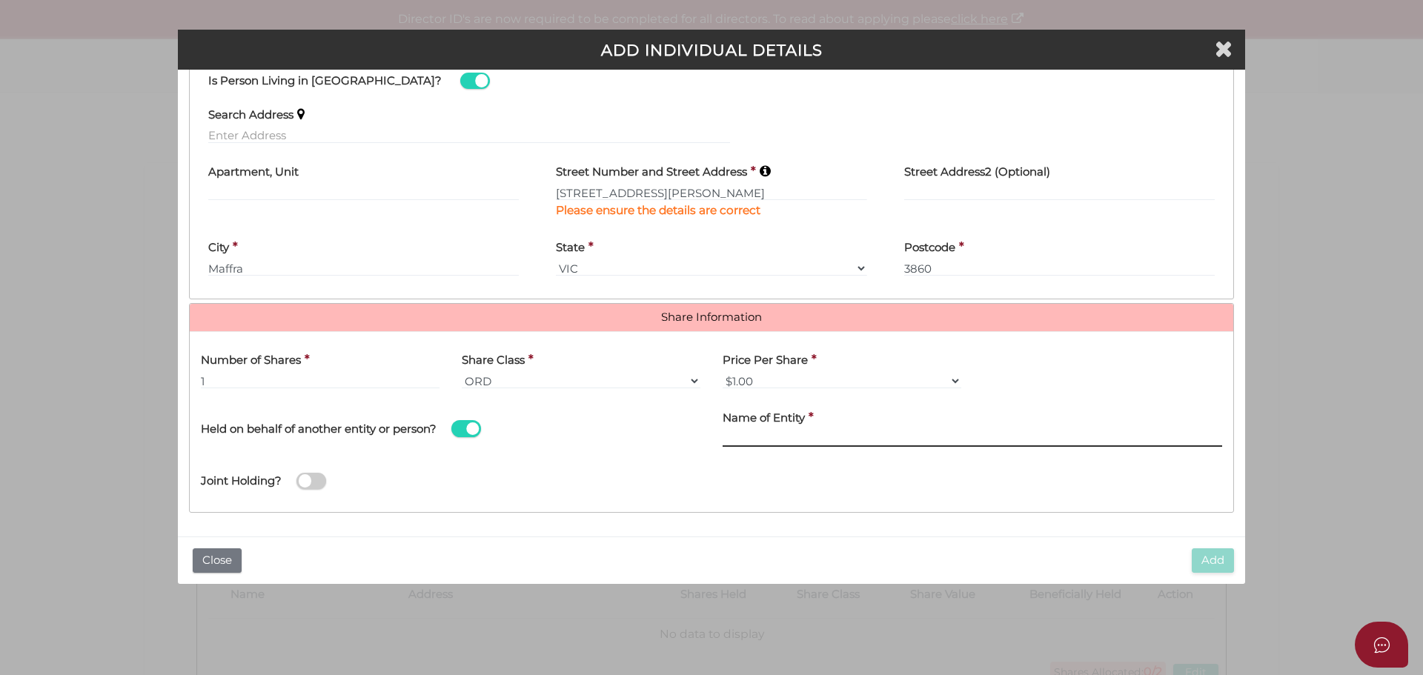
click at [729, 434] on input "Name of Entity" at bounding box center [973, 439] width 500 height 16
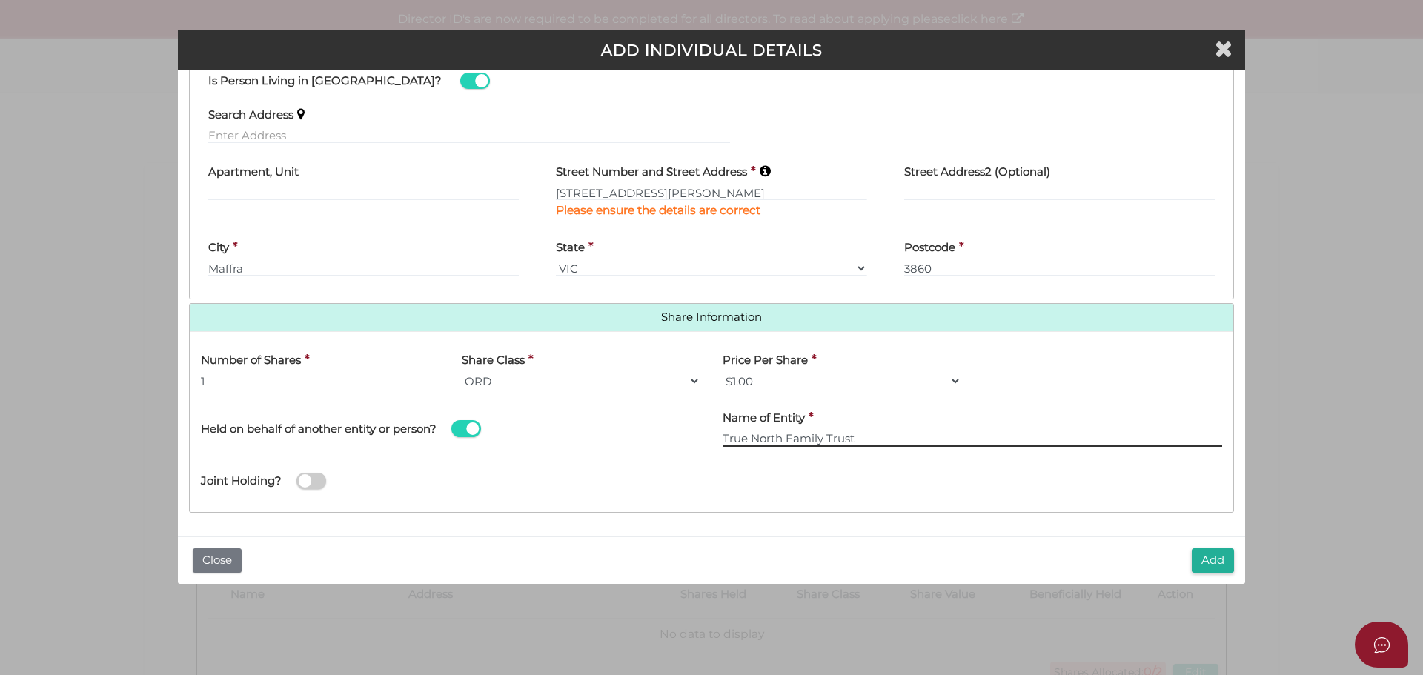
type input "True North Family Trust"
click at [208, 386] on input "1" at bounding box center [320, 381] width 239 height 16
type input "2"
click at [1219, 566] on button "Add" at bounding box center [1213, 561] width 42 height 24
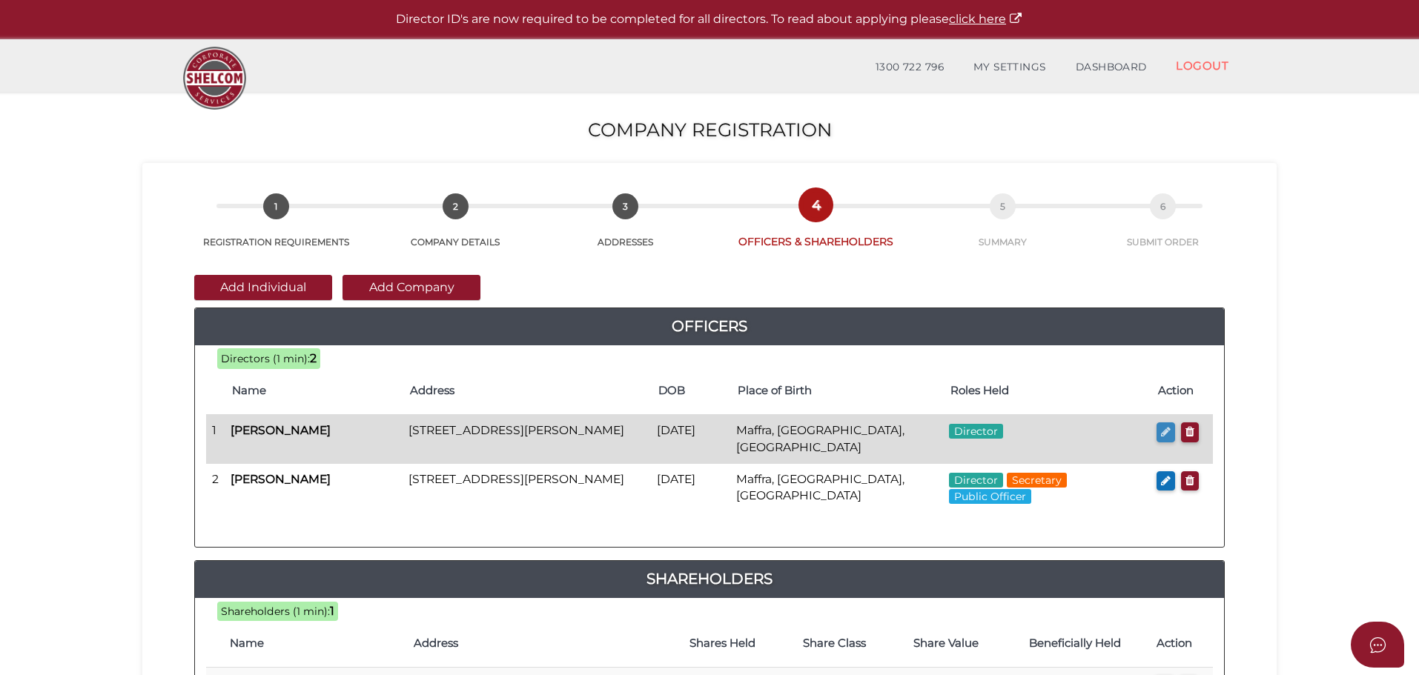
click at [1162, 428] on icon "button" at bounding box center [1166, 431] width 10 height 11
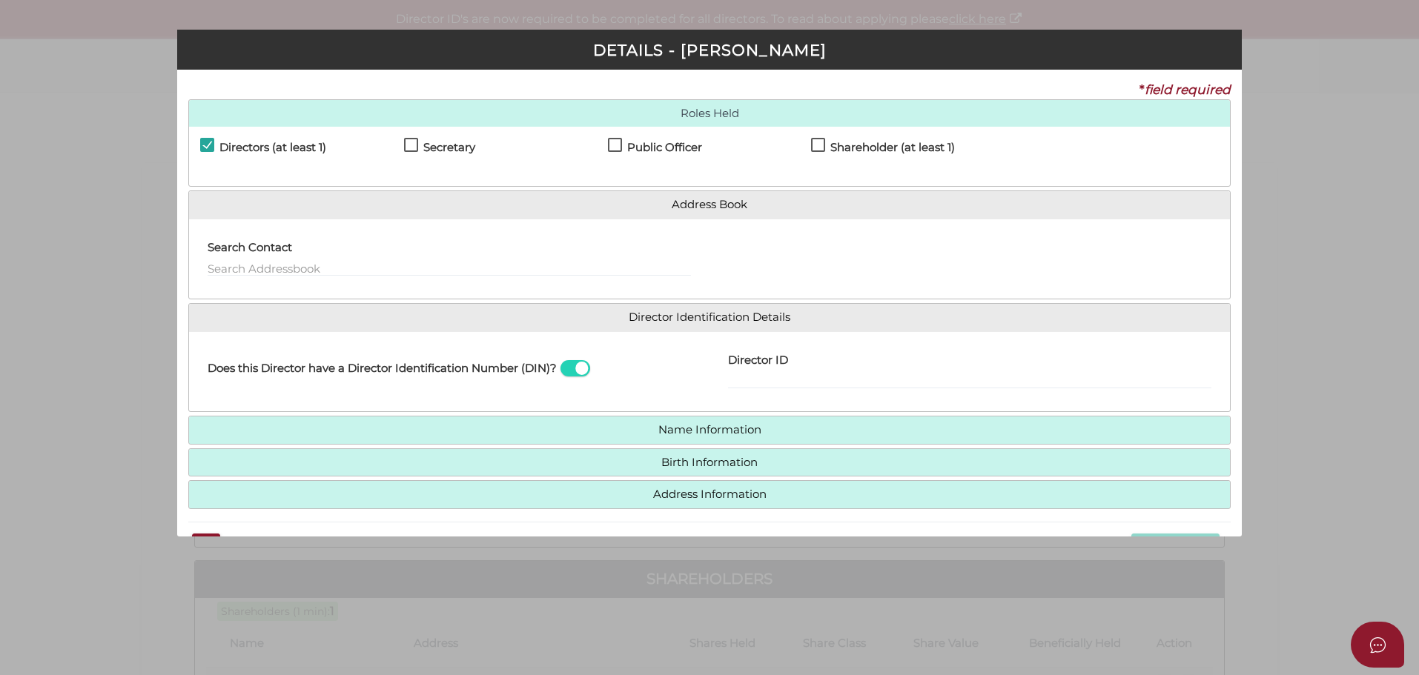
checkbox input "true"
type input "36534439984153"
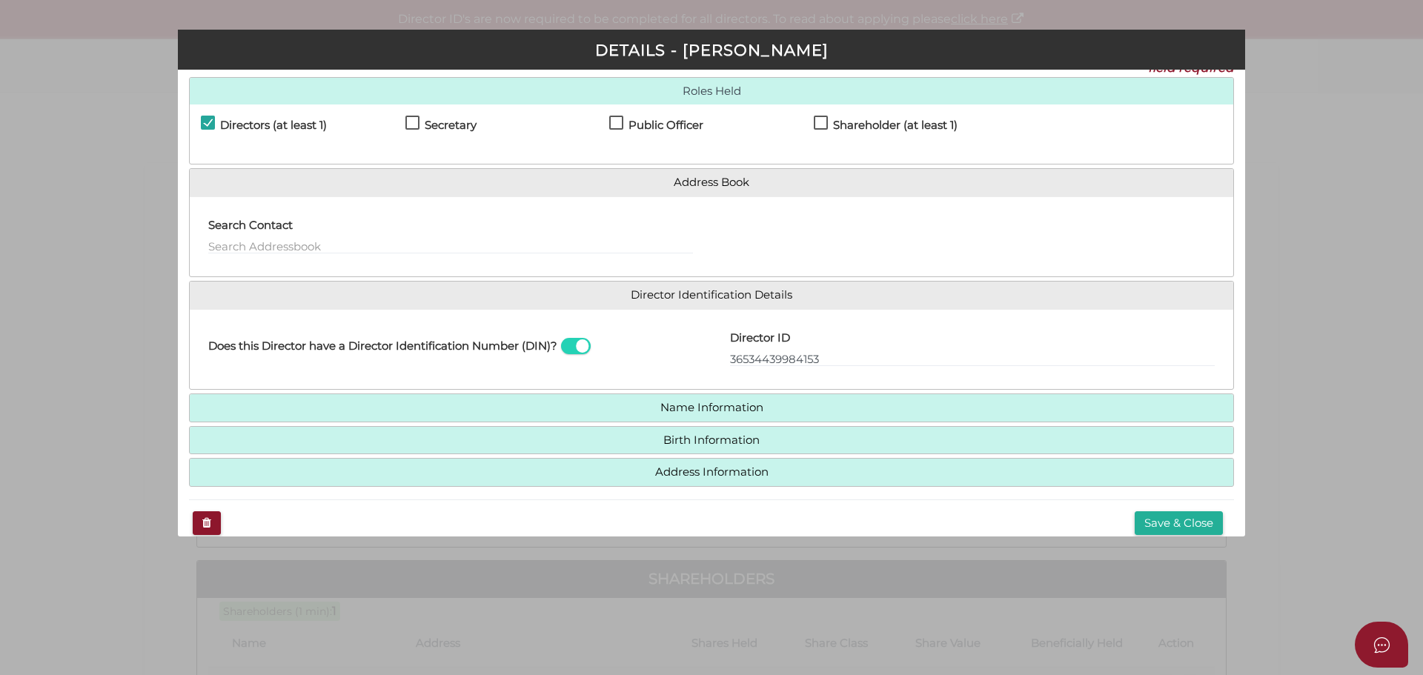
scroll to position [43, 0]
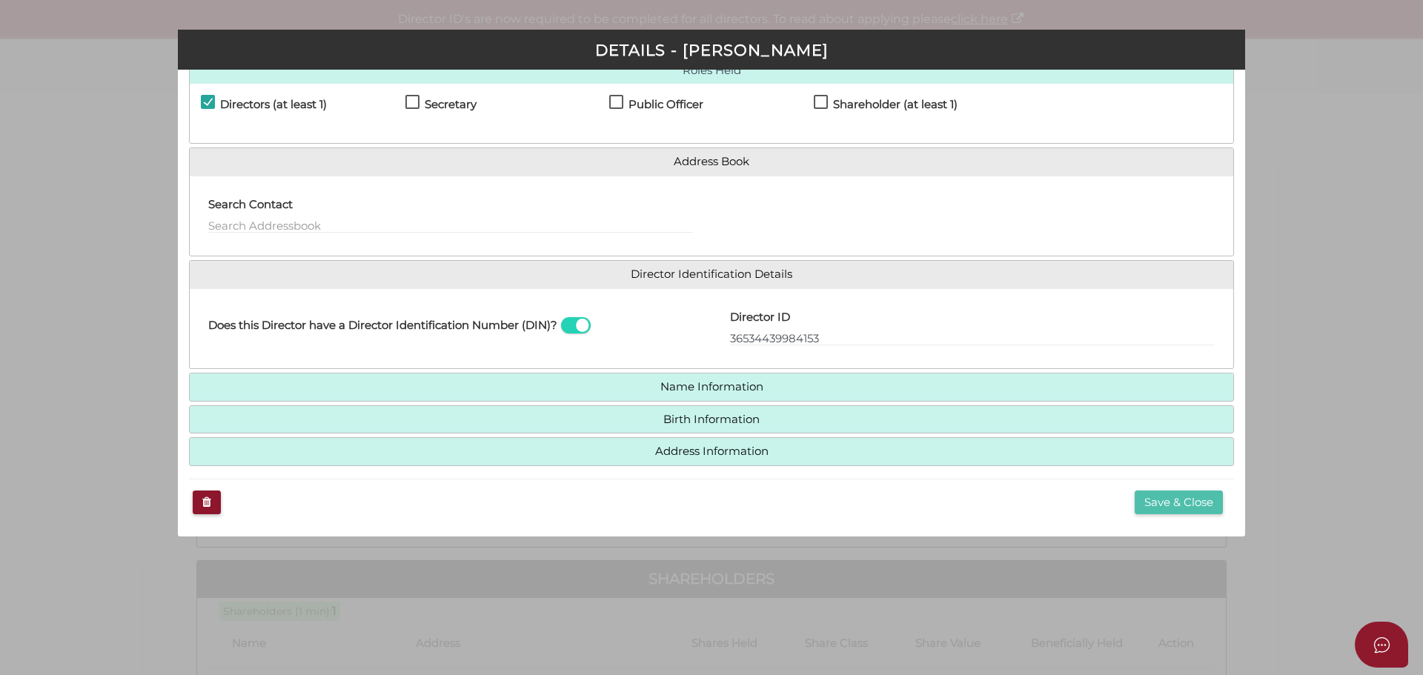
click at [1188, 500] on button "Save & Close" at bounding box center [1179, 503] width 88 height 24
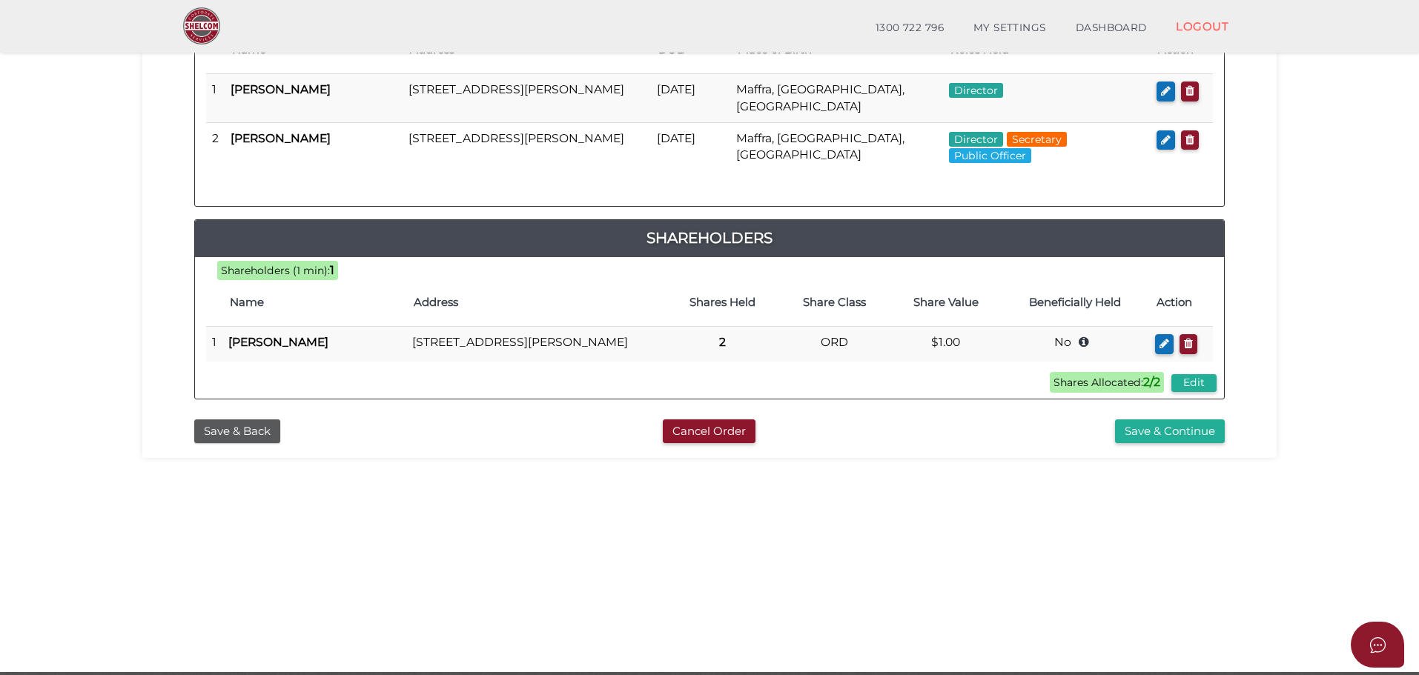
scroll to position [297, 0]
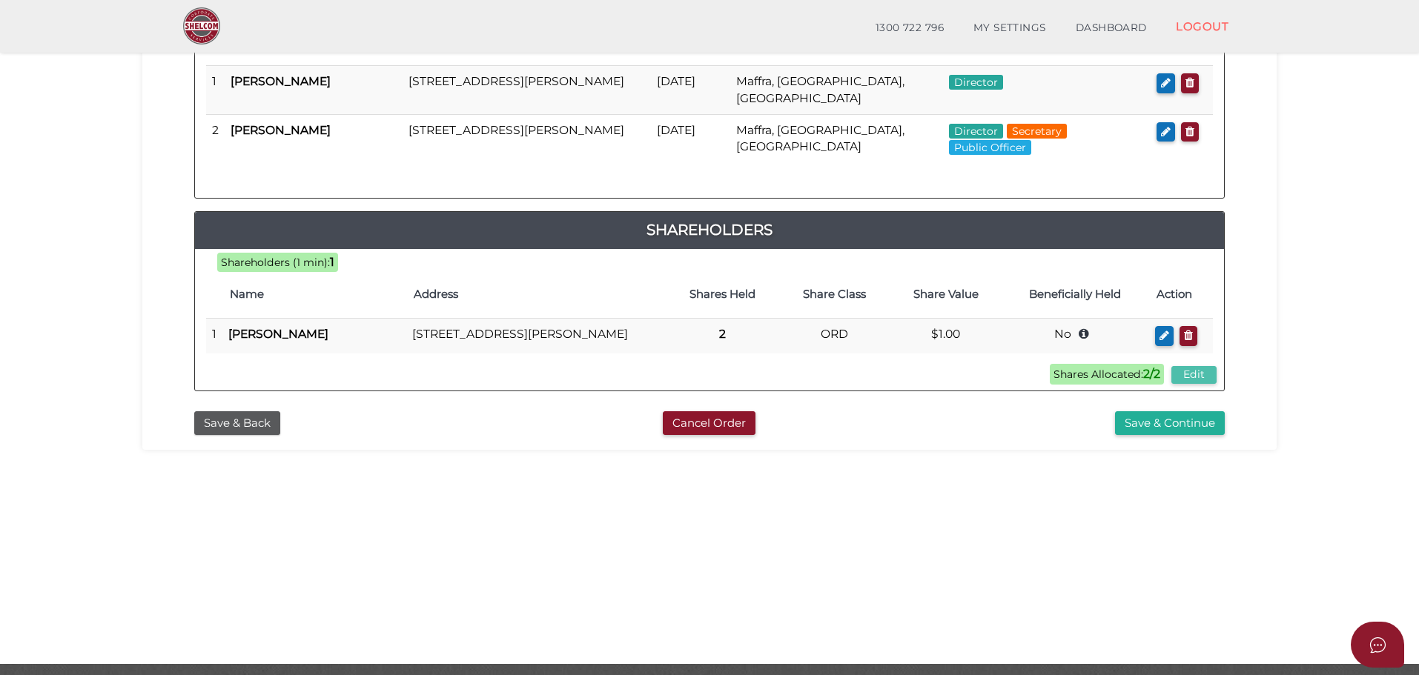
click at [1197, 383] on button "Edit" at bounding box center [1193, 374] width 45 height 17
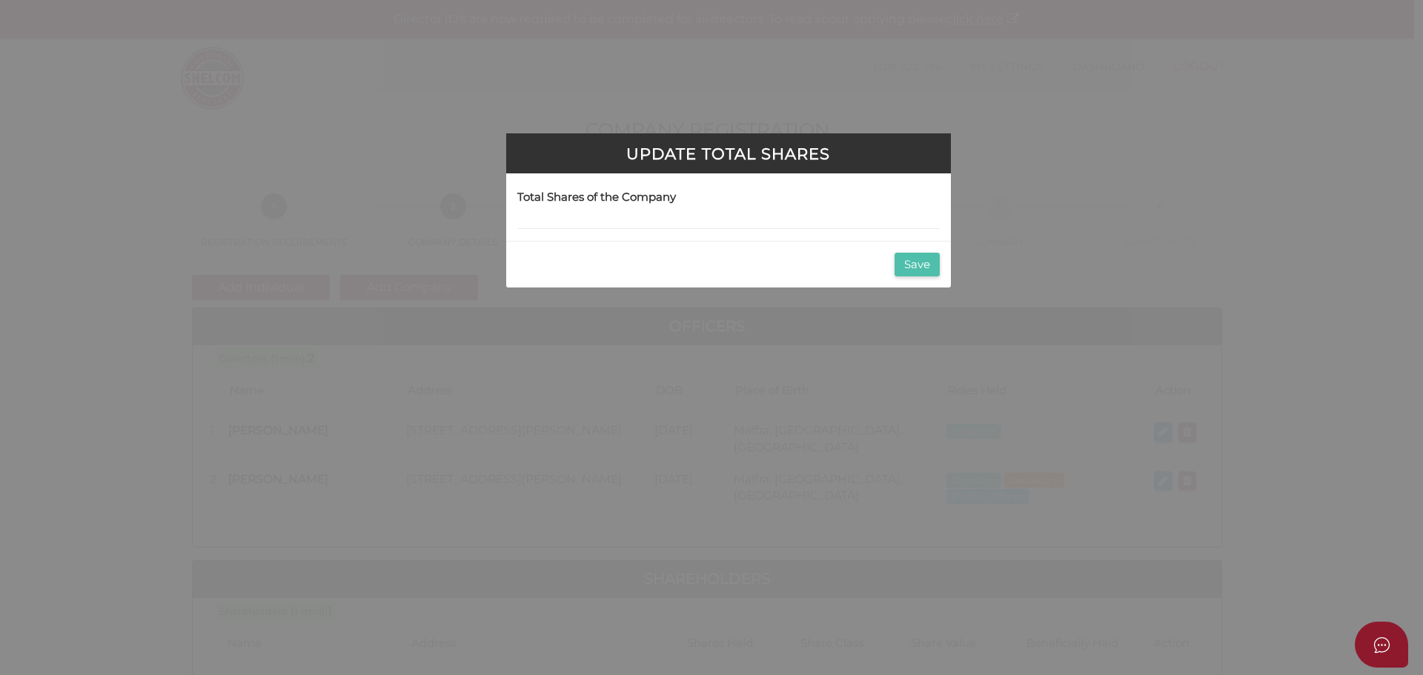
click at [927, 264] on button "Save" at bounding box center [917, 265] width 45 height 24
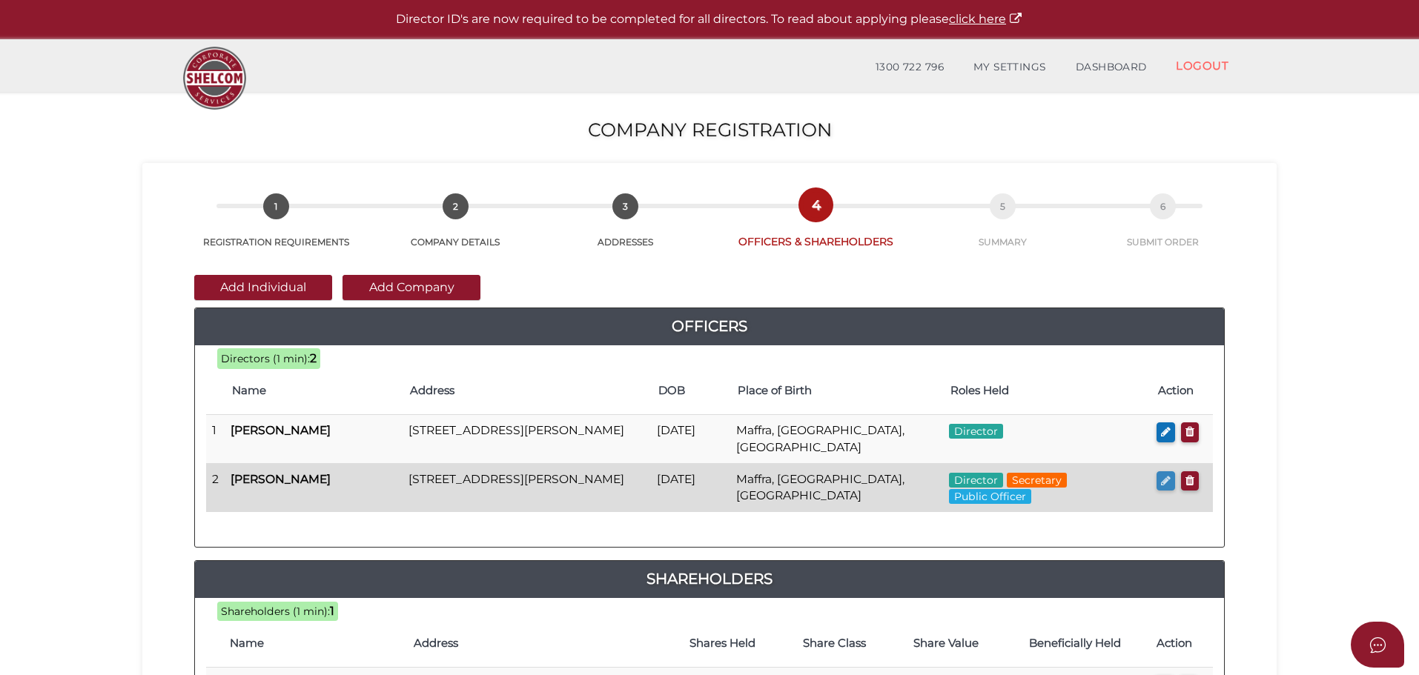
click at [1163, 480] on icon "button" at bounding box center [1166, 480] width 10 height 11
checkbox input "true"
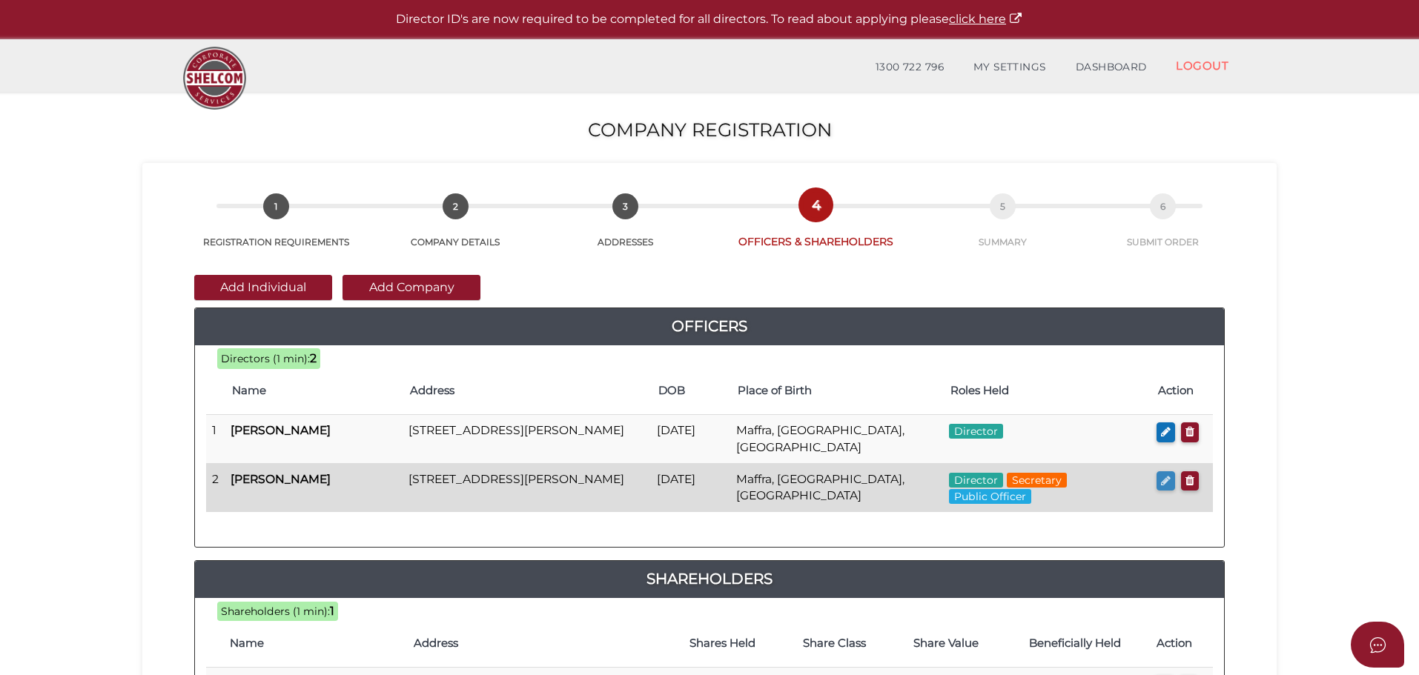
type input "36191926709532"
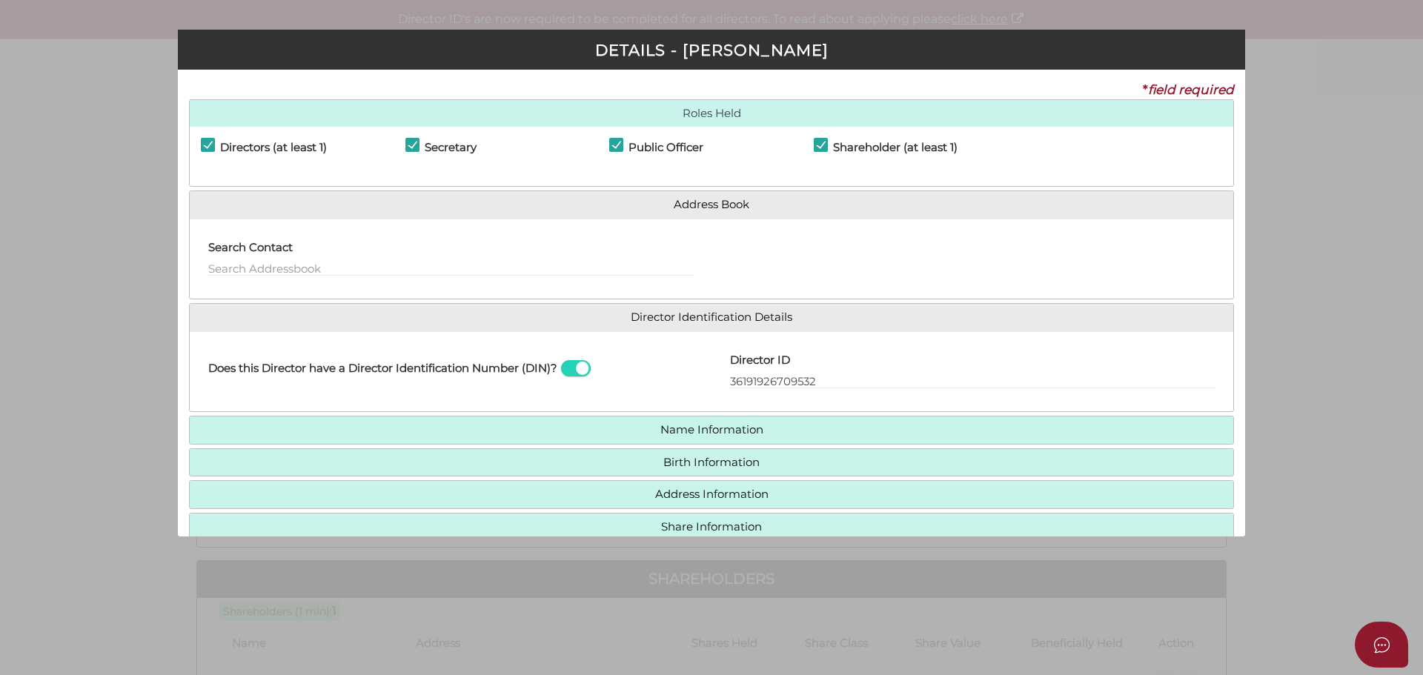
click at [819, 146] on label "Shareholder (at least 1)" at bounding box center [886, 151] width 144 height 19
checkbox input "false"
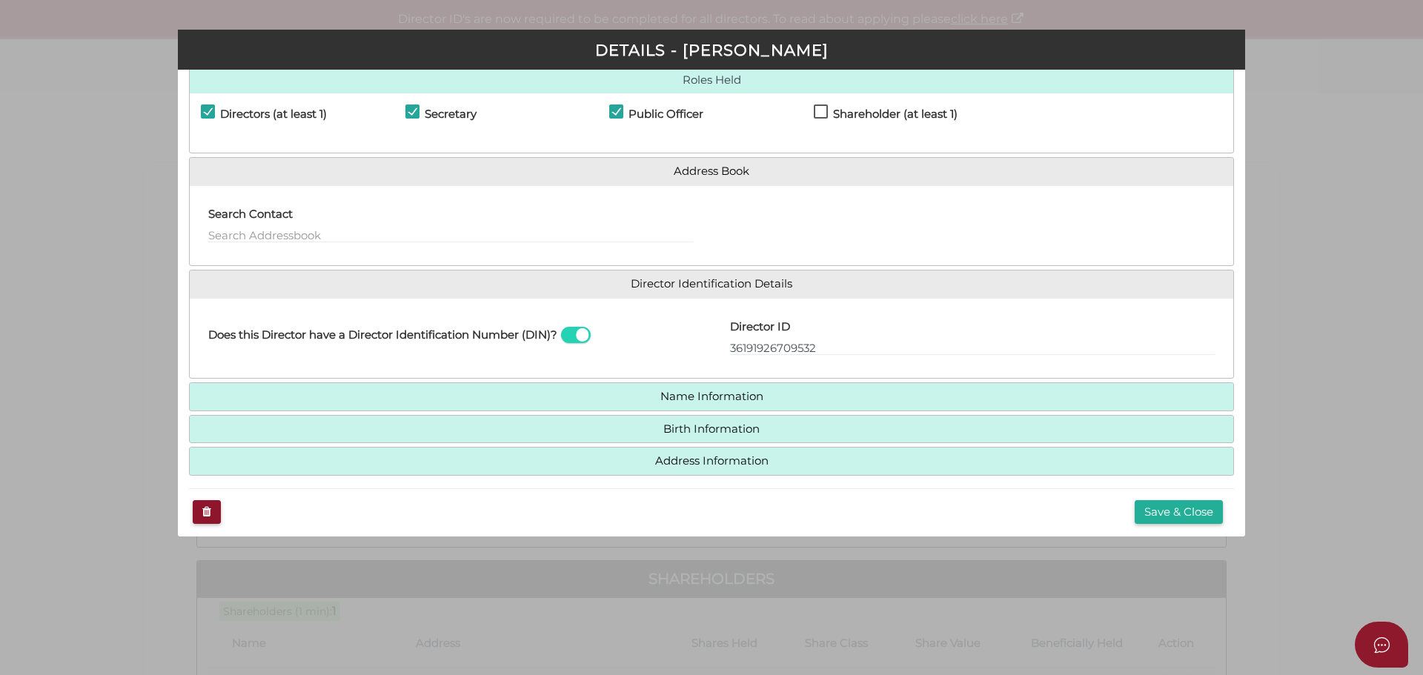
scroll to position [43, 0]
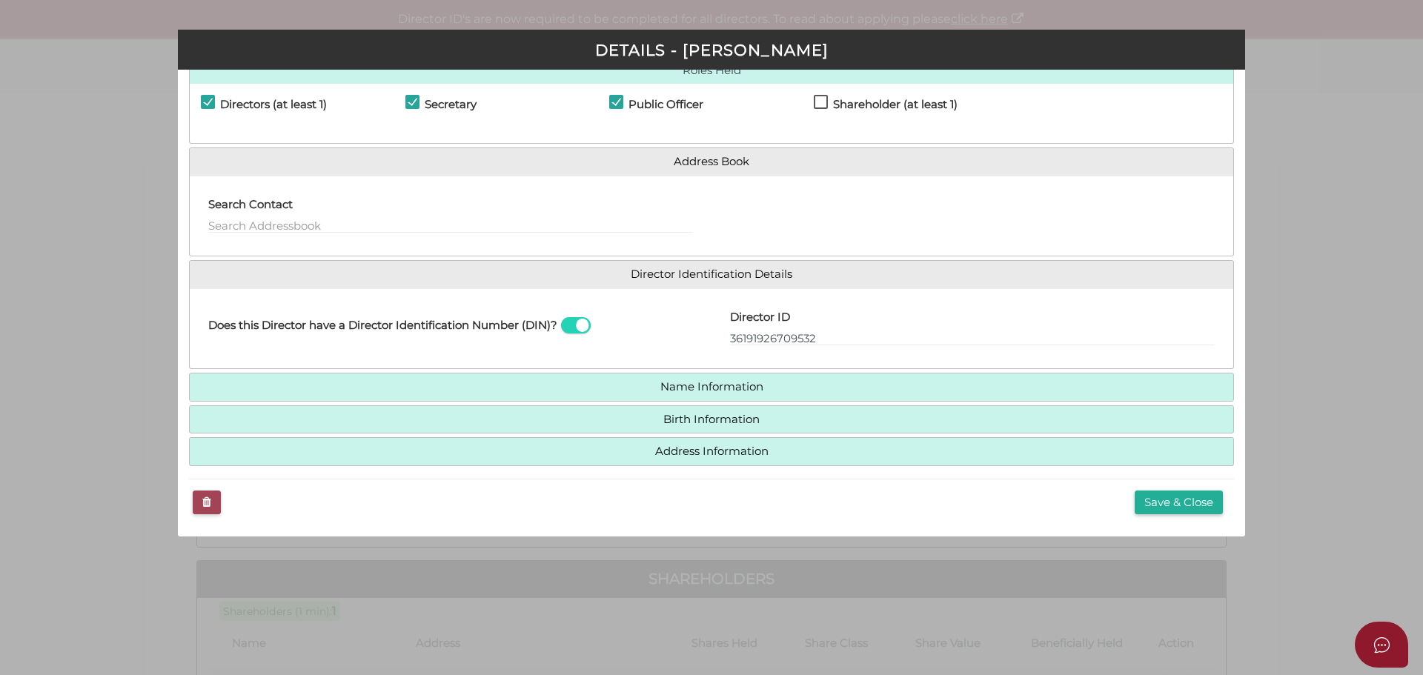
click at [211, 509] on button "Email" at bounding box center [207, 503] width 28 height 24
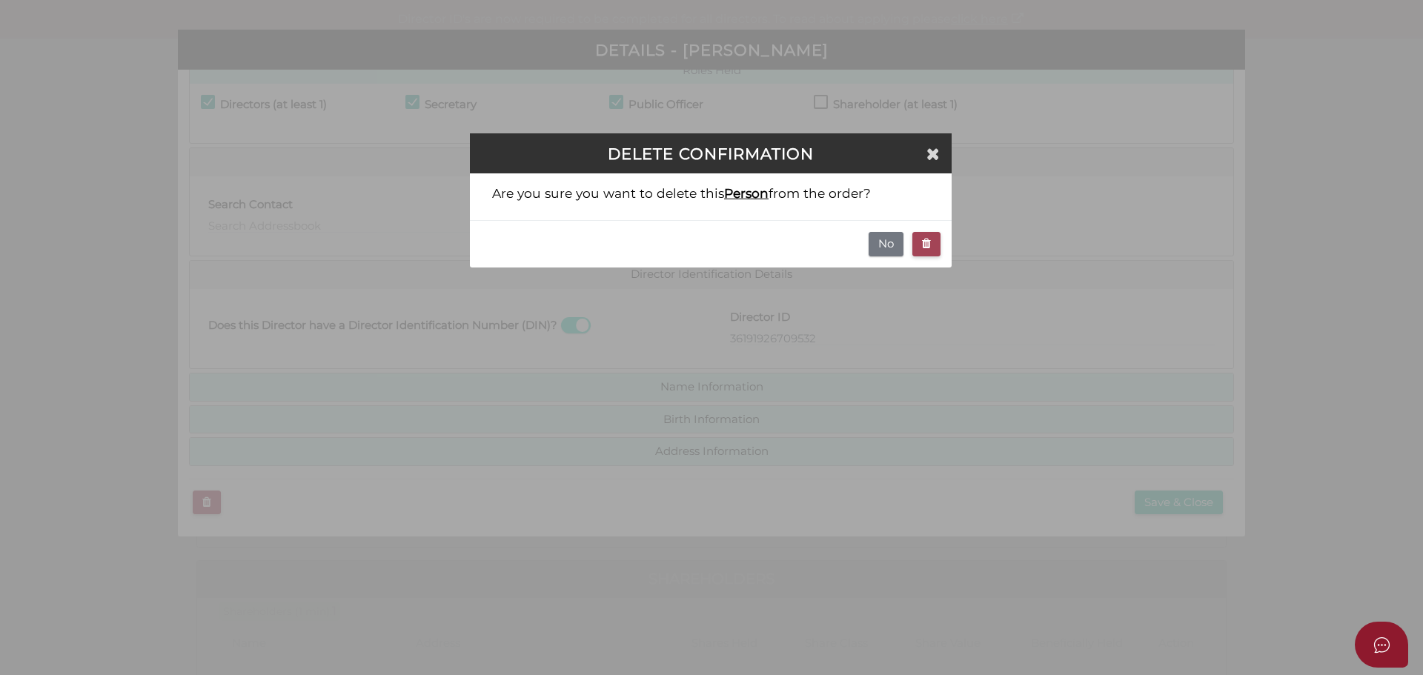
click at [920, 245] on button "button" at bounding box center [927, 244] width 28 height 24
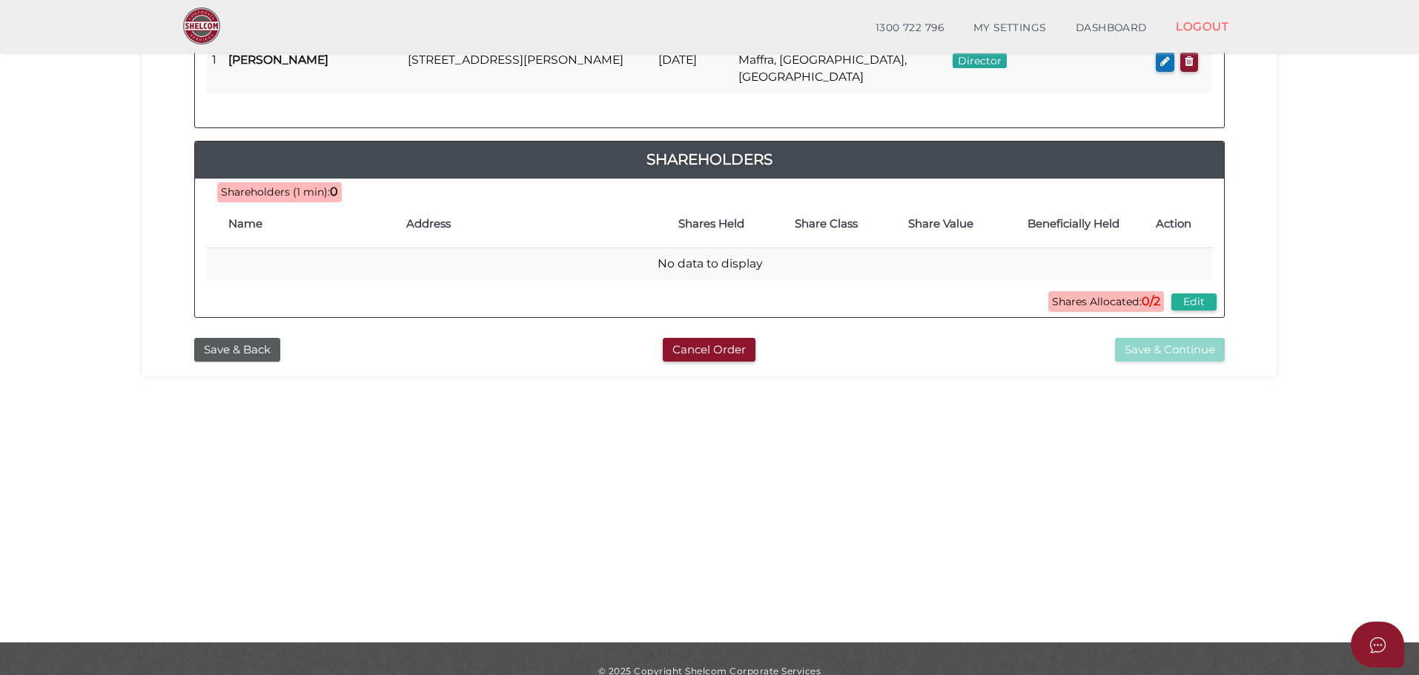
scroll to position [342, 0]
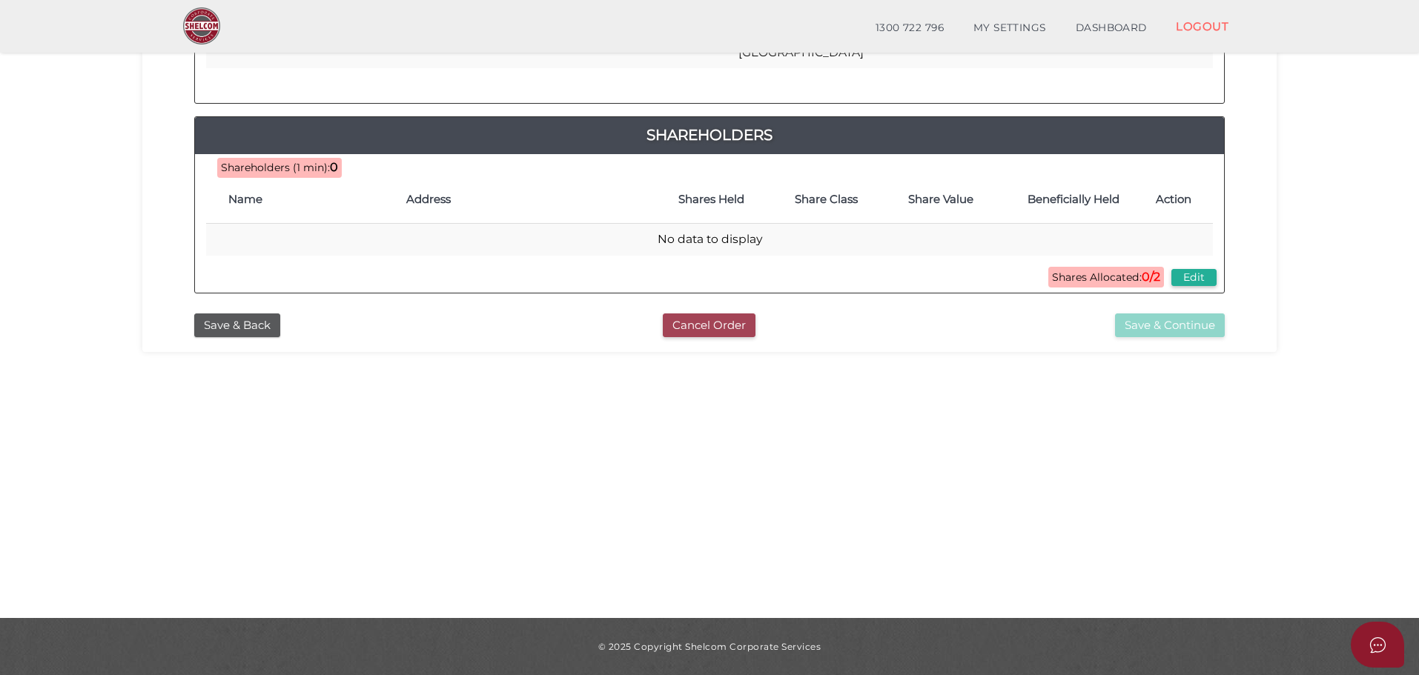
click at [685, 329] on button "Cancel Order" at bounding box center [709, 326] width 93 height 24
